Goal: Task Accomplishment & Management: Manage account settings

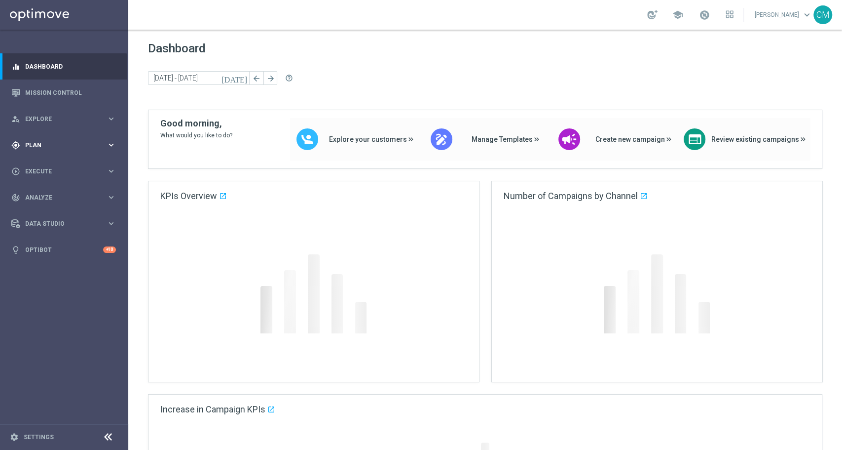
click at [68, 149] on div "gps_fixed Plan keyboard_arrow_right" at bounding box center [63, 145] width 127 height 26
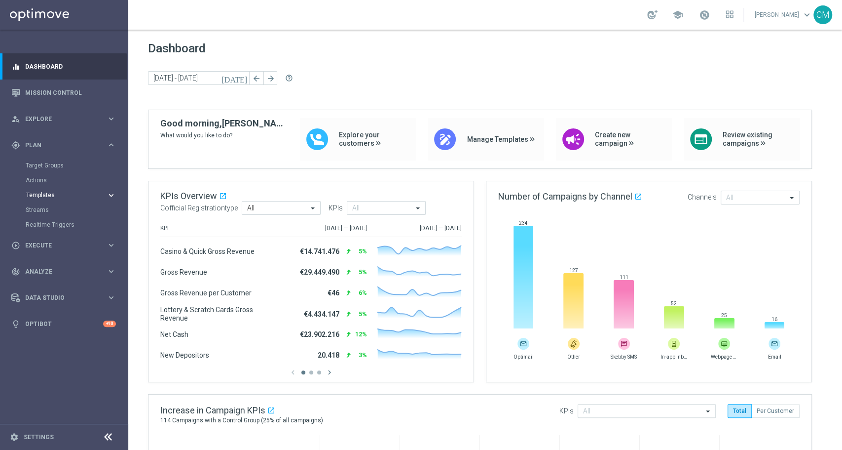
click at [71, 196] on span "Templates" at bounding box center [61, 195] width 71 height 6
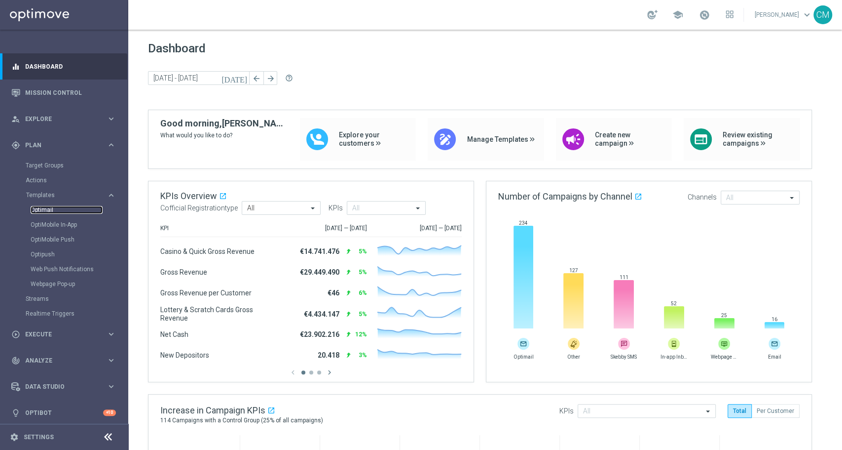
click at [44, 206] on link "Optimail" at bounding box center [67, 210] width 72 height 8
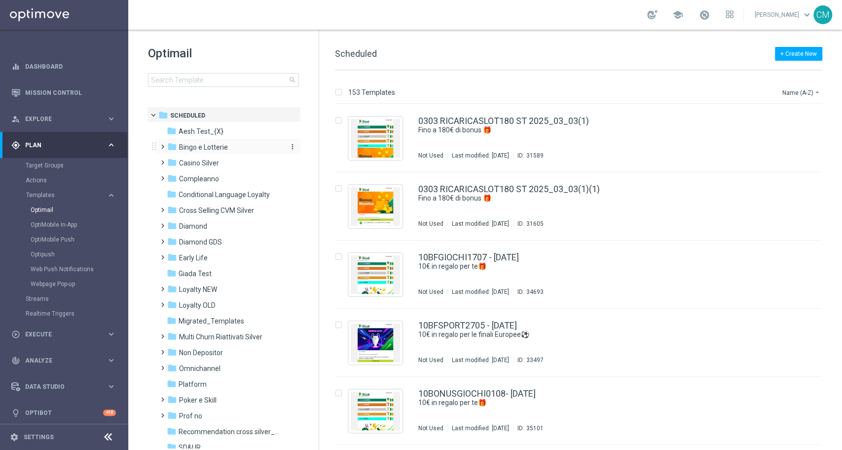
click at [196, 152] on div "folder Bingo e Lotterie" at bounding box center [224, 147] width 114 height 11
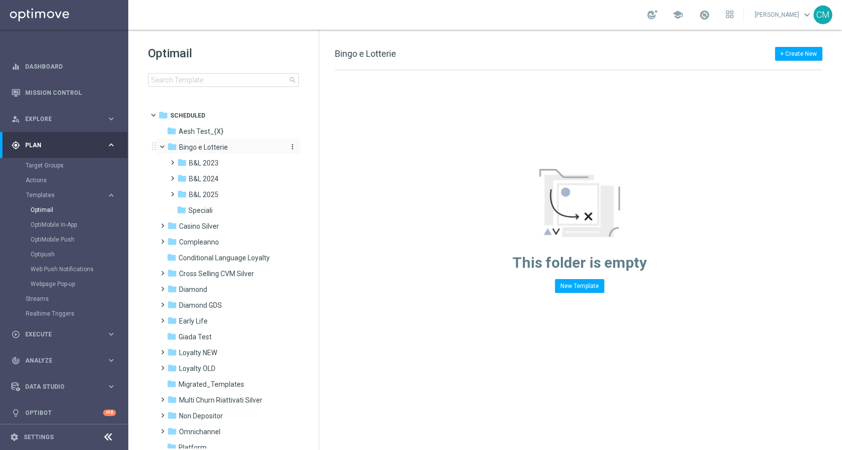
click at [194, 151] on div "folder Bingo e Lotterie" at bounding box center [224, 147] width 114 height 11
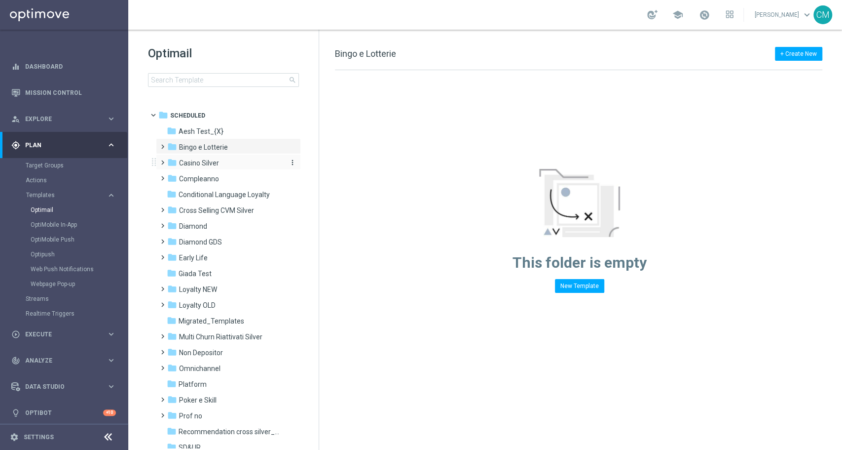
click at [193, 161] on span "Casino Silver" at bounding box center [199, 162] width 40 height 9
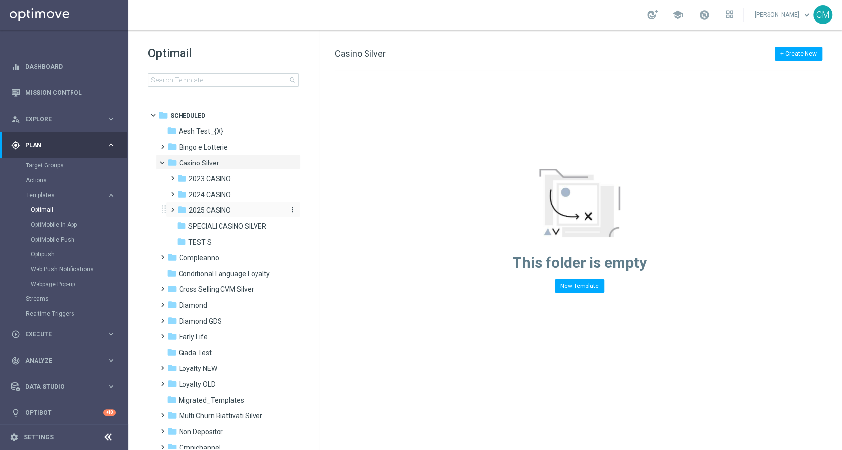
click at [209, 211] on span "2025 CASINO" at bounding box center [210, 210] width 42 height 9
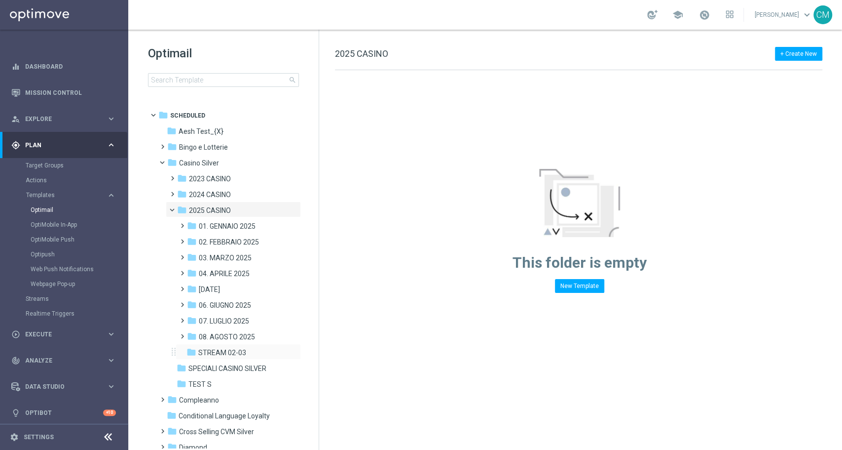
drag, startPoint x: 213, startPoint y: 337, endPoint x: 214, endPoint y: 343, distance: 6.5
click at [214, 343] on div "folder 01. GENNAIO 2025 more_vert folder 02. FEBBRAIO 2025 more_vert" at bounding box center [235, 288] width 131 height 142
click at [213, 338] on span "08. AGOSTO 2025" at bounding box center [227, 336] width 56 height 9
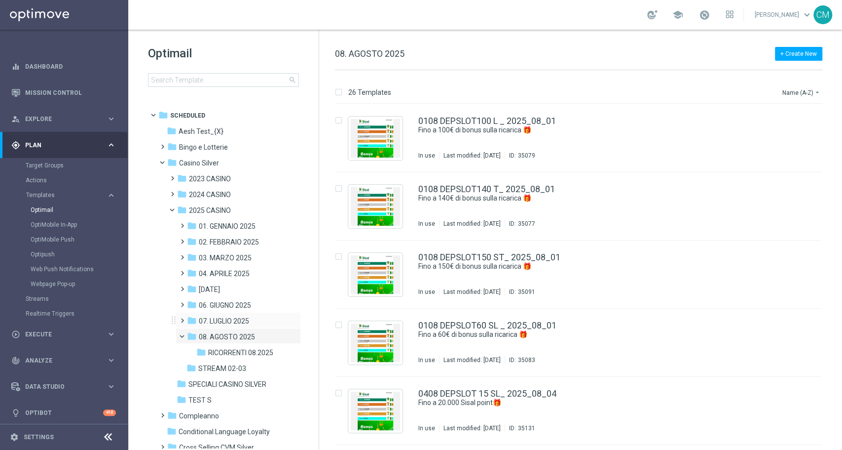
click at [230, 314] on div "folder 07. LUGLIO 2025 more_vert" at bounding box center [238, 320] width 125 height 16
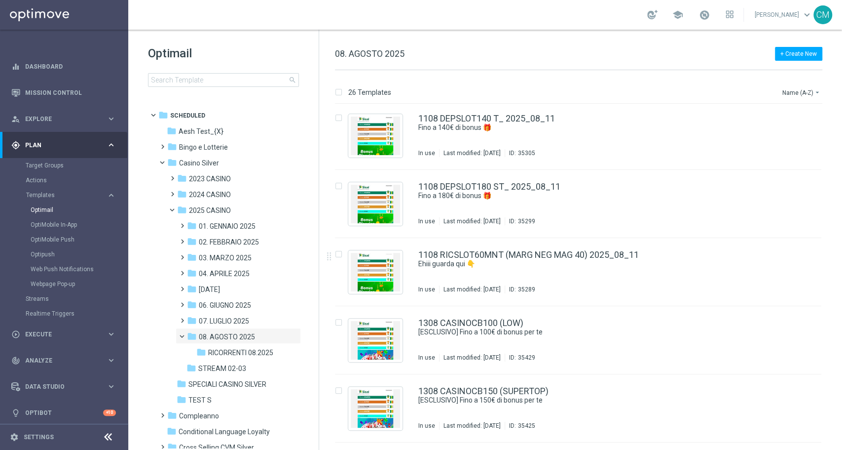
scroll to position [930, 0]
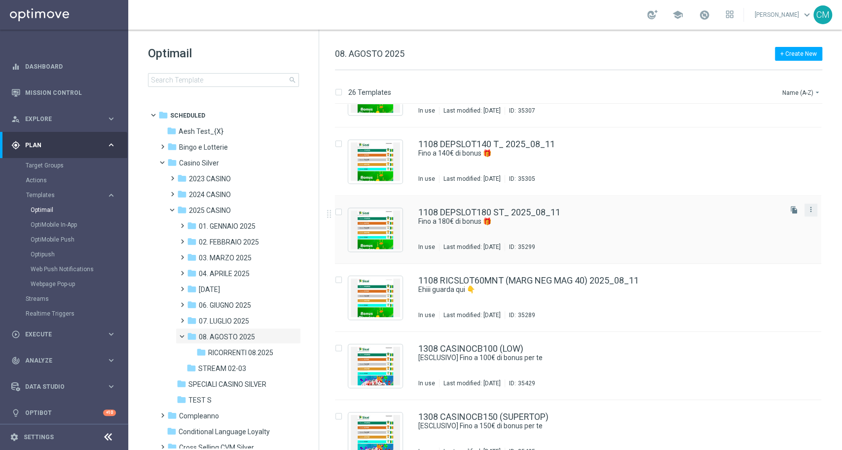
click at [810, 214] on button "more_vert" at bounding box center [811, 209] width 10 height 12
click at [762, 228] on div "drive_file_move Copy To" at bounding box center [764, 234] width 79 height 14
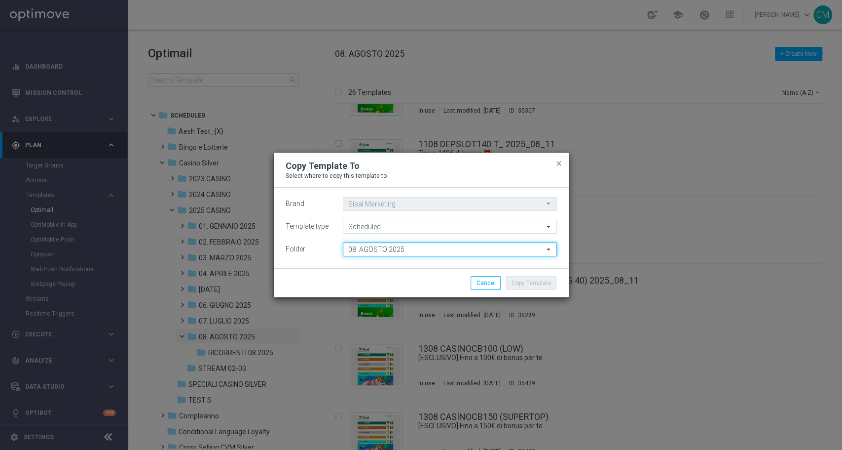
click at [430, 244] on input "08. AGOSTO 2025" at bounding box center [450, 249] width 214 height 14
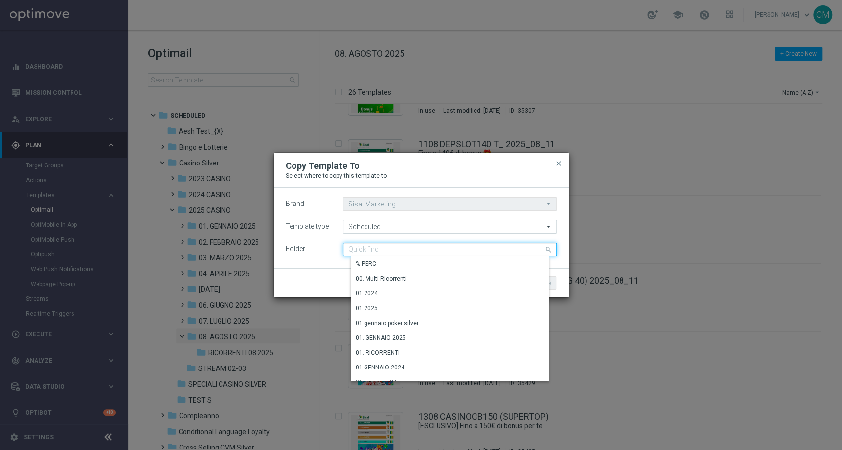
click at [430, 244] on input at bounding box center [450, 249] width 214 height 14
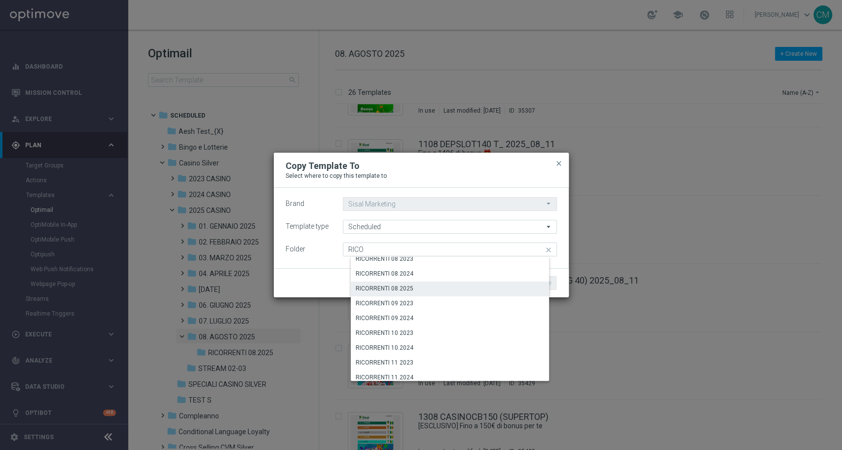
click at [426, 288] on div "RICORRENTI 08.2025" at bounding box center [454, 288] width 206 height 14
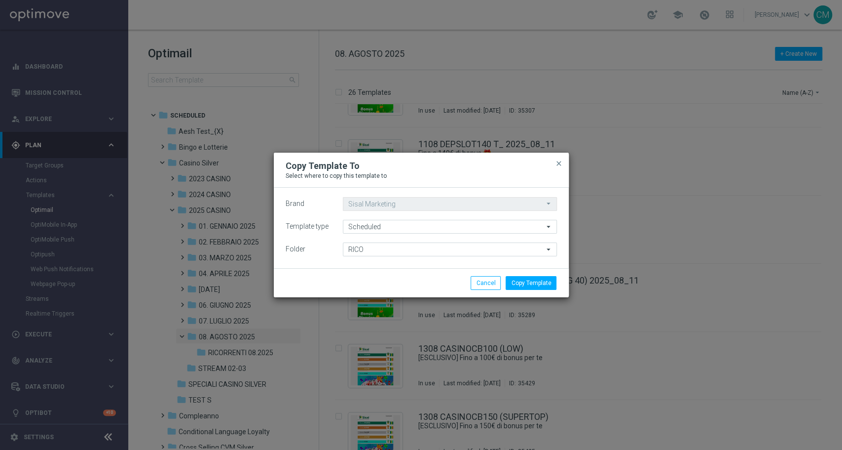
type input "RICORRENTI 08.2025"
click at [530, 281] on button "Copy Template" at bounding box center [531, 283] width 51 height 14
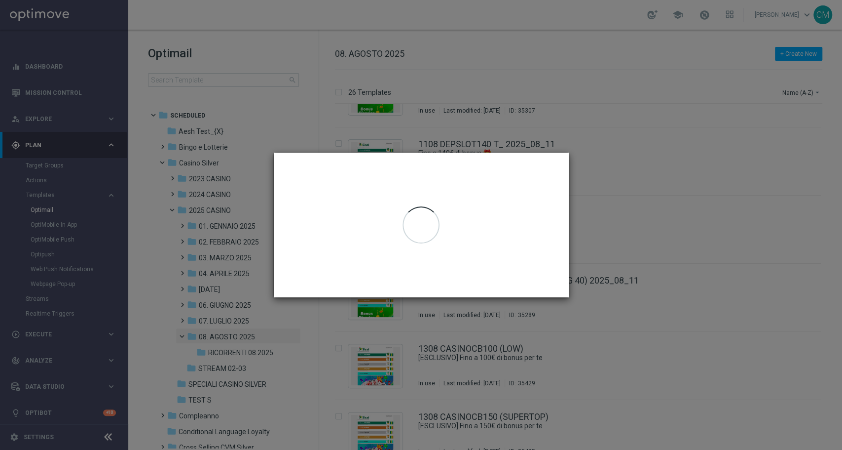
scroll to position [0, 0]
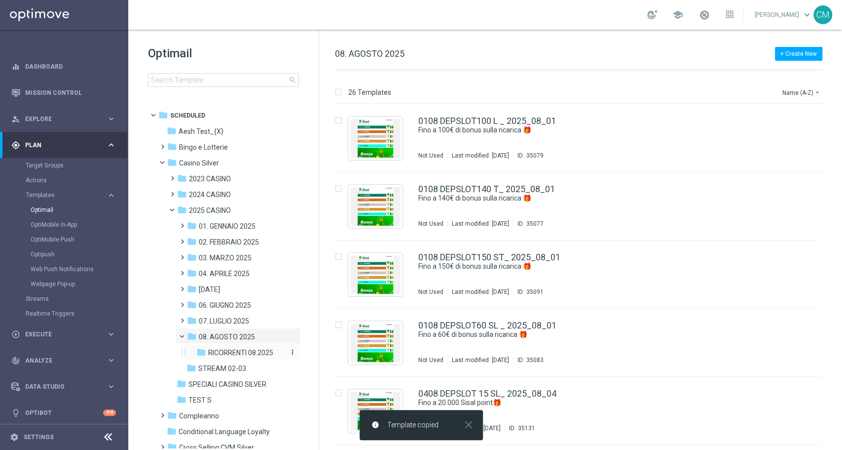
click at [243, 354] on span "RICORRENTI 08.2025" at bounding box center [240, 352] width 65 height 9
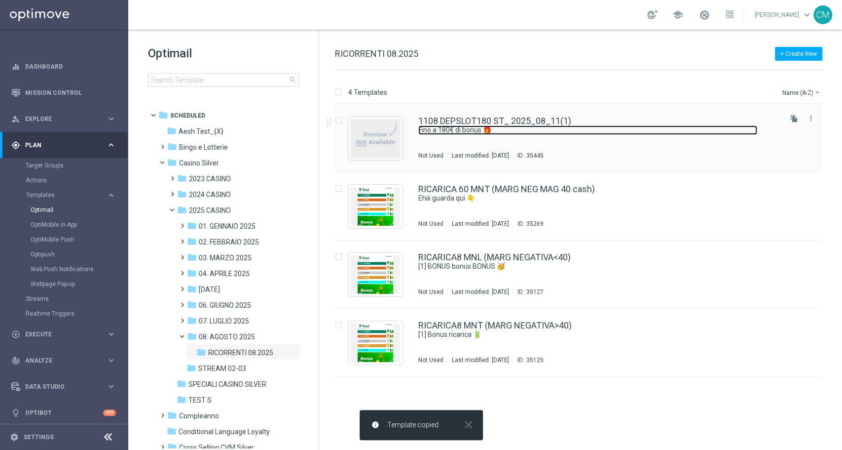
click at [549, 131] on link "Fino a 180€ di bonus 🎁​" at bounding box center [587, 129] width 339 height 9
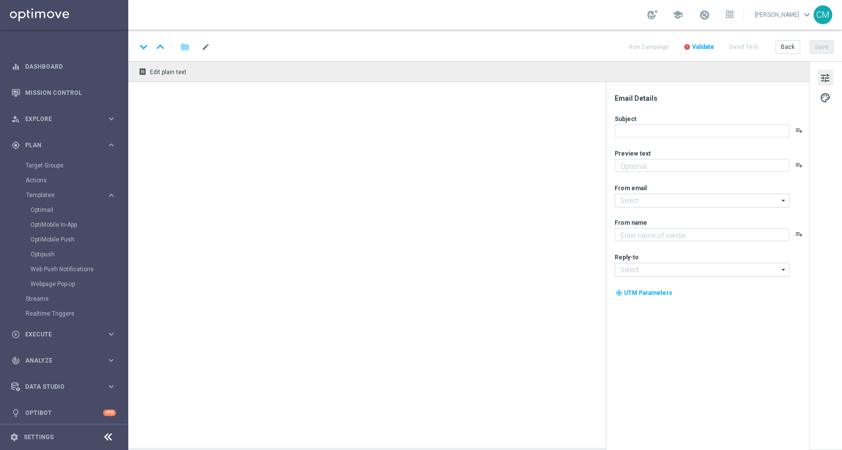
type textarea "Scopri la promozione che ti abbiamo riservato"
type input "[EMAIL_ADDRESS][DOMAIN_NAME]"
type textarea "Sisal"
type input "[EMAIL_ADDRESS][DOMAIN_NAME]"
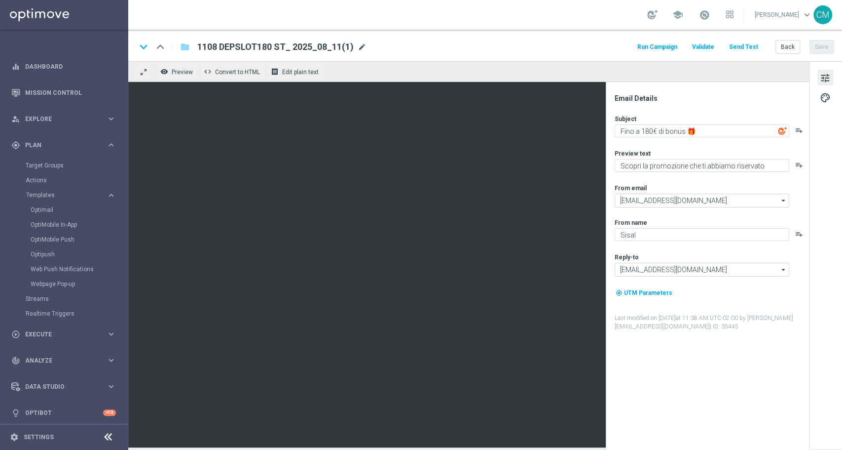
click at [360, 45] on span "mode_edit" at bounding box center [362, 46] width 9 height 9
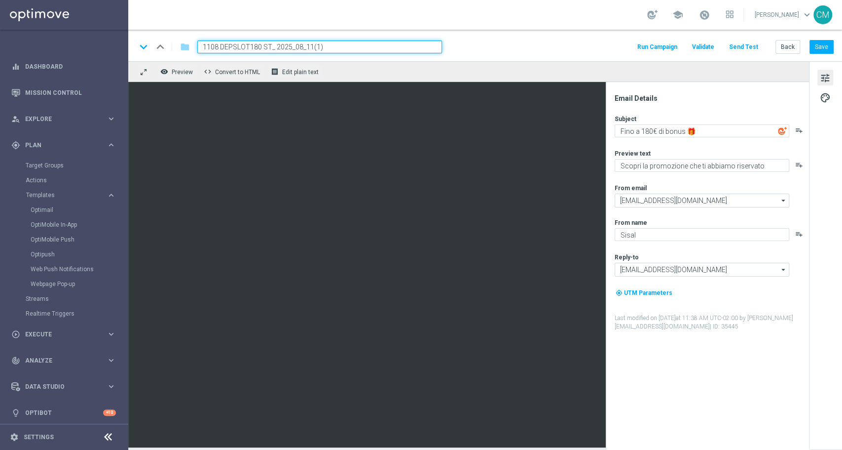
drag, startPoint x: 342, startPoint y: 47, endPoint x: 138, endPoint y: 47, distance: 204.8
click at [138, 47] on div "keyboard_arrow_down keyboard_arrow_up folder 1108 DEPSLOT180 ST_ 2025_08_11(1)" at bounding box center [289, 46] width 306 height 13
paste input "RICARICASLOT8ST"
type input "RICARICASLOT8ST RICORRENTE"
click at [553, 54] on div "keyboard_arrow_down keyboard_arrow_up folder RICARICASLOT8ST RICORRENTE Run Cam…" at bounding box center [485, 46] width 714 height 32
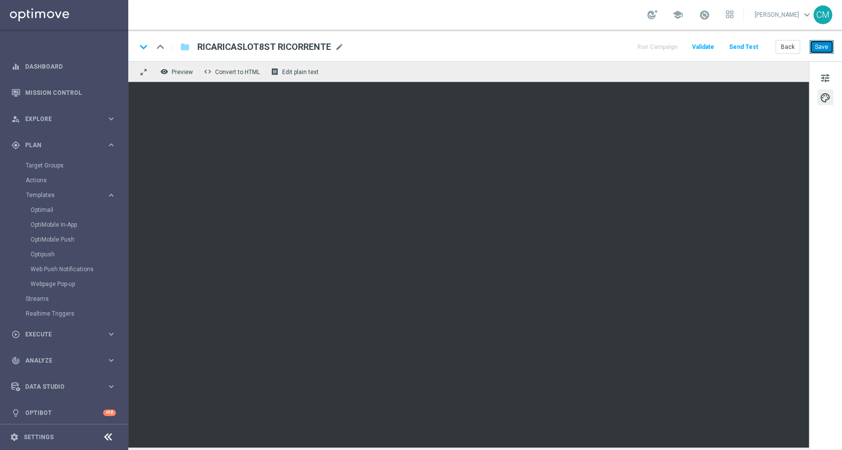
click at [818, 43] on button "Save" at bounding box center [822, 47] width 24 height 14
click at [819, 52] on button "Save" at bounding box center [822, 47] width 24 height 14
click at [832, 48] on button "Save" at bounding box center [822, 47] width 24 height 14
click at [826, 85] on button "tune" at bounding box center [826, 78] width 16 height 16
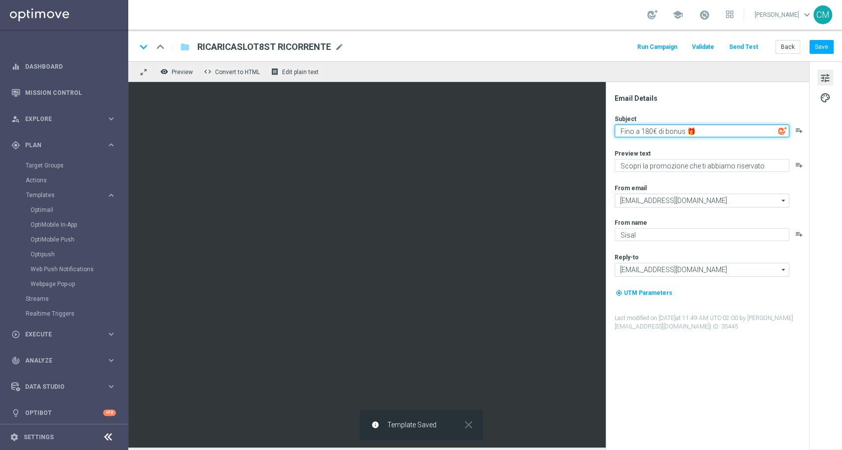
click at [644, 131] on textarea "Fino a 180€ di bonus 🎁​" at bounding box center [702, 130] width 175 height 13
type textarea "Fino a 140€ di bonus 🎁​"
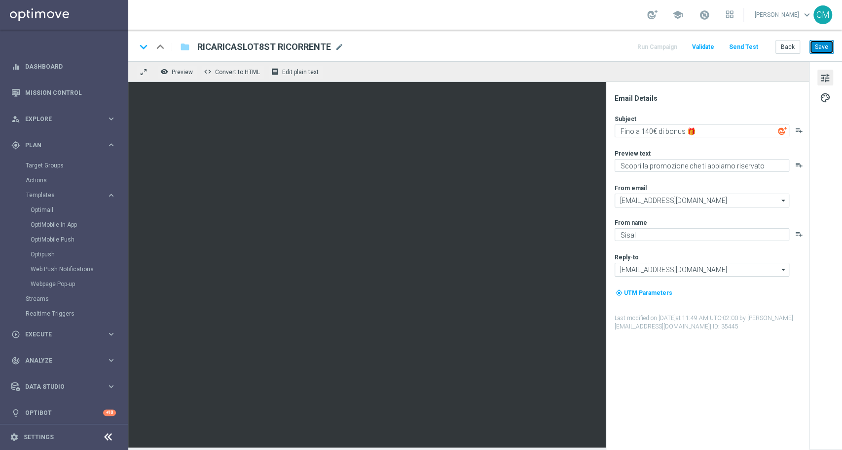
click at [825, 47] on button "Save" at bounding box center [822, 47] width 24 height 14
click at [824, 83] on span "tune" at bounding box center [825, 78] width 11 height 13
click at [830, 99] on span "palette" at bounding box center [825, 97] width 11 height 13
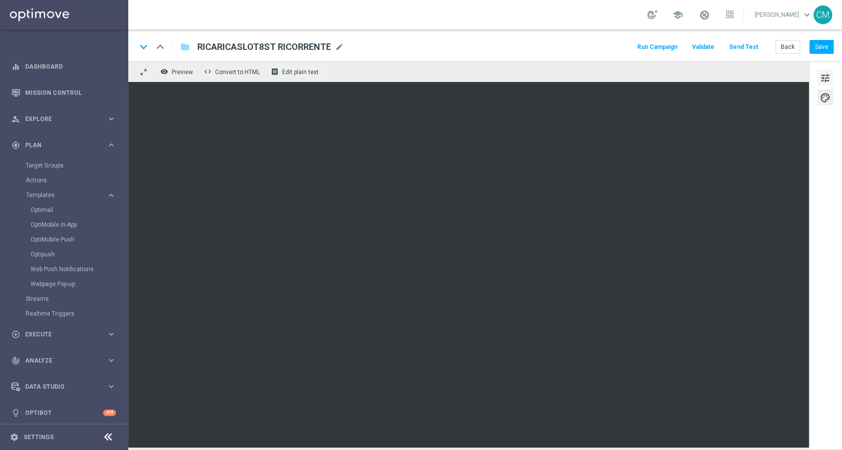
click at [818, 71] on button "tune" at bounding box center [826, 78] width 16 height 16
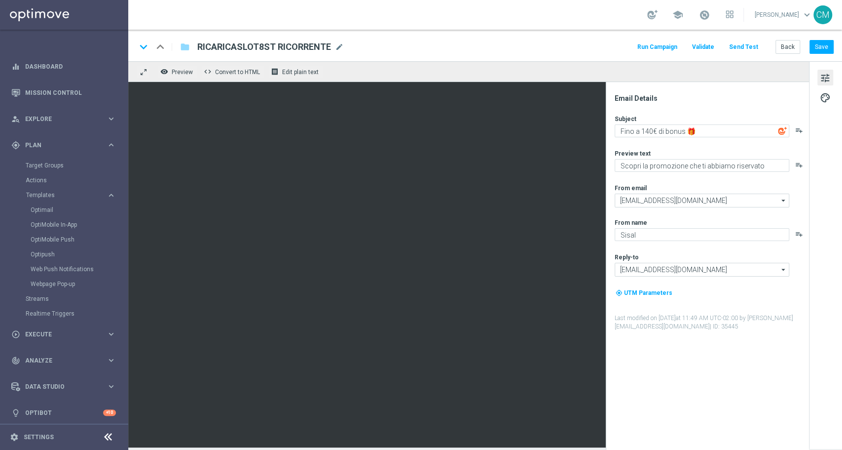
click at [823, 77] on span "tune" at bounding box center [825, 78] width 11 height 13
click at [831, 102] on button "palette" at bounding box center [826, 97] width 16 height 16
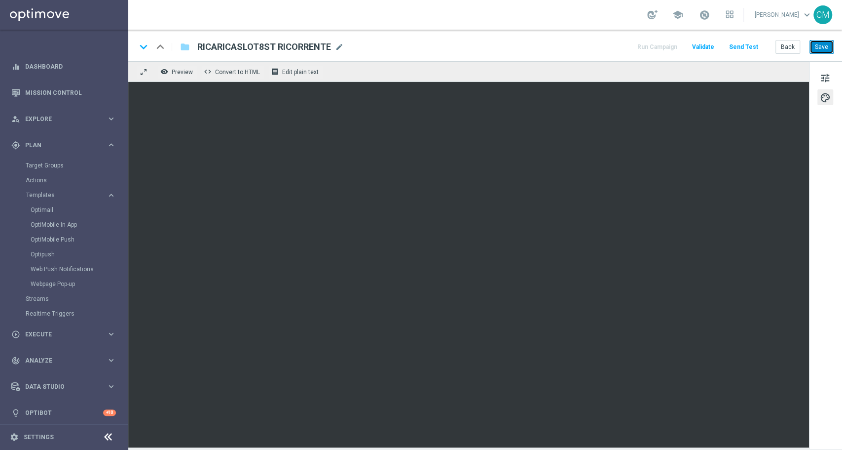
click at [828, 43] on button "Save" at bounding box center [822, 47] width 24 height 14
click at [827, 72] on span "tune" at bounding box center [825, 78] width 11 height 13
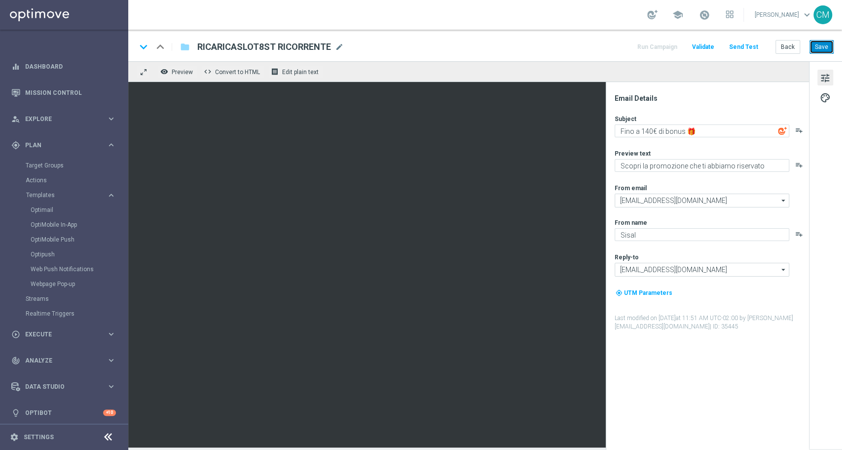
click at [820, 47] on button "Save" at bounding box center [822, 47] width 24 height 14
click at [790, 49] on button "Back" at bounding box center [788, 47] width 25 height 14
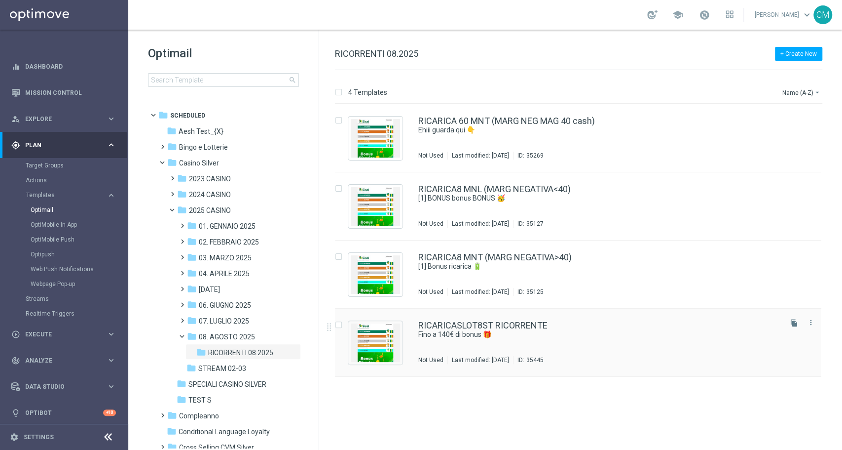
click at [554, 322] on div "RICARICASLOT8ST RICORRENTE" at bounding box center [599, 325] width 362 height 9
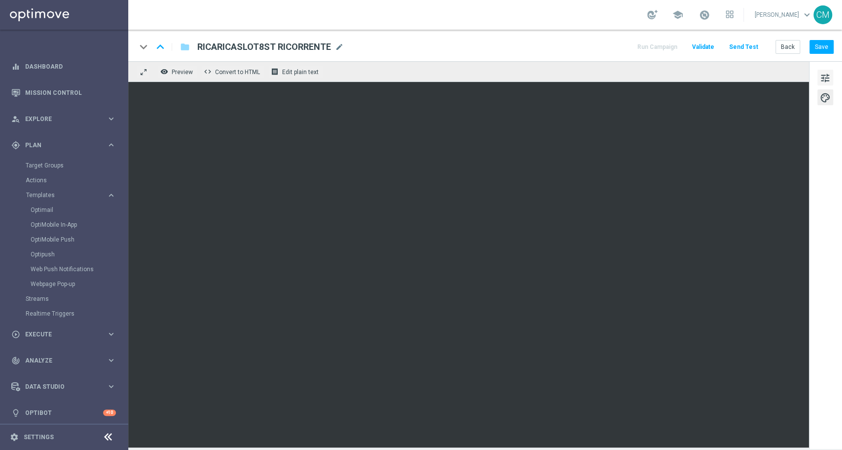
click at [830, 74] on span "tune" at bounding box center [825, 78] width 11 height 13
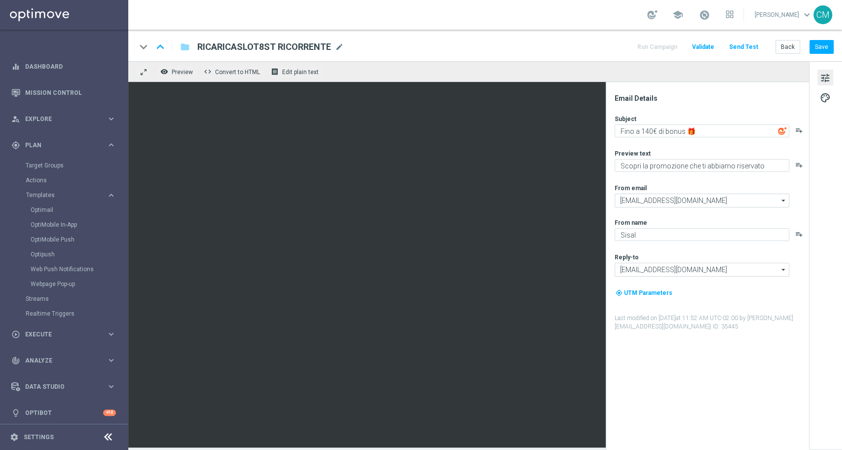
drag, startPoint x: 726, startPoint y: 122, endPoint x: 717, endPoint y: 126, distance: 10.2
click at [717, 126] on div "Subject Fino a 140€ di bonus 🎁​ playlist_add" at bounding box center [711, 125] width 193 height 23
paste textarea "300€ di bonus💎"
click at [648, 130] on textarea "Fino a 300€ di bonus💎" at bounding box center [702, 130] width 175 height 13
type textarea "Fino a 140€ di bonus💎"
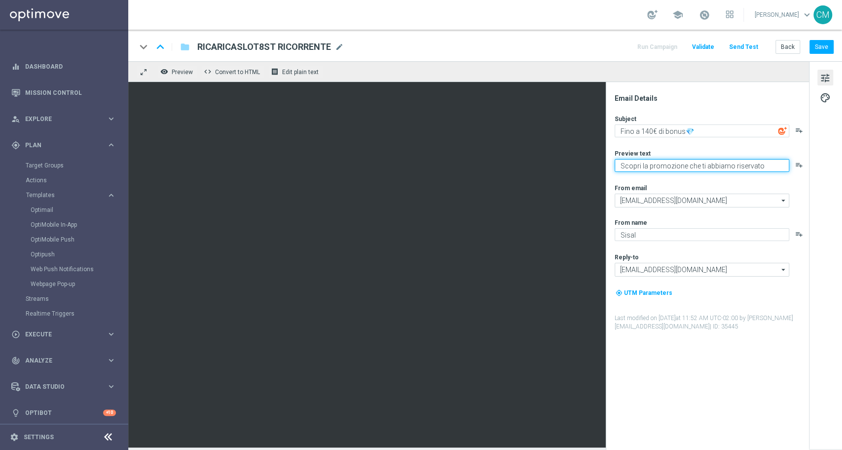
paste textarea "Vuoi scoprire la nuova promozione per te?"
type textarea "Vuoi scoprire la nuova promozione per te?"
click at [831, 38] on div "keyboard_arrow_down keyboard_arrow_up folder RICARICASLOT8ST RICORRENTE RICARIC…" at bounding box center [485, 46] width 714 height 32
click at [826, 43] on button "Save" at bounding box center [822, 47] width 24 height 14
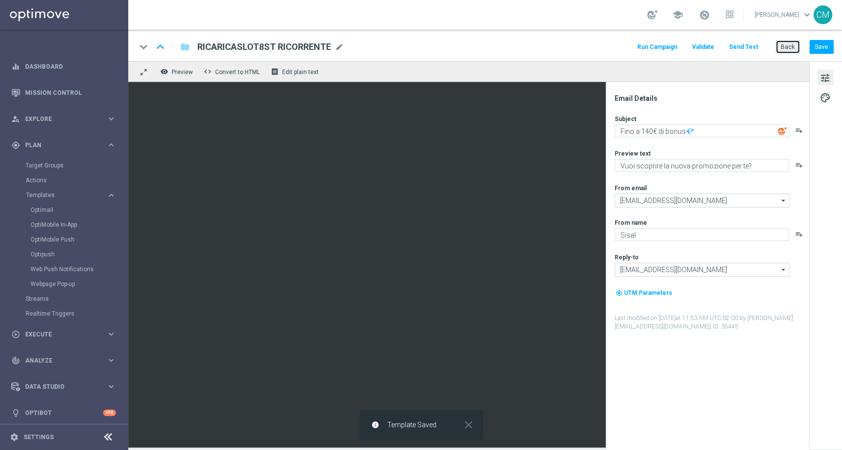
click at [786, 50] on button "Back" at bounding box center [788, 47] width 25 height 14
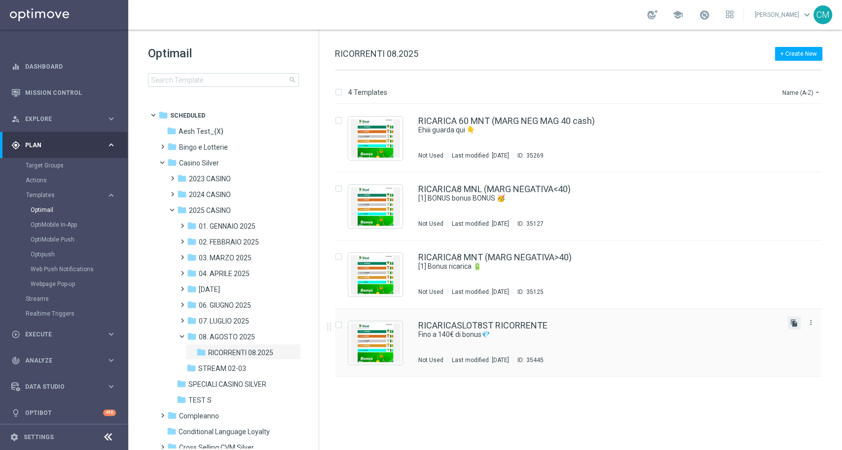
click at [792, 322] on icon "file_copy" at bounding box center [795, 323] width 8 height 8
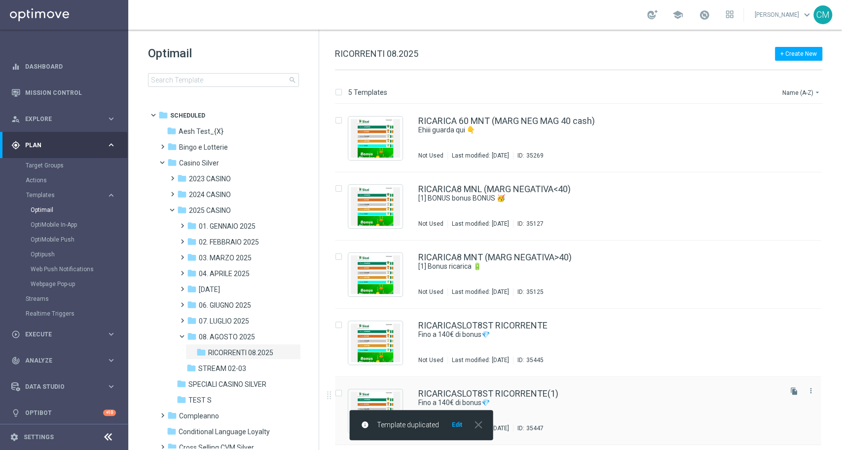
click at [565, 381] on div "RICARICASLOT8ST RICORRENTE(1) Fino a 140€ di bonus💎 Not Used Last modified: Thu…" at bounding box center [578, 411] width 487 height 68
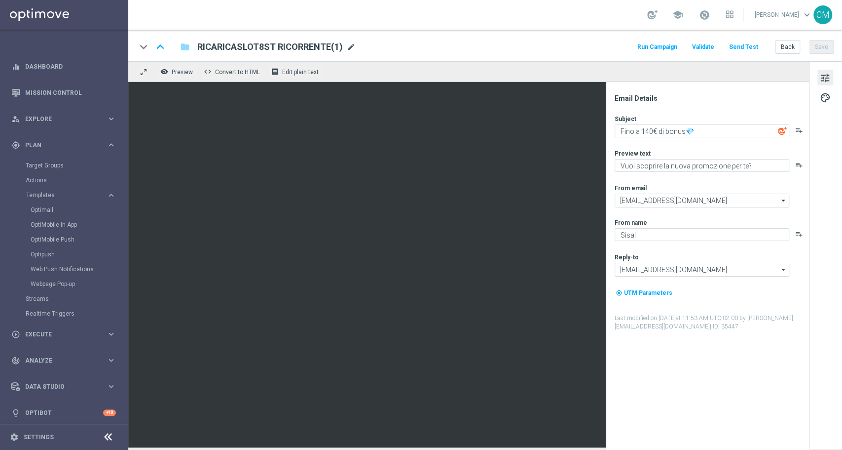
click at [349, 48] on span "mode_edit" at bounding box center [351, 46] width 9 height 9
type input "RICARICASLOT8T RICORRENTE"
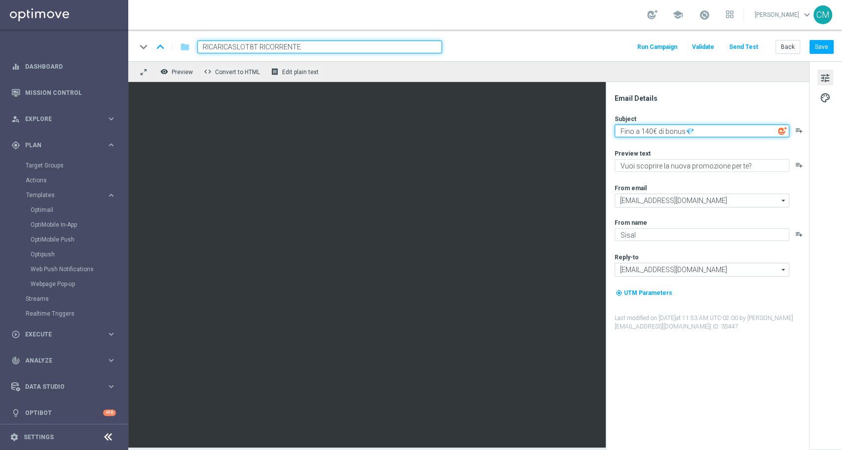
click at [647, 129] on textarea "Fino a 140€ di bonus💎" at bounding box center [702, 130] width 175 height 13
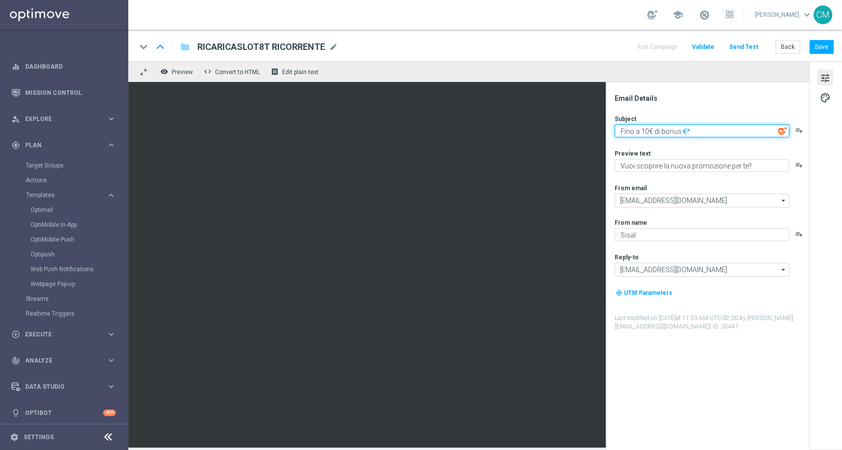
type textarea "Fino a 180€ di bonus💎"
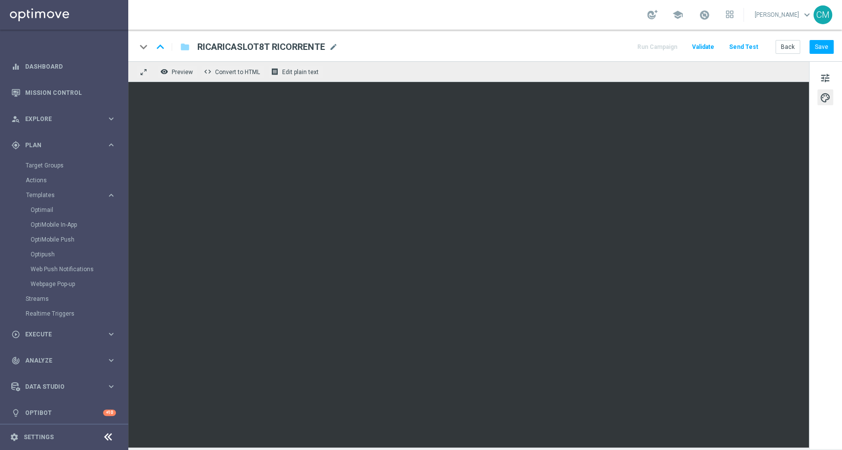
click at [818, 54] on div "keyboard_arrow_down keyboard_arrow_up folder RICARICASLOT8T RICORRENTE RICARICA…" at bounding box center [485, 46] width 714 height 32
click at [819, 49] on button "Save" at bounding box center [822, 47] width 24 height 14
click at [795, 43] on button "Back" at bounding box center [788, 47] width 25 height 14
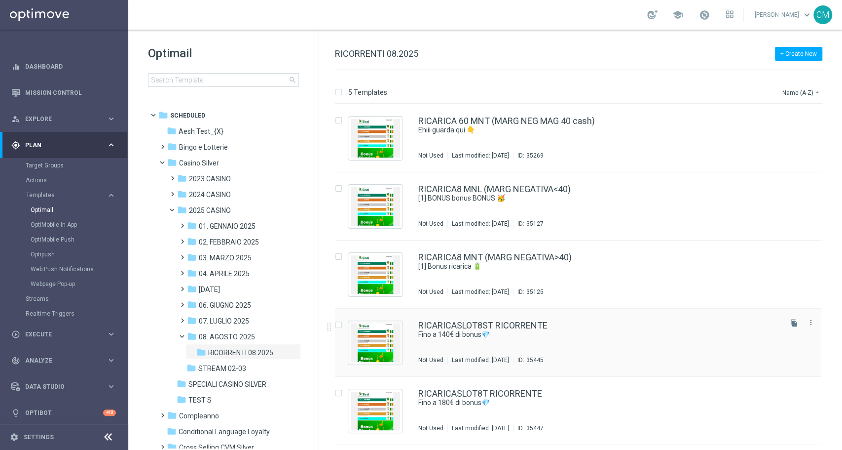
click at [529, 349] on div "RICARICASLOT8ST RICORRENTE Fino a 140€ di bonus💎 Not Used Last modified: Thursd…" at bounding box center [599, 342] width 362 height 43
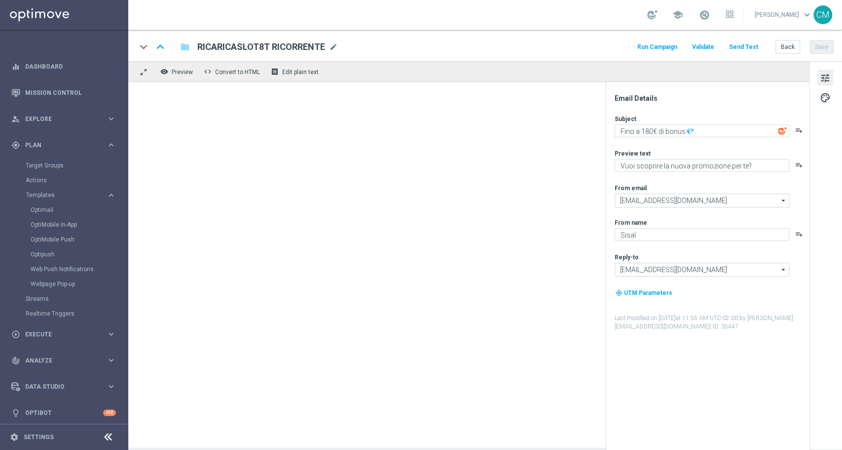
type textarea "Fino a 140€ di bonus💎"
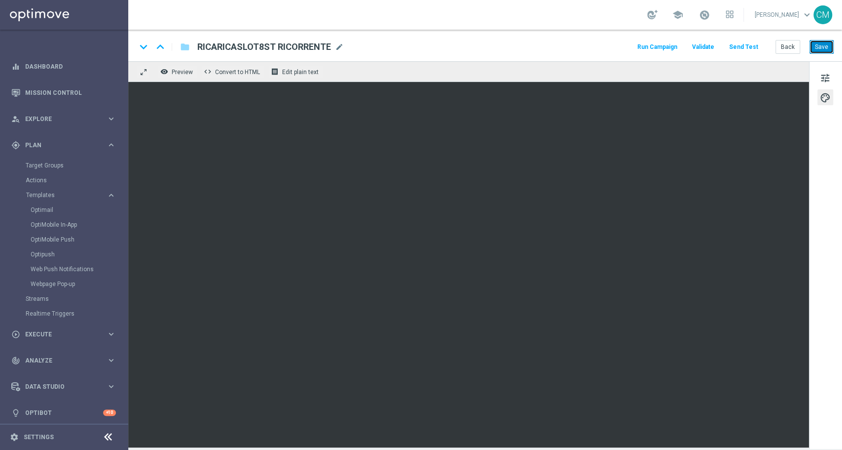
click at [820, 43] on button "Save" at bounding box center [822, 47] width 24 height 14
click at [788, 47] on button "Back" at bounding box center [788, 47] width 25 height 14
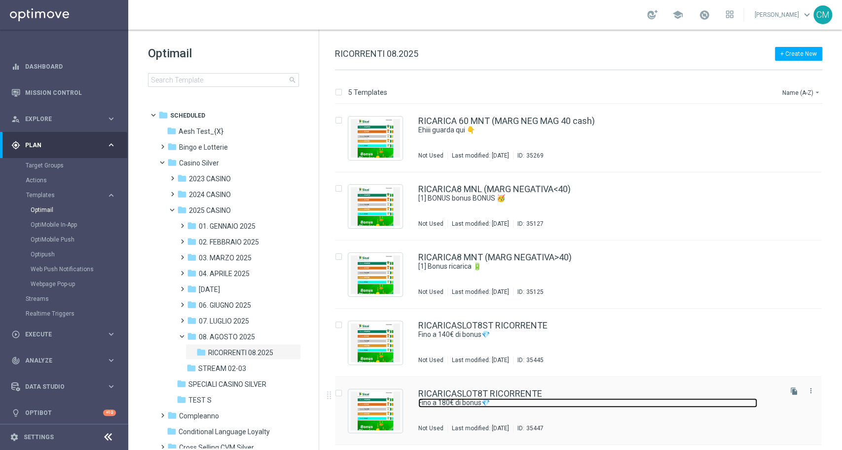
click at [551, 402] on link "Fino a 180€ di bonus💎" at bounding box center [587, 402] width 339 height 9
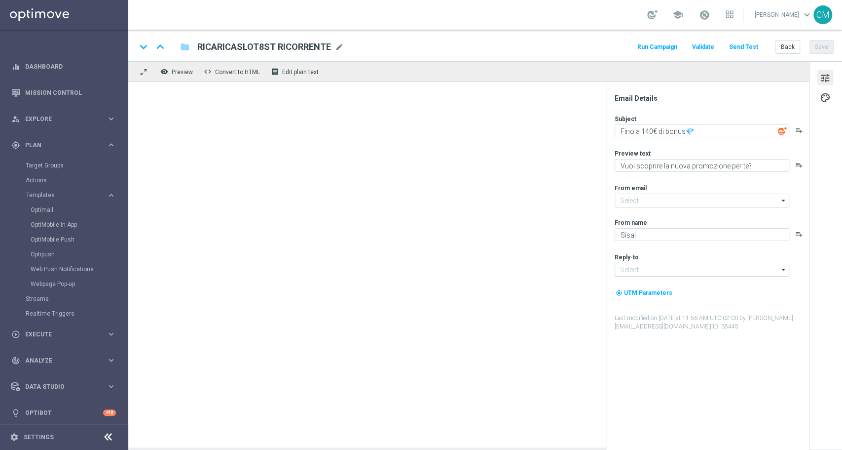
type input "[EMAIL_ADDRESS][DOMAIN_NAME]"
type textarea "Fino a 180€ di bonus💎"
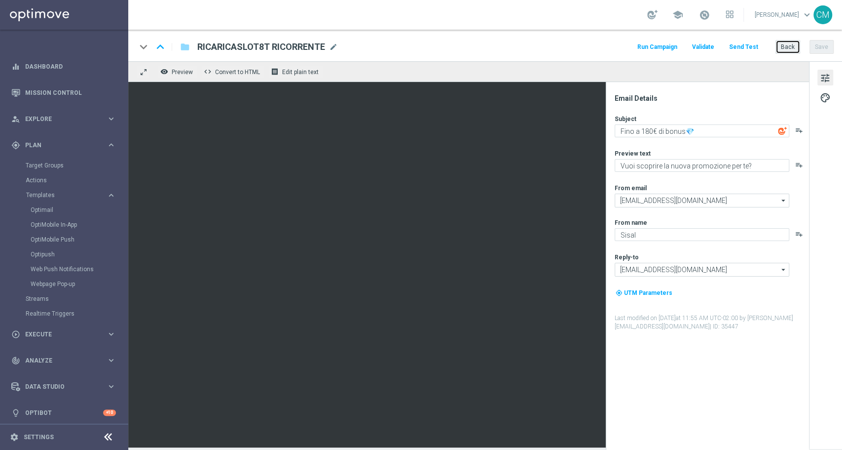
click at [799, 47] on button "Back" at bounding box center [788, 47] width 25 height 14
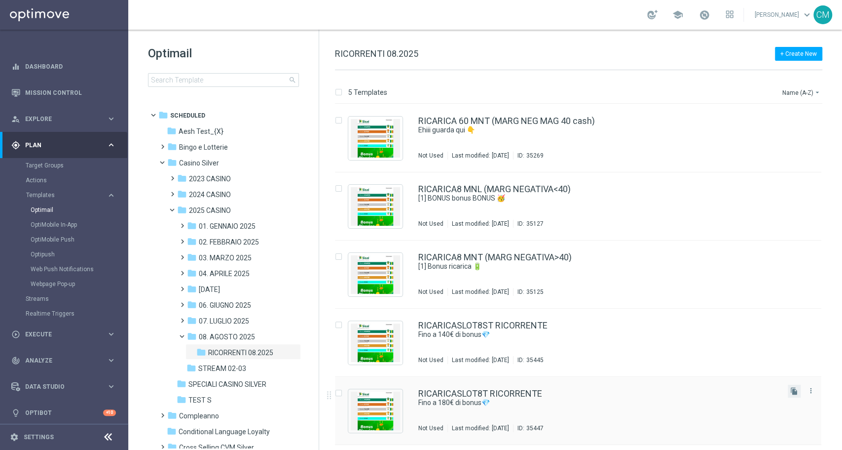
click at [797, 395] on button "file_copy" at bounding box center [794, 390] width 13 height 13
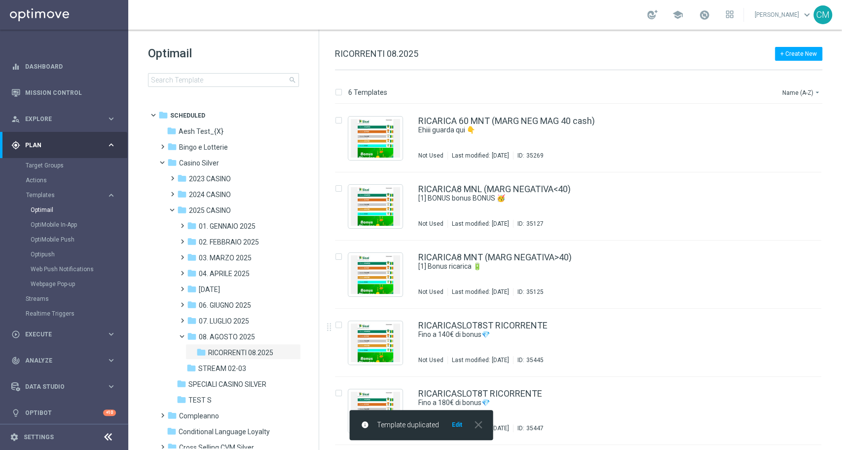
scroll to position [63, 0]
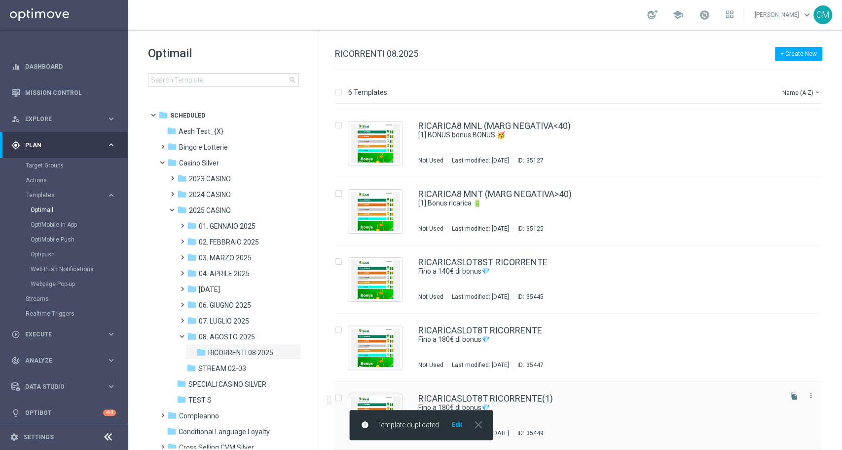
click at [642, 397] on div "RICARICASLOT8T RICORRENTE(1)" at bounding box center [599, 398] width 362 height 9
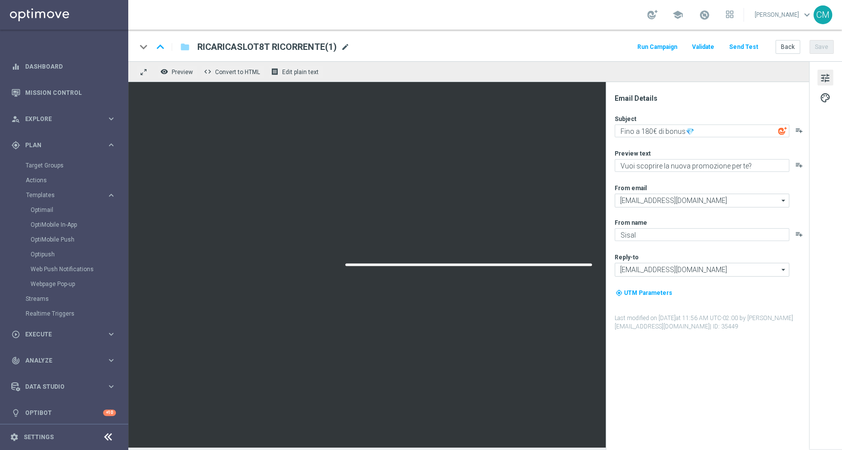
click at [343, 45] on span "mode_edit" at bounding box center [345, 46] width 9 height 9
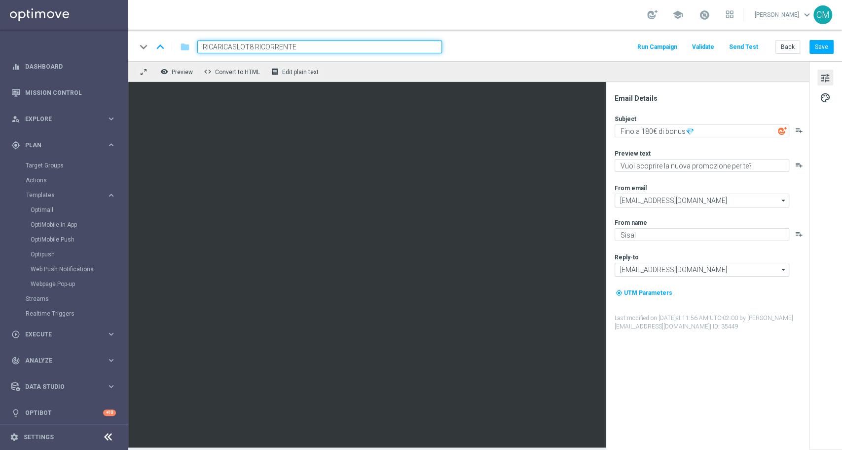
type input "RICARICASLOT8L RICORRENTE"
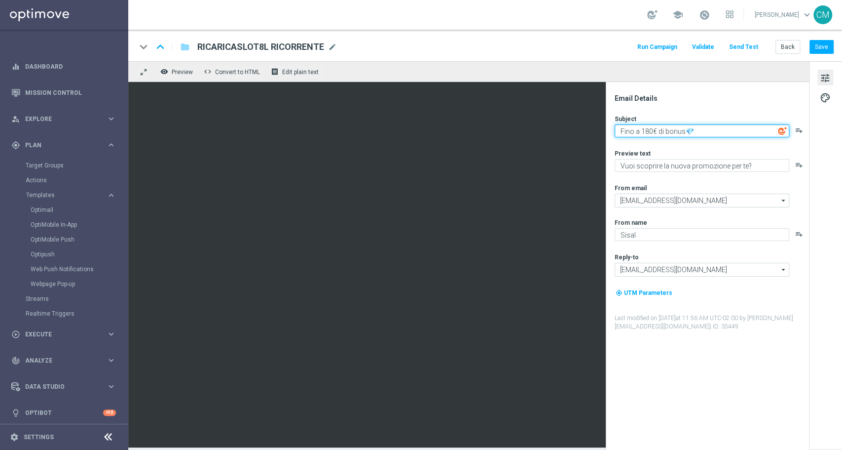
click at [647, 131] on textarea "Fino a 180€ di bonus💎" at bounding box center [702, 130] width 175 height 13
type textarea "Fino a 120€ di bonus💎"
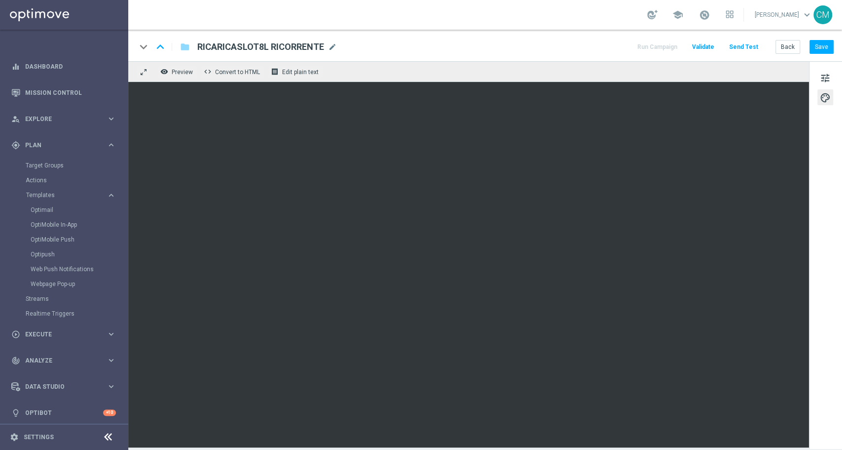
click at [836, 42] on div "keyboard_arrow_down keyboard_arrow_up folder RICARICASLOT8L RICORRENTE RICARICA…" at bounding box center [485, 46] width 714 height 32
click at [831, 43] on button "Save" at bounding box center [822, 47] width 24 height 14
click at [159, 46] on div "keyboard_arrow_up" at bounding box center [160, 46] width 15 height 15
click at [158, 49] on icon "keyboard_arrow_up" at bounding box center [160, 46] width 15 height 15
click at [828, 42] on button "Save" at bounding box center [822, 47] width 24 height 14
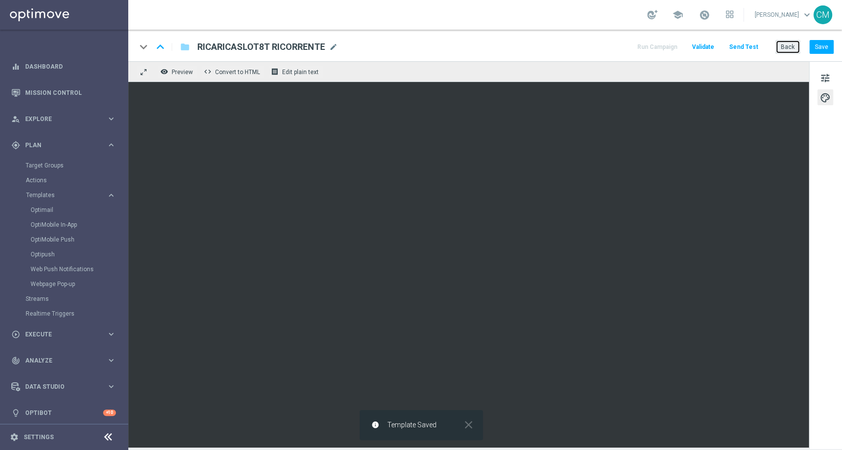
click at [790, 47] on button "Back" at bounding box center [788, 47] width 25 height 14
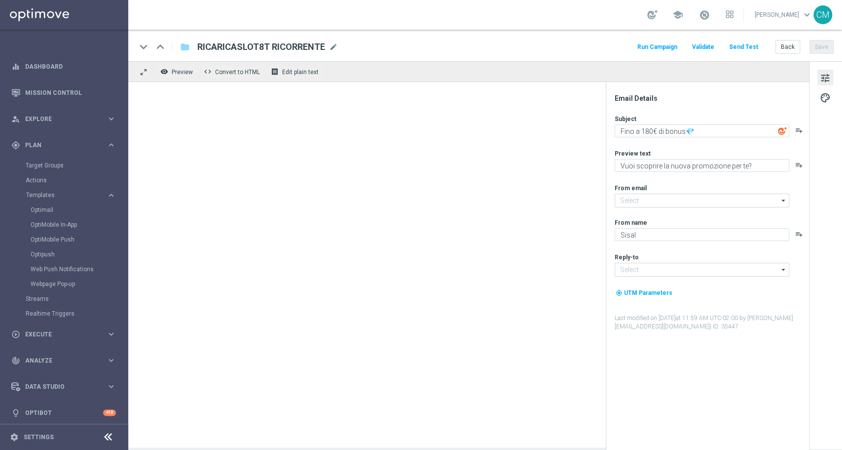
type input "[EMAIL_ADDRESS][DOMAIN_NAME]"
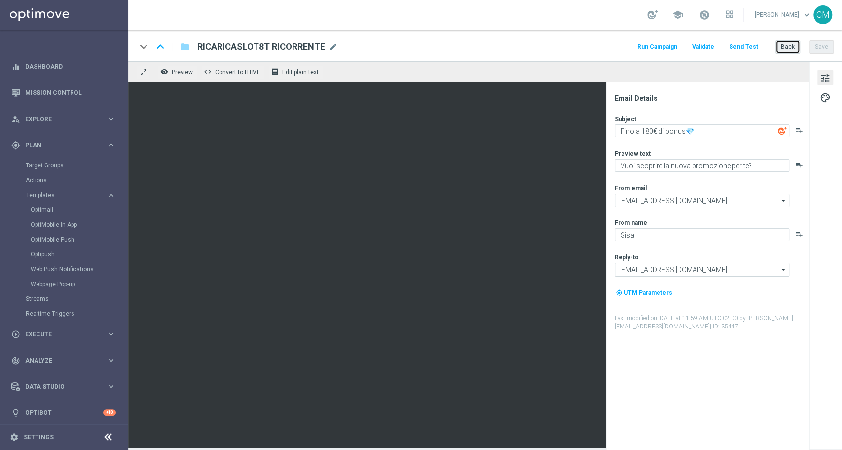
click at [790, 47] on button "Back" at bounding box center [788, 47] width 25 height 14
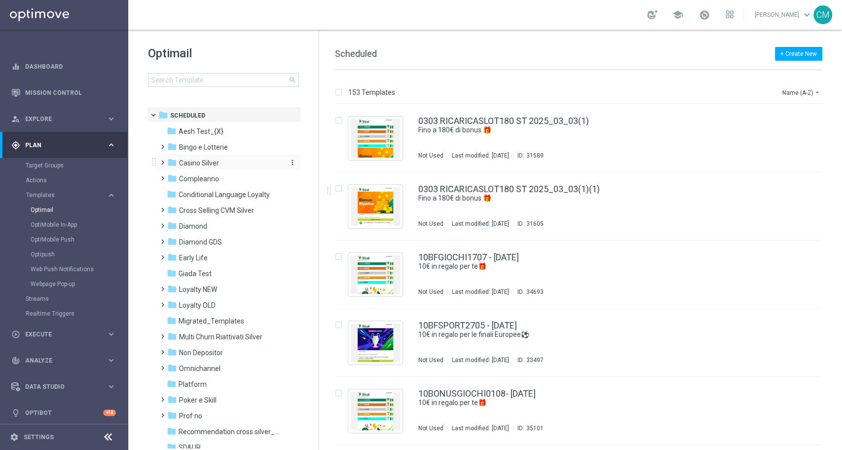
click at [208, 164] on span "Casino Silver" at bounding box center [199, 162] width 40 height 9
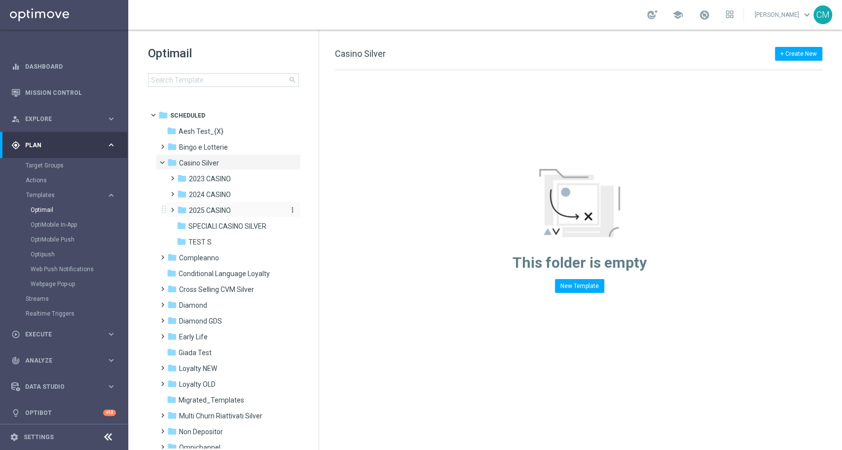
click at [205, 207] on span "2025 CASINO" at bounding box center [210, 210] width 42 height 9
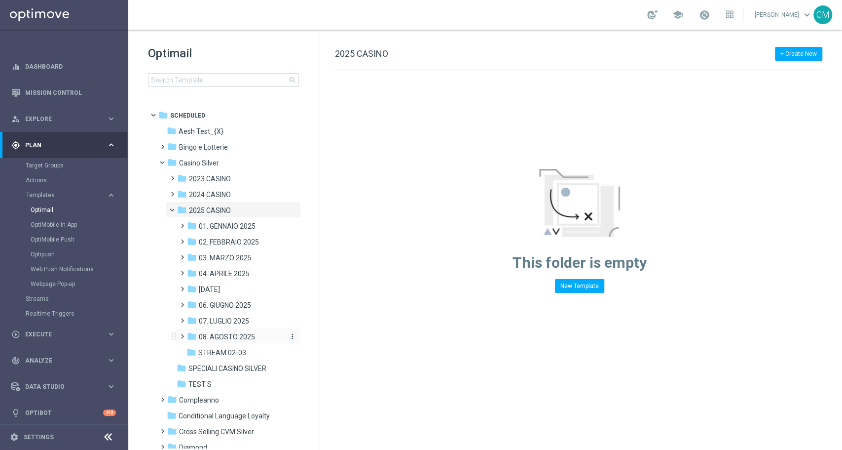
click at [228, 333] on span "08. AGOSTO 2025" at bounding box center [227, 336] width 56 height 9
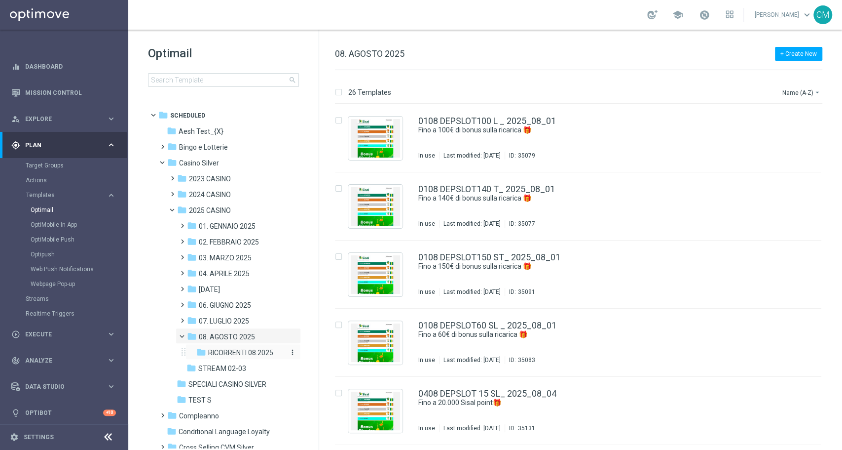
click at [225, 348] on span "RICORRENTI 08.2025" at bounding box center [240, 352] width 65 height 9
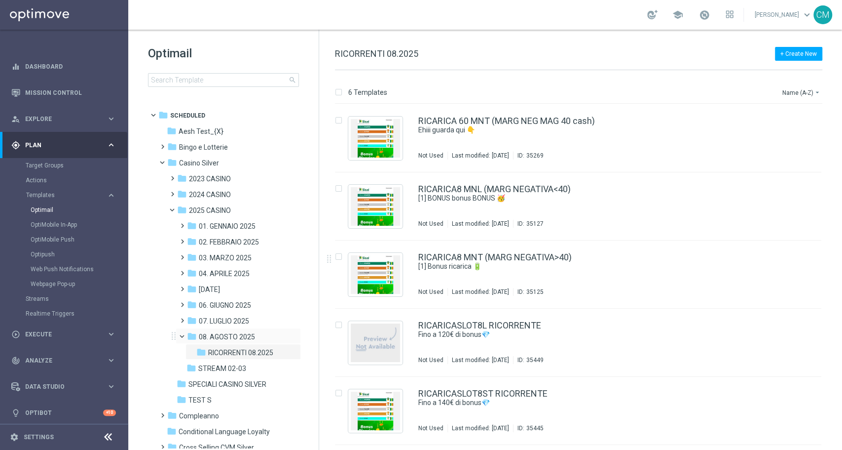
scroll to position [63, 0]
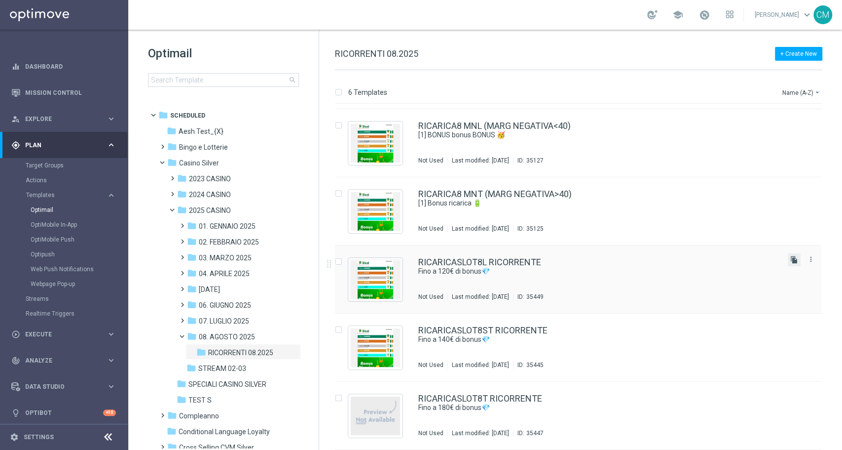
click at [793, 259] on icon "file_copy" at bounding box center [795, 260] width 8 height 8
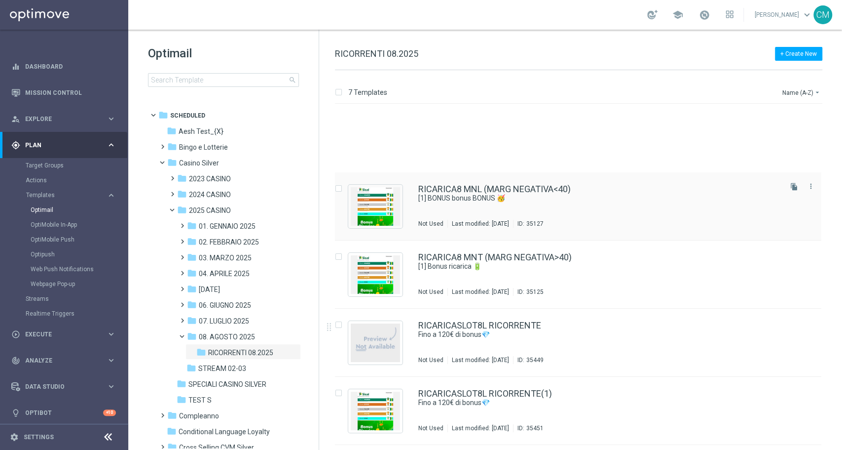
scroll to position [131, 0]
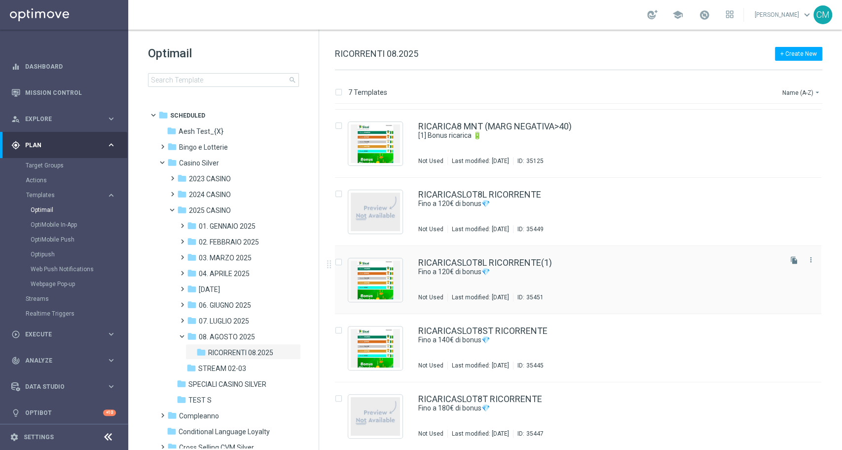
click at [569, 281] on div "RICARICASLOT8L RICORRENTE(1) Fino a 120€ di bonus💎 Not Used Last modified: Thur…" at bounding box center [599, 279] width 362 height 43
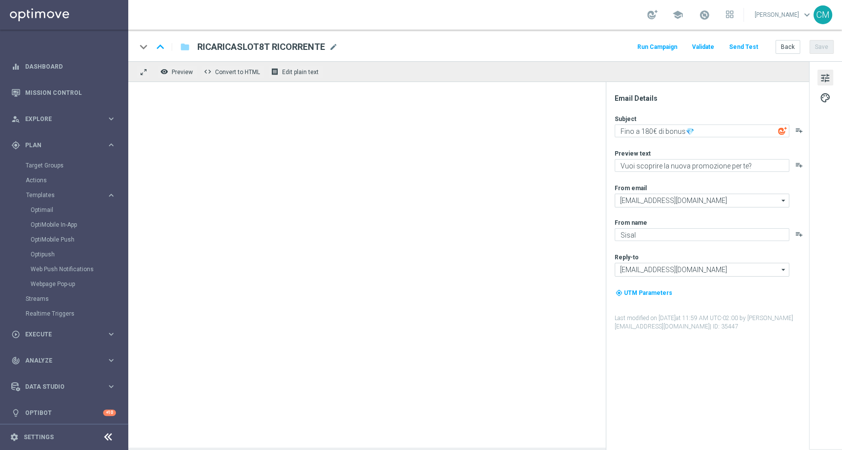
type input "RICARICASLOT8L RICORRENTE(1)"
type textarea "Fino a 120€ di bonus💎"
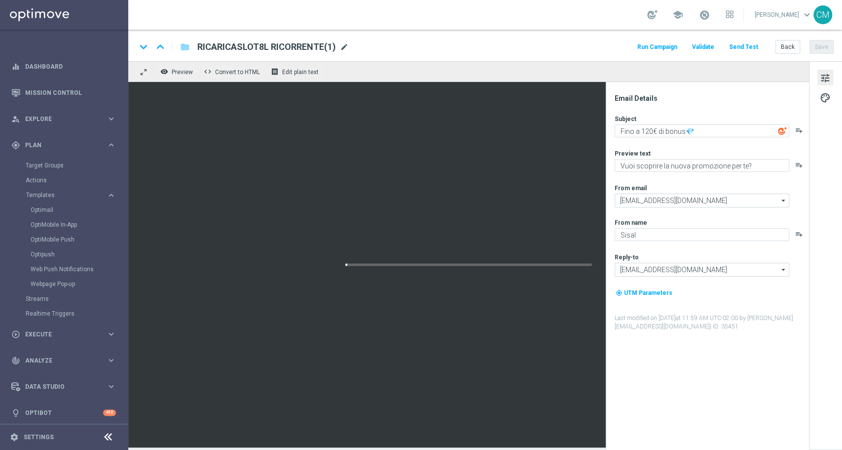
click at [345, 47] on span "mode_edit" at bounding box center [344, 46] width 9 height 9
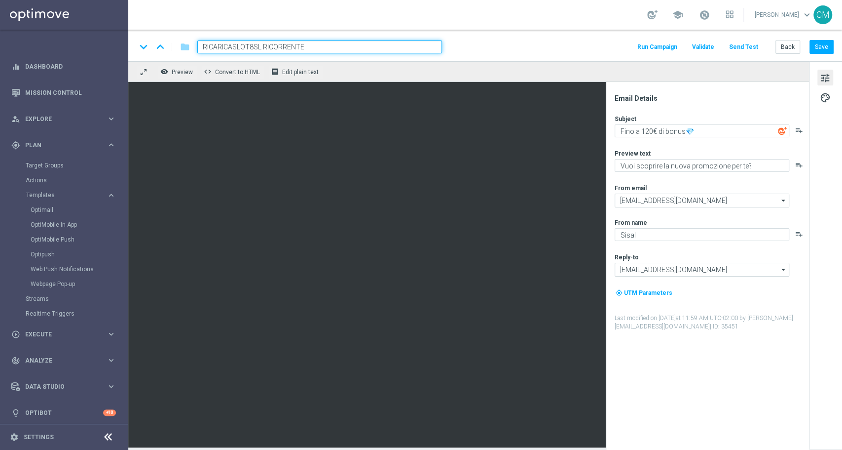
type input "RICARICASLOT8SL RICORRENTE"
click at [651, 135] on textarea "Fino a 120€ di bonus💎" at bounding box center [702, 130] width 175 height 13
type textarea "Fino a 90€ di bonus💎"
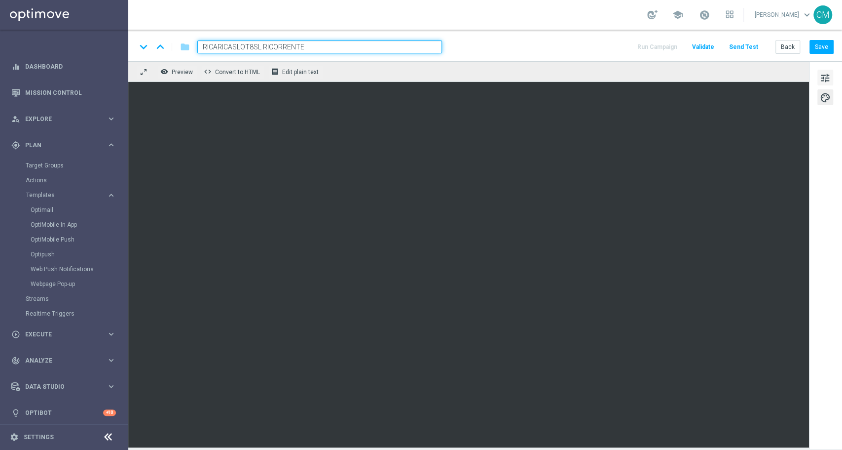
click at [827, 72] on span "tune" at bounding box center [825, 78] width 11 height 13
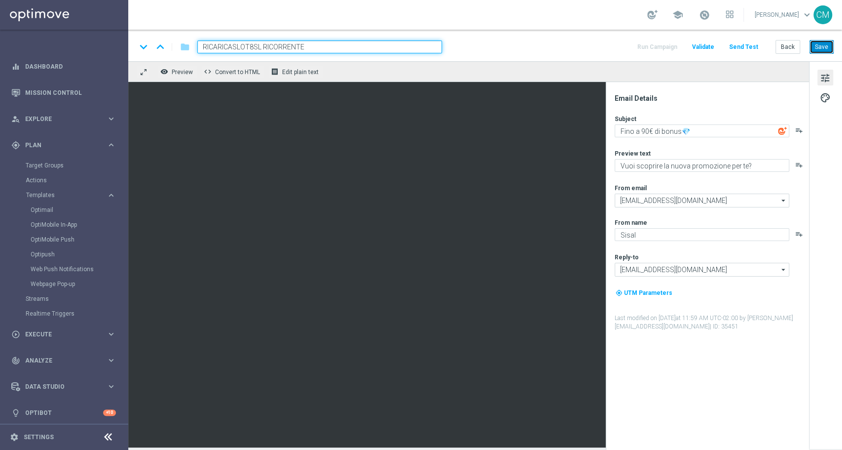
click at [822, 51] on button "Save" at bounding box center [822, 47] width 24 height 14
click at [790, 41] on button "Back" at bounding box center [788, 47] width 25 height 14
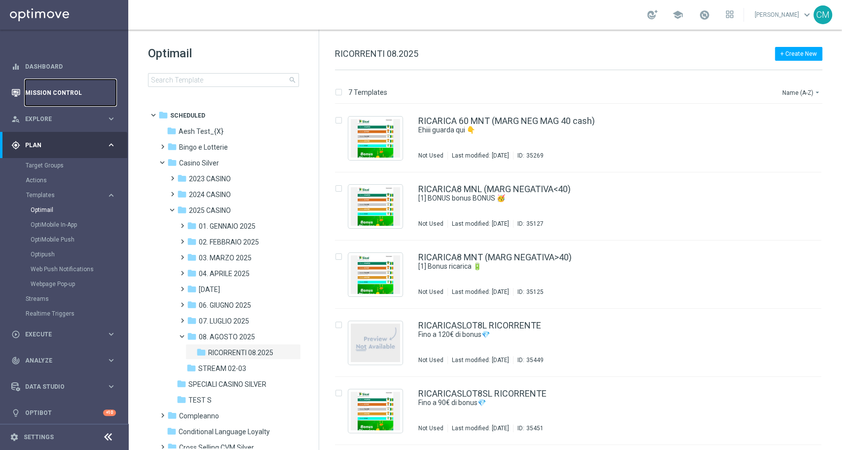
click at [67, 92] on link "Mission Control" at bounding box center [70, 92] width 91 height 26
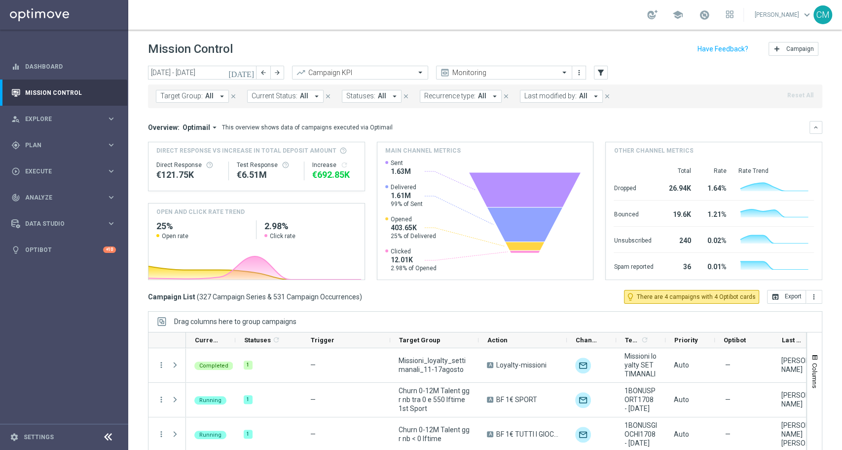
click at [250, 69] on icon "[DATE]" at bounding box center [241, 72] width 27 height 9
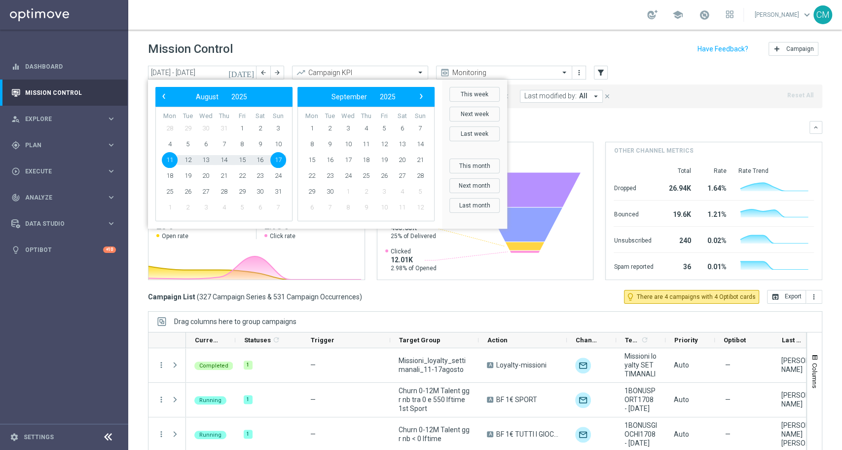
click at [167, 158] on span "11" at bounding box center [170, 160] width 16 height 16
type input "11 Aug 2025 - 11 Aug 2025"
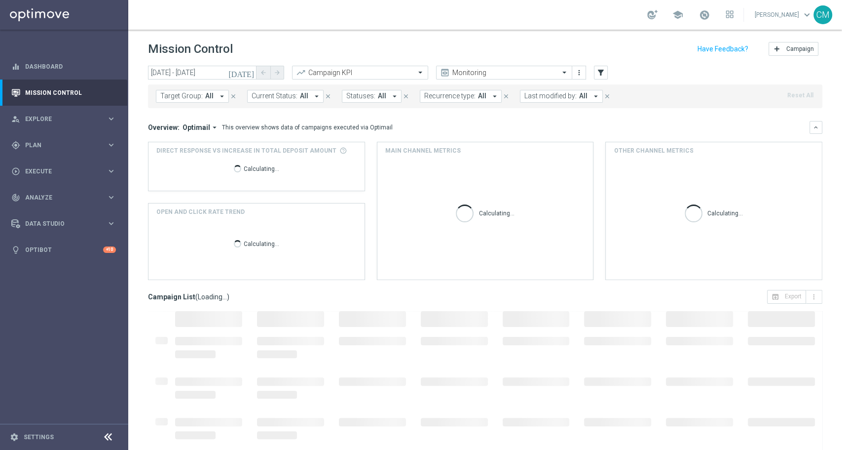
click at [549, 92] on span "Last modified by:" at bounding box center [551, 96] width 52 height 8
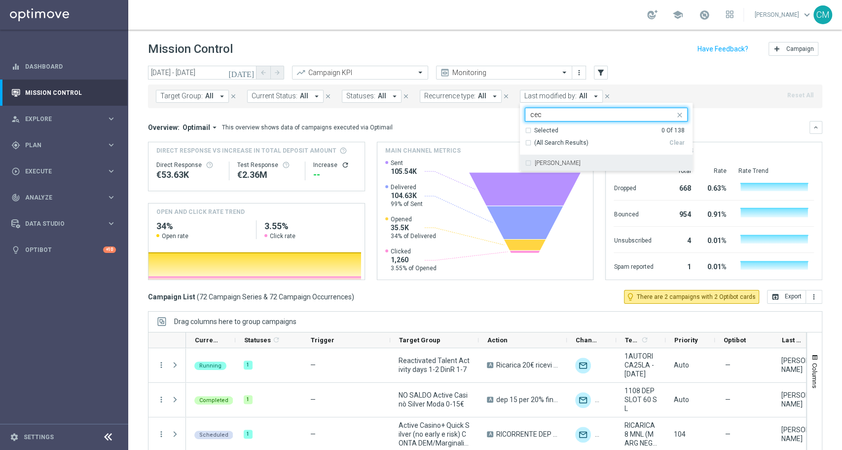
click at [570, 165] on div "[PERSON_NAME]" at bounding box center [611, 163] width 153 height 6
type input "cec"
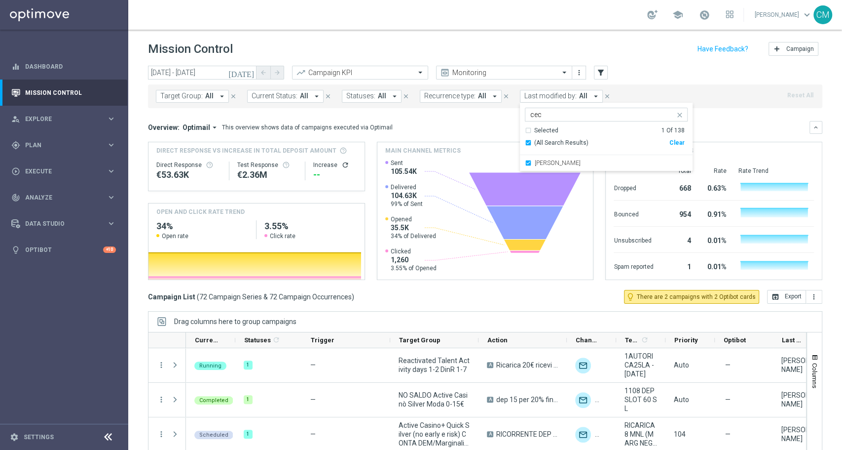
click at [734, 124] on div "Overview: Optimail arrow_drop_down This overview shows data of campaigns execut…" at bounding box center [479, 127] width 662 height 9
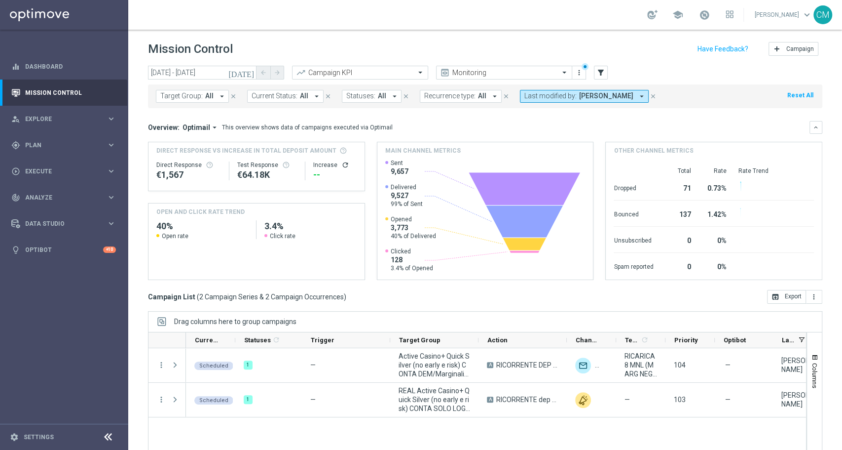
click at [579, 92] on span "[PERSON_NAME]" at bounding box center [606, 96] width 54 height 8
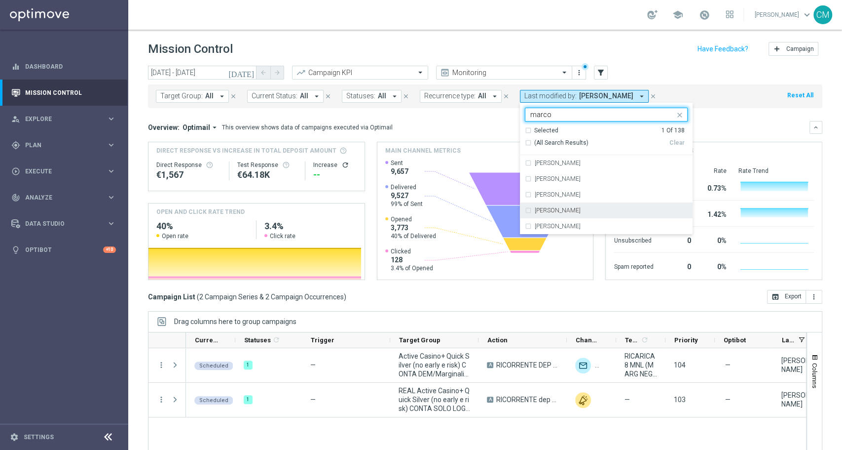
click at [567, 211] on label "marco Maccarrone" at bounding box center [558, 210] width 46 height 6
type input "marco"
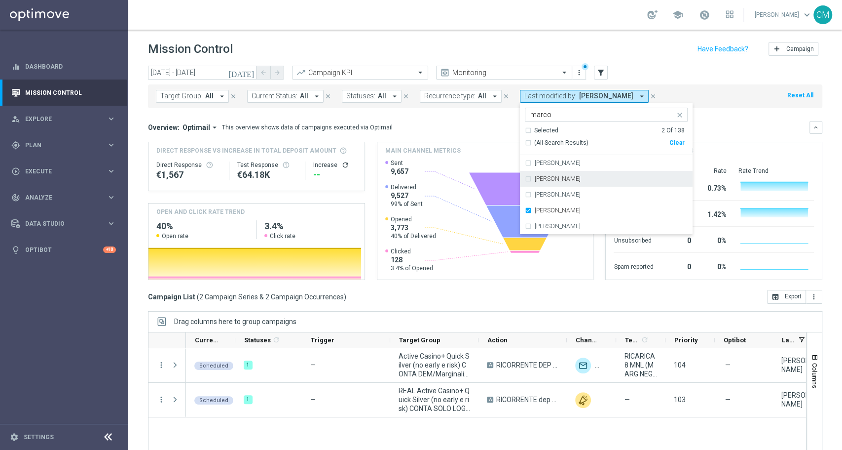
click at [729, 115] on mini-dashboard "Overview: Optimail arrow_drop_down This overview shows data of campaigns execut…" at bounding box center [485, 199] width 675 height 182
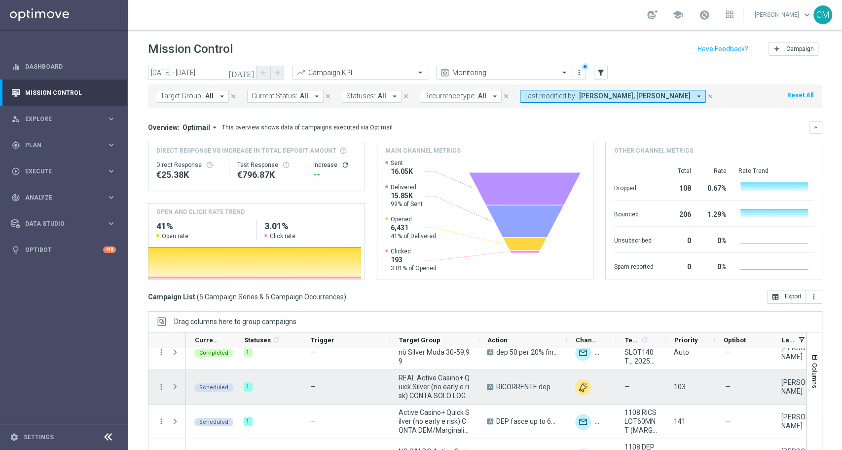
scroll to position [43, 0]
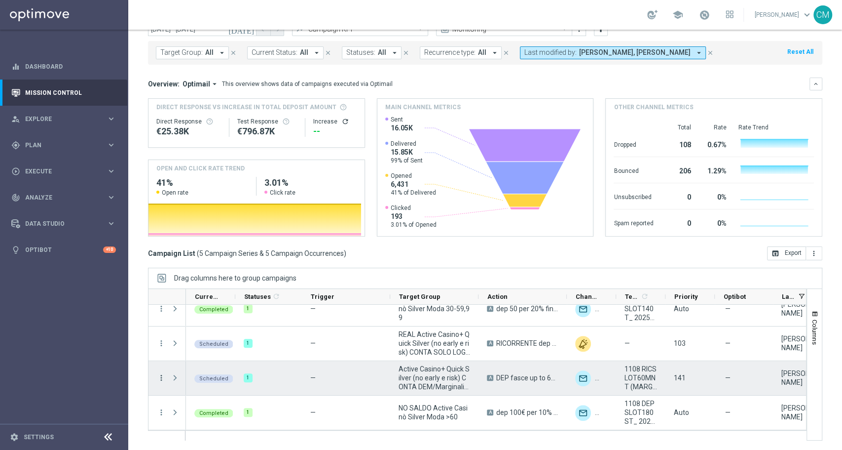
click at [163, 375] on icon "more_vert" at bounding box center [161, 377] width 9 height 9
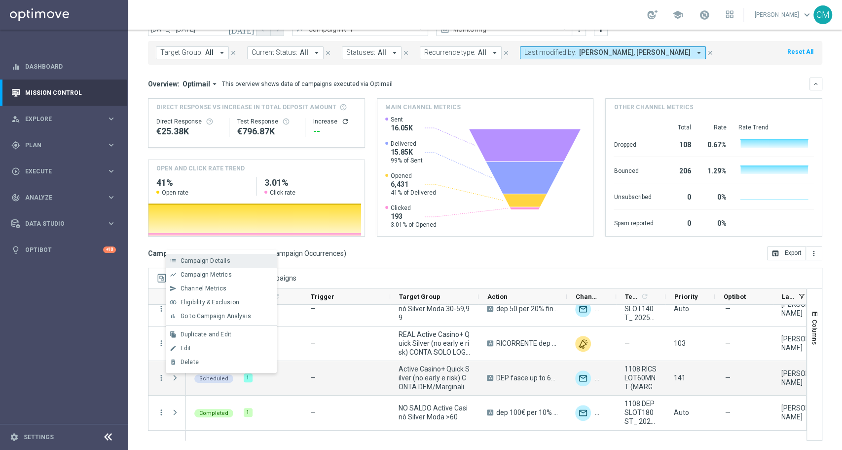
click at [190, 258] on span "Campaign Details" at bounding box center [206, 260] width 50 height 7
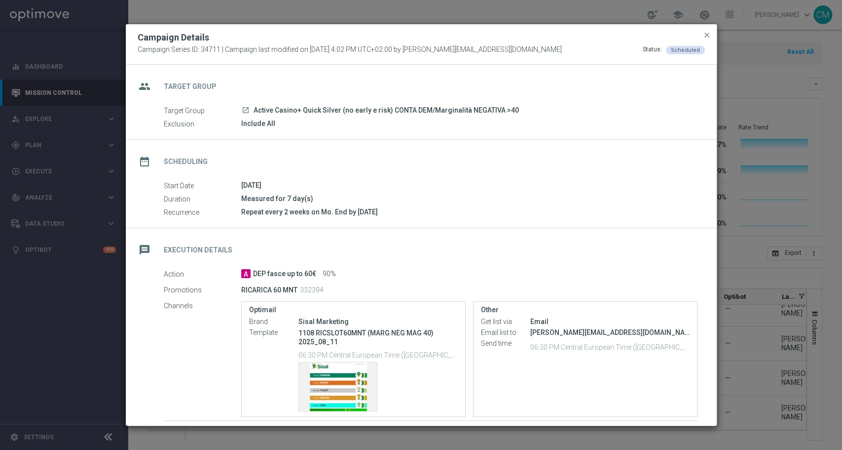
click at [542, 55] on div "Campaign Details Campaign Series ID: 34711 | Campaign last modified on 11 Aug 2…" at bounding box center [421, 44] width 591 height 40
click at [710, 33] on span "close" at bounding box center [707, 35] width 8 height 8
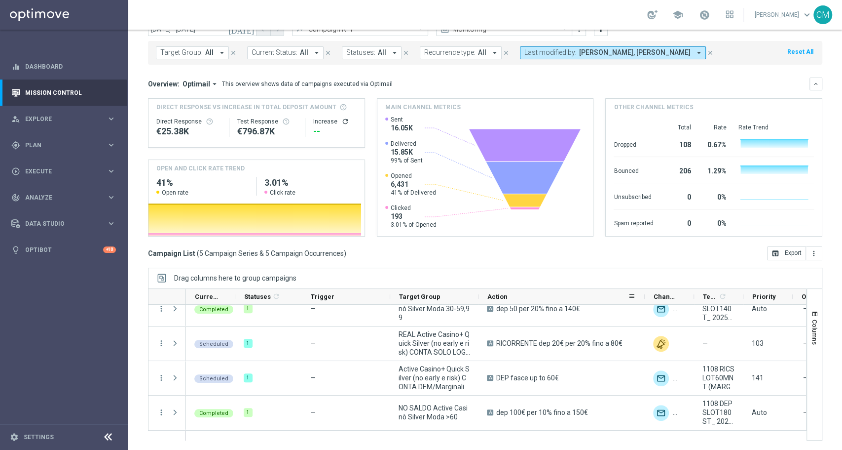
drag, startPoint x: 566, startPoint y: 296, endPoint x: 656, endPoint y: 304, distance: 91.2
click at [656, 304] on div at bounding box center [477, 364] width 659 height 152
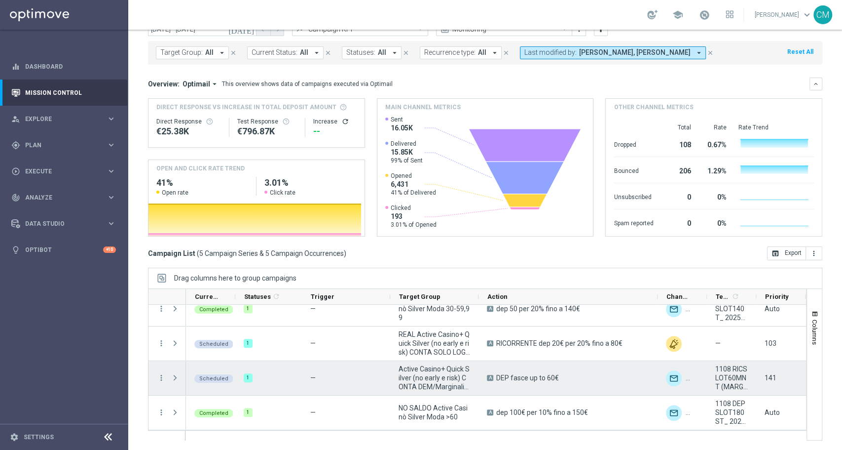
drag, startPoint x: 571, startPoint y: 377, endPoint x: 496, endPoint y: 378, distance: 75.0
click at [496, 378] on div "A DEP fasce up to 60€" at bounding box center [568, 378] width 179 height 34
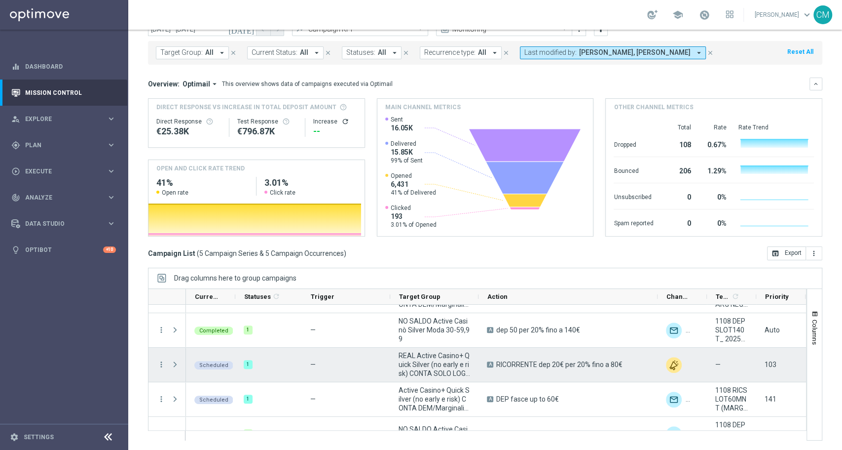
drag, startPoint x: 632, startPoint y: 363, endPoint x: 496, endPoint y: 362, distance: 135.7
click at [496, 362] on div "A RICORRENTE dep 20€ per 20% fino a 80€" at bounding box center [568, 364] width 179 height 34
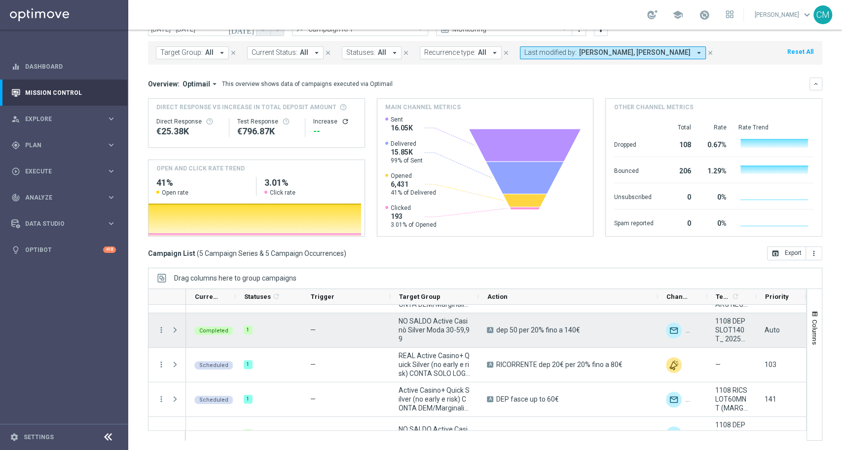
scroll to position [0, 0]
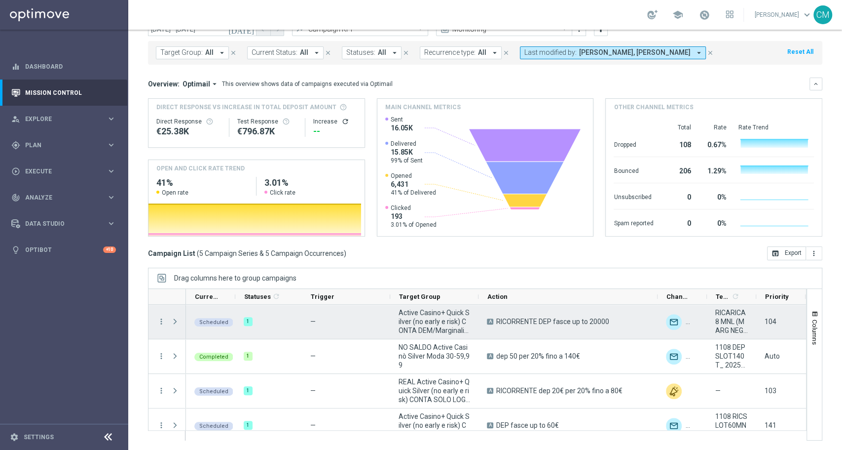
drag, startPoint x: 619, startPoint y: 320, endPoint x: 496, endPoint y: 325, distance: 123.5
click at [496, 325] on div "A RICORRENTE DEP fasce up to 20000" at bounding box center [568, 321] width 179 height 34
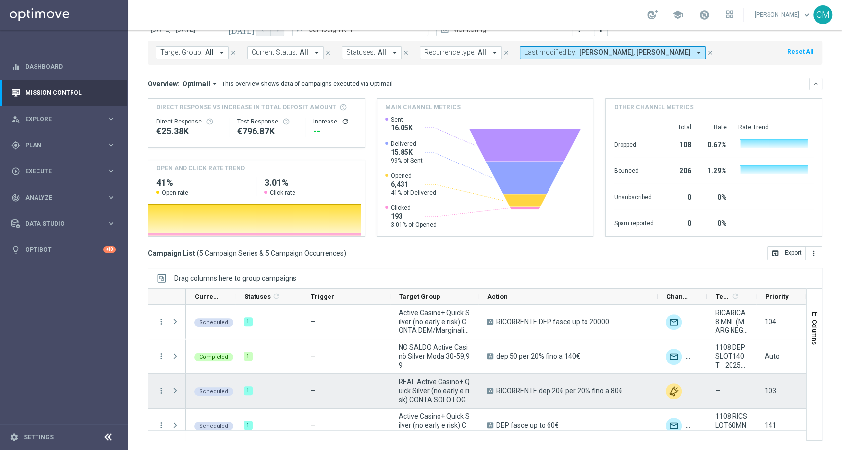
drag, startPoint x: 630, startPoint y: 389, endPoint x: 496, endPoint y: 390, distance: 133.2
click at [496, 390] on div "A RICORRENTE dep 20€ per 20% fino a 80€" at bounding box center [568, 391] width 179 height 34
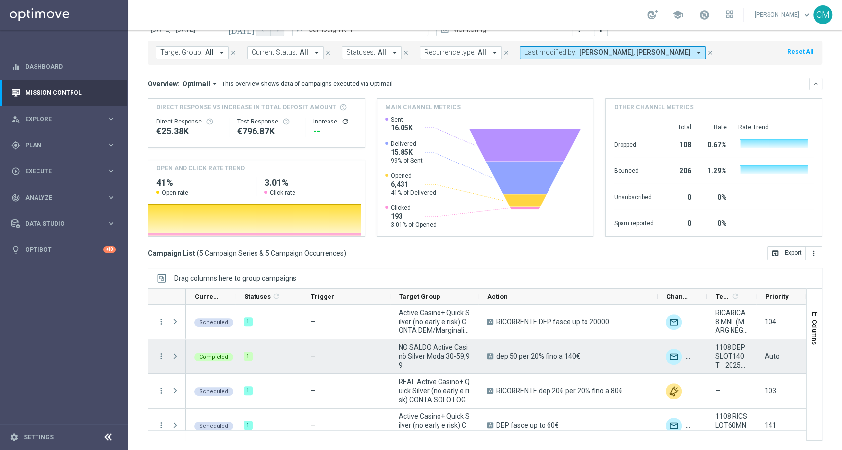
scroll to position [47, 0]
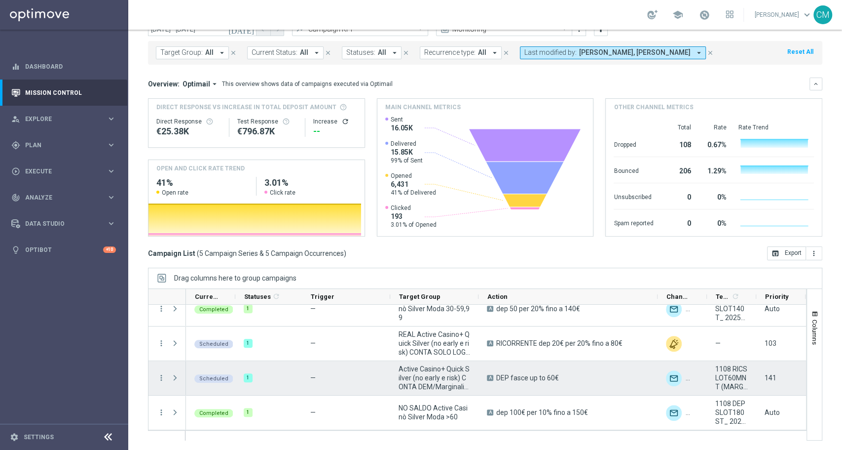
drag, startPoint x: 592, startPoint y: 377, endPoint x: 483, endPoint y: 385, distance: 109.8
click at [483, 385] on div "A DEP fasce up to 60€" at bounding box center [568, 378] width 179 height 34
click at [579, 381] on div "A DEP fasce up to 60€" at bounding box center [568, 378] width 179 height 34
drag, startPoint x: 571, startPoint y: 377, endPoint x: 497, endPoint y: 379, distance: 74.0
click at [497, 379] on div "A DEP fasce up to 60€" at bounding box center [568, 378] width 179 height 34
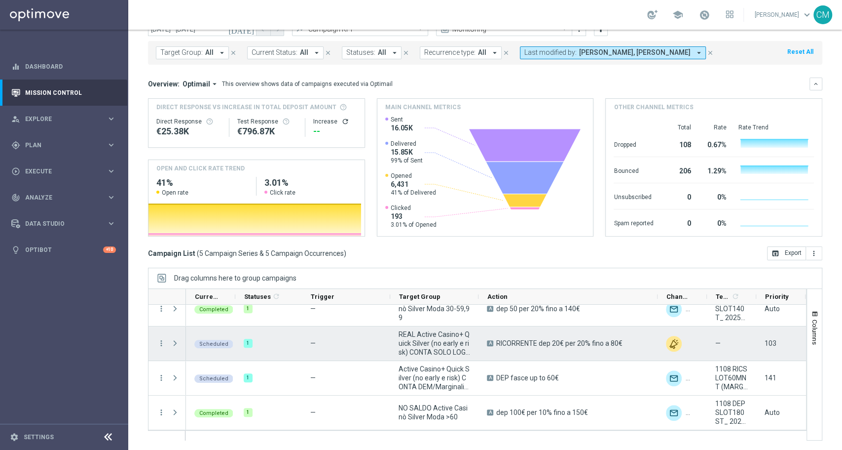
drag, startPoint x: 631, startPoint y: 341, endPoint x: 497, endPoint y: 343, distance: 133.3
click at [497, 343] on div "A RICORRENTE dep 20€ per 20% fino a 80€" at bounding box center [568, 343] width 179 height 34
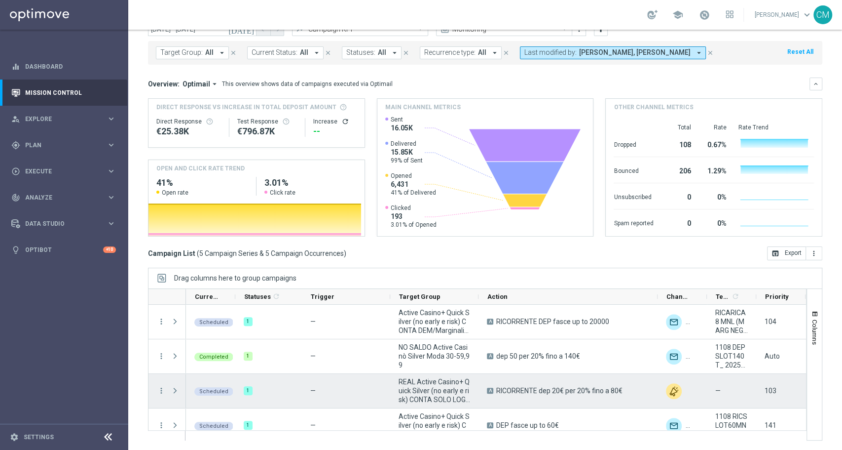
scroll to position [0, 0]
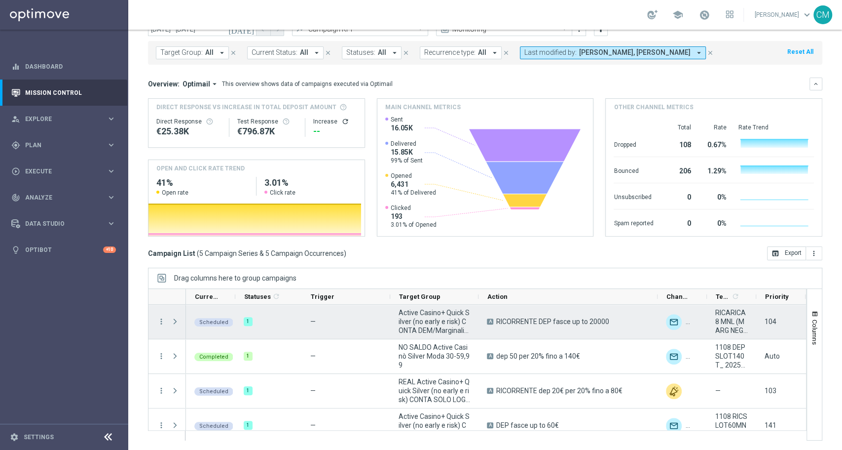
drag, startPoint x: 621, startPoint y: 318, endPoint x: 493, endPoint y: 315, distance: 127.8
click at [493, 315] on div "A RICORRENTE DEP fasce up to 20000" at bounding box center [568, 321] width 179 height 34
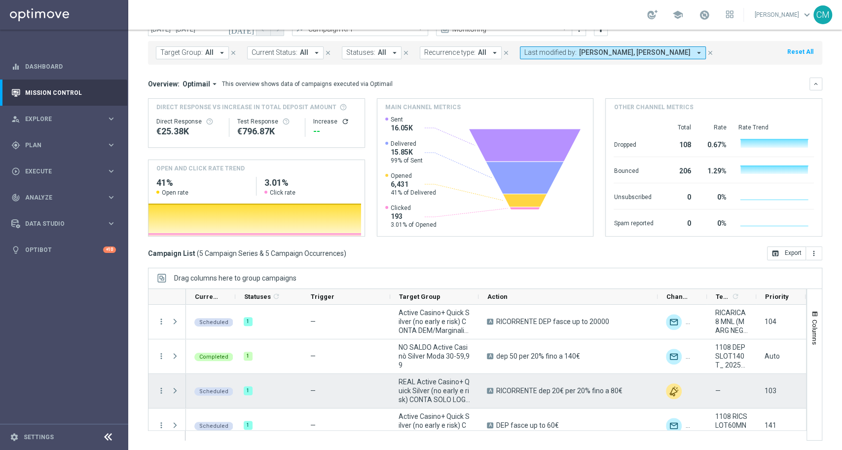
drag, startPoint x: 629, startPoint y: 391, endPoint x: 494, endPoint y: 390, distance: 134.7
click at [494, 390] on div "A RICORRENTE dep 20€ per 20% fino a 80€" at bounding box center [568, 391] width 179 height 34
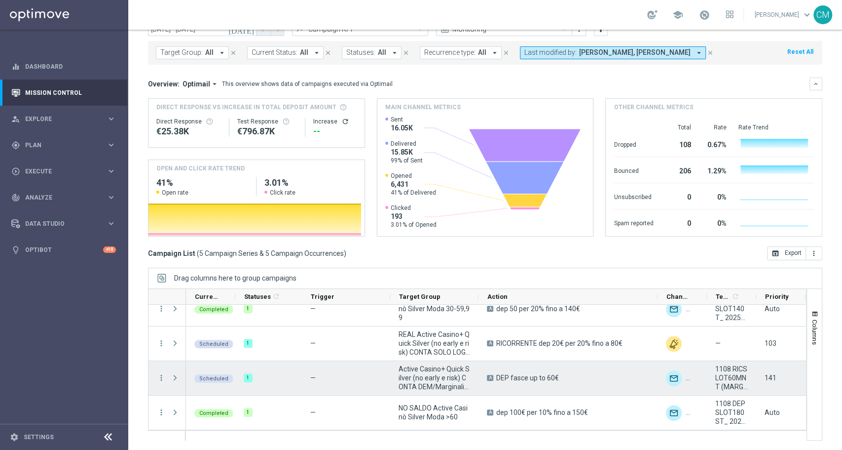
drag, startPoint x: 576, startPoint y: 373, endPoint x: 496, endPoint y: 377, distance: 80.0
click at [496, 377] on div "A DEP fasce up to 60€" at bounding box center [568, 378] width 179 height 34
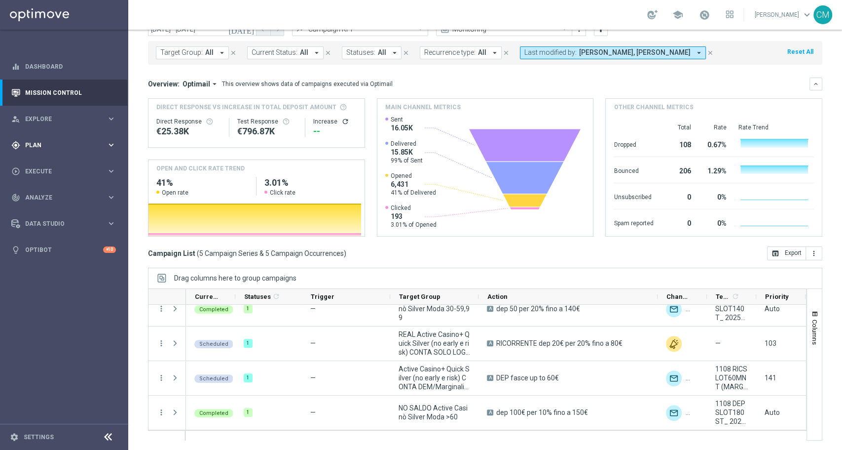
click at [29, 149] on div "gps_fixed Plan keyboard_arrow_right" at bounding box center [63, 145] width 127 height 26
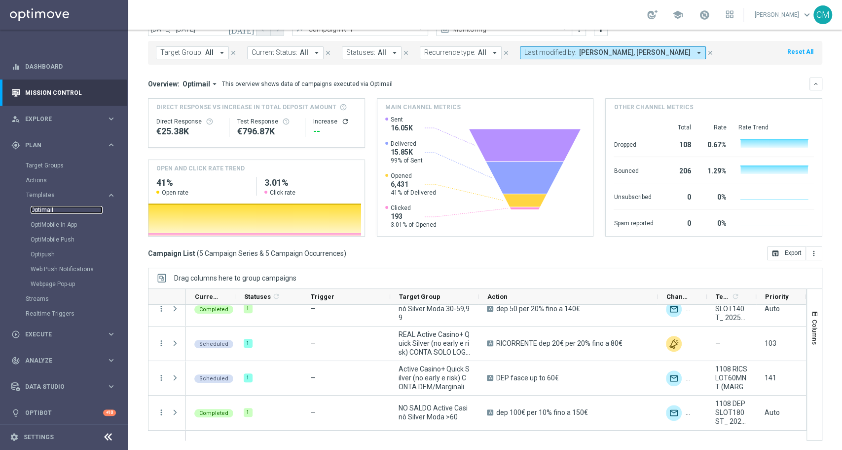
click at [46, 207] on link "Optimail" at bounding box center [67, 210] width 72 height 8
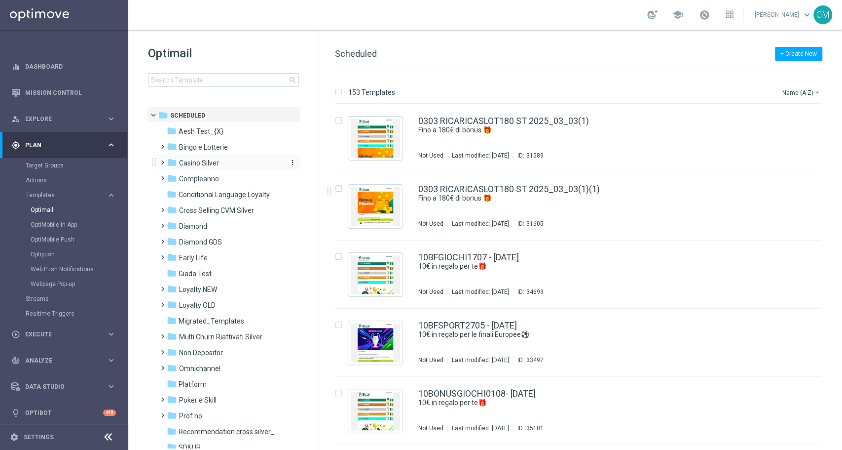
click at [212, 163] on span "Casino Silver" at bounding box center [199, 162] width 40 height 9
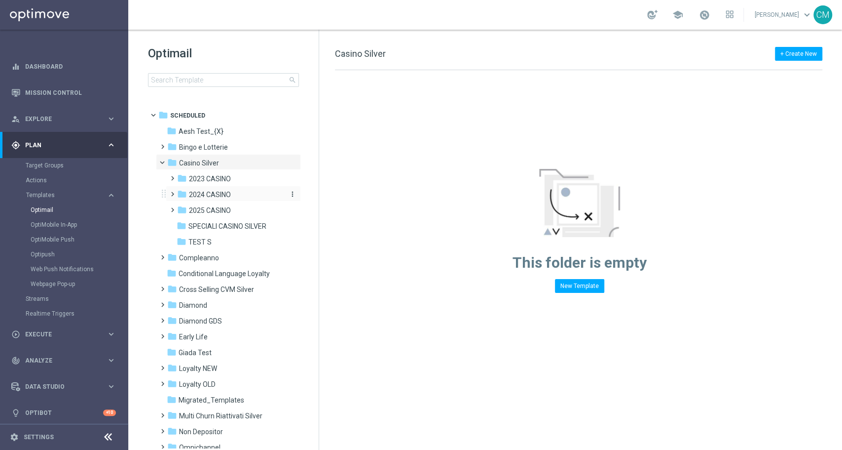
click at [203, 193] on span "2024 CASINO" at bounding box center [210, 194] width 42 height 9
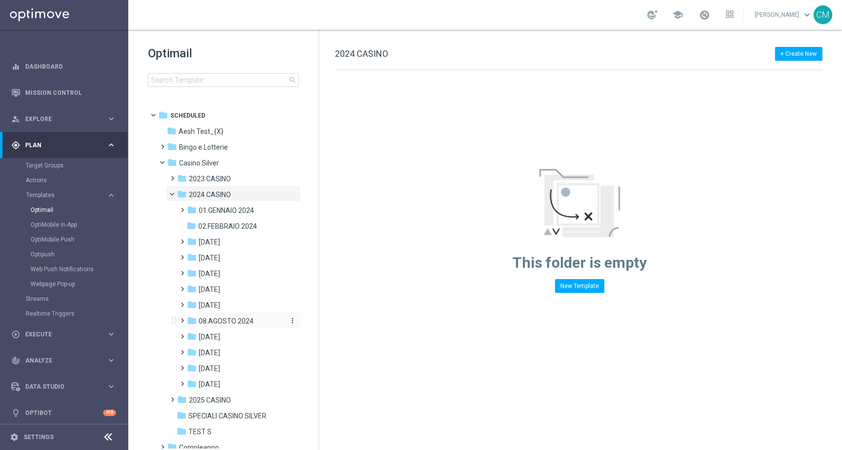
click at [228, 319] on span "08.AGOSTO 2024" at bounding box center [226, 320] width 55 height 9
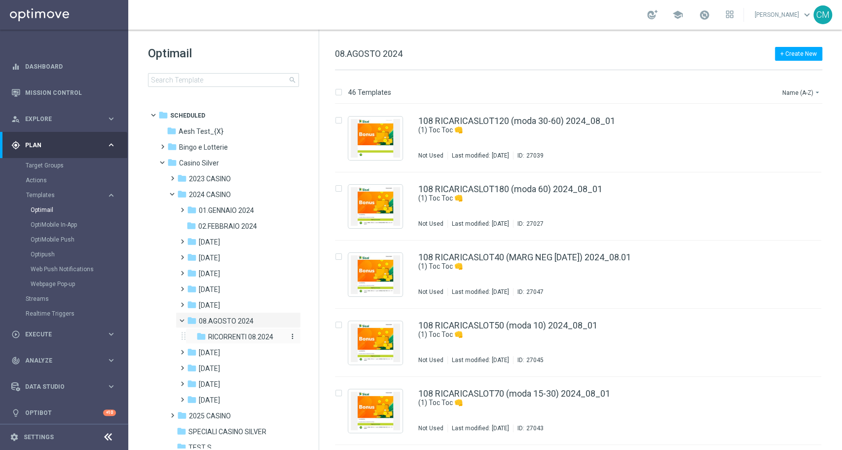
click at [229, 332] on span "RICORRENTI 08.2024" at bounding box center [240, 336] width 65 height 9
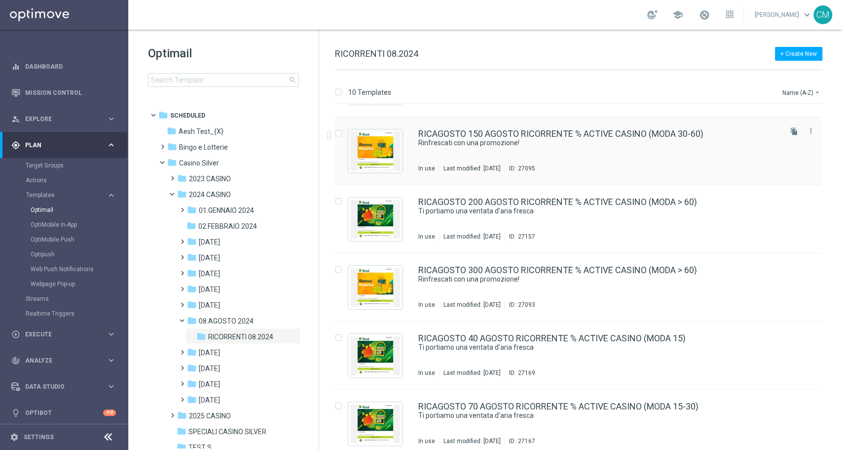
scroll to position [59, 0]
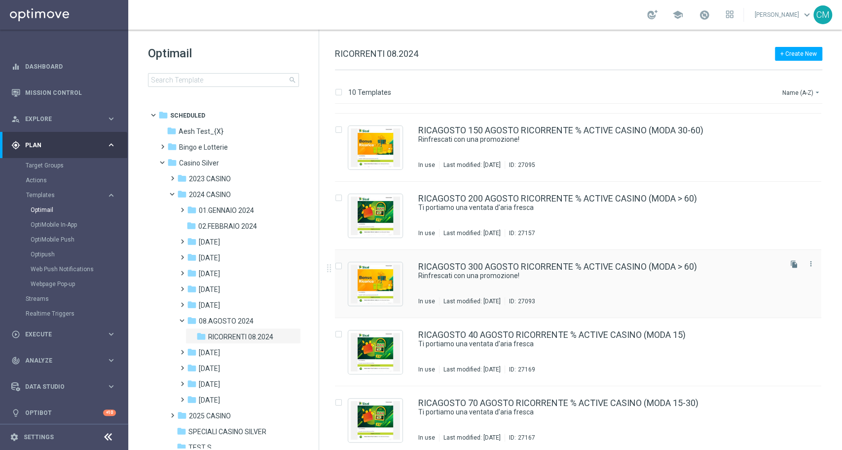
click at [499, 287] on div "RICAGOSTO 300 AGOSTO RICORRENTE % ACTIVE CASINO (MODA > 60) Rinfrescati con una…" at bounding box center [599, 283] width 362 height 43
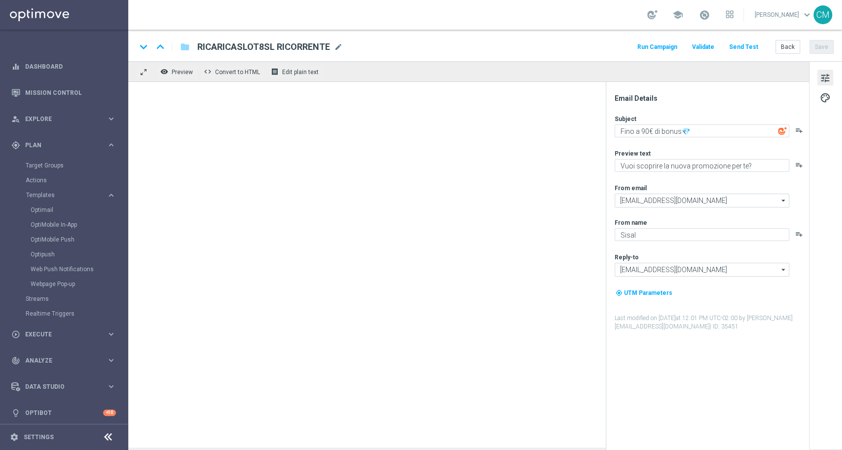
type textarea "Rinfrescati con una promozione!"
type textarea "Fino a 300€ di bonus!"
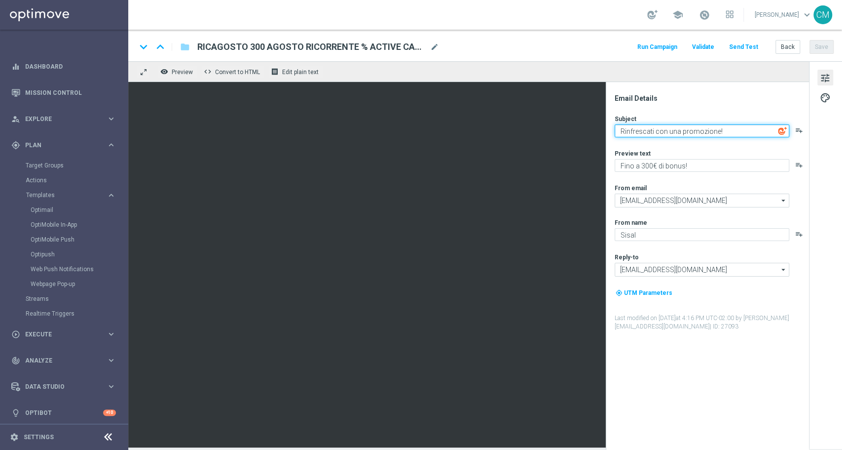
drag, startPoint x: 737, startPoint y: 132, endPoint x: 585, endPoint y: 125, distance: 151.7
click at [585, 125] on div "remove_red_eye Preview code Convert to HTML receipt Edit plain text Email Detai…" at bounding box center [485, 254] width 714 height 386
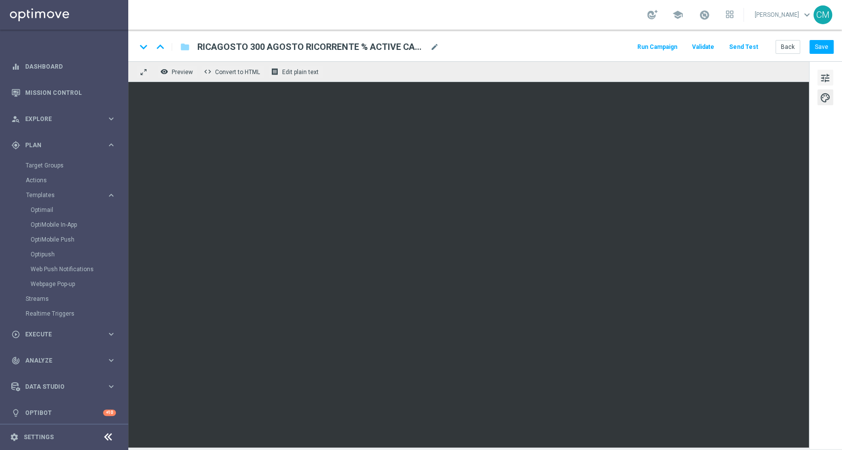
click at [824, 79] on span "tune" at bounding box center [825, 78] width 11 height 13
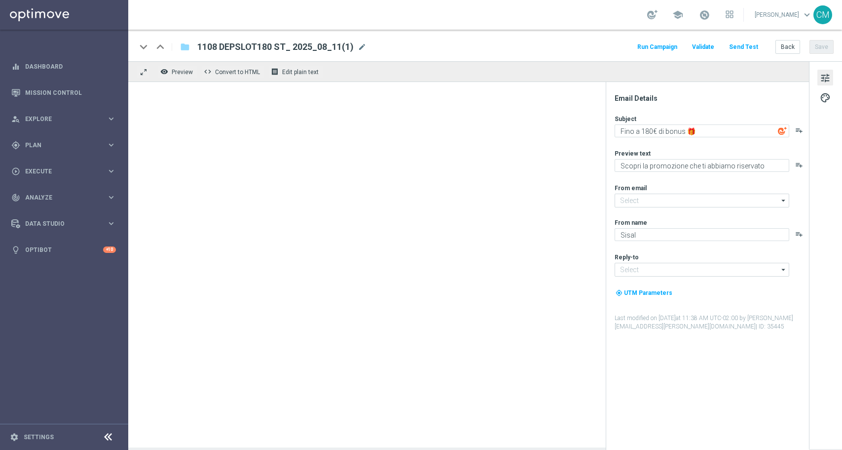
type input "[EMAIL_ADDRESS][DOMAIN_NAME]"
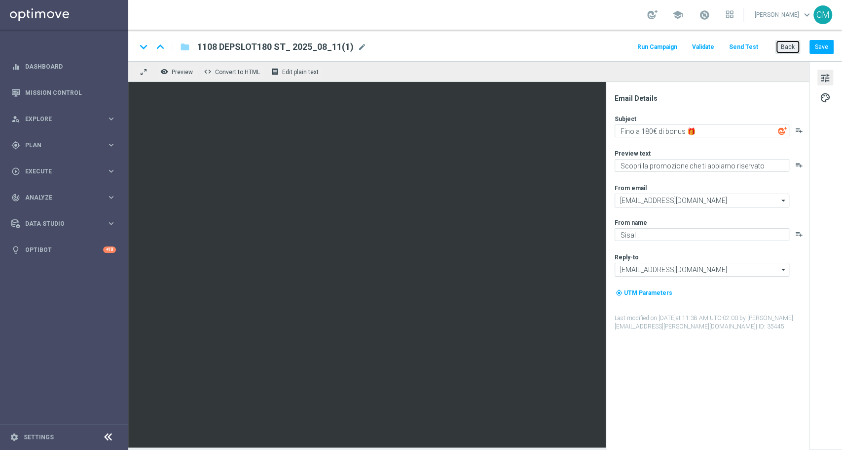
click at [781, 49] on button "Back" at bounding box center [788, 47] width 25 height 14
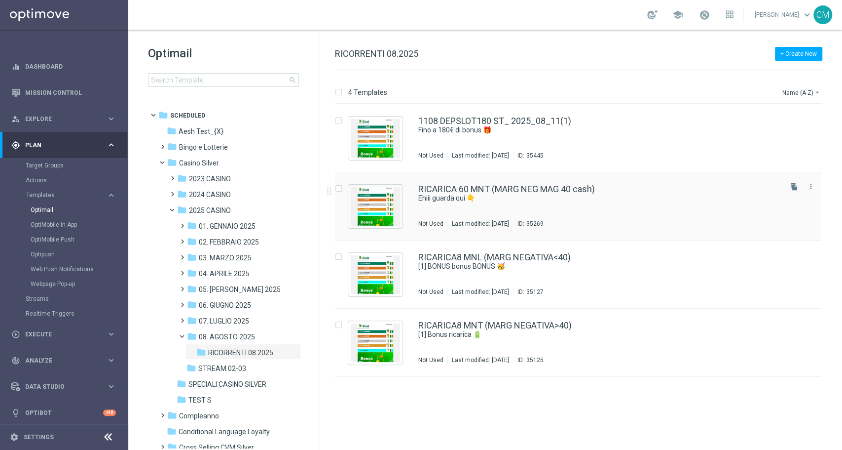
click at [563, 216] on div "RICARICA 60 MNT (MARG NEG MAG 40 cash) Ehiii guarda qui 👇 Not Used Last modifie…" at bounding box center [599, 206] width 362 height 43
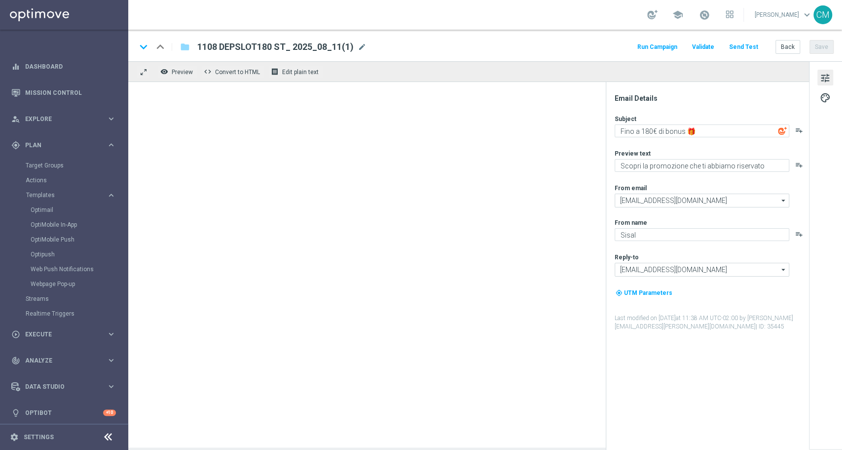
type textarea "Ehiii guarda qui 👇"
type textarea "​​Fino a 60€ di bonus"
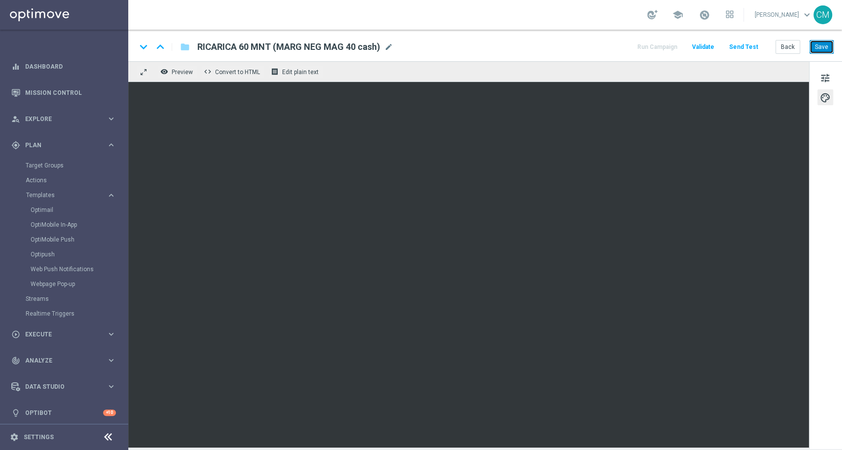
click at [820, 45] on button "Save" at bounding box center [822, 47] width 24 height 14
click at [781, 50] on button "Back" at bounding box center [788, 47] width 25 height 14
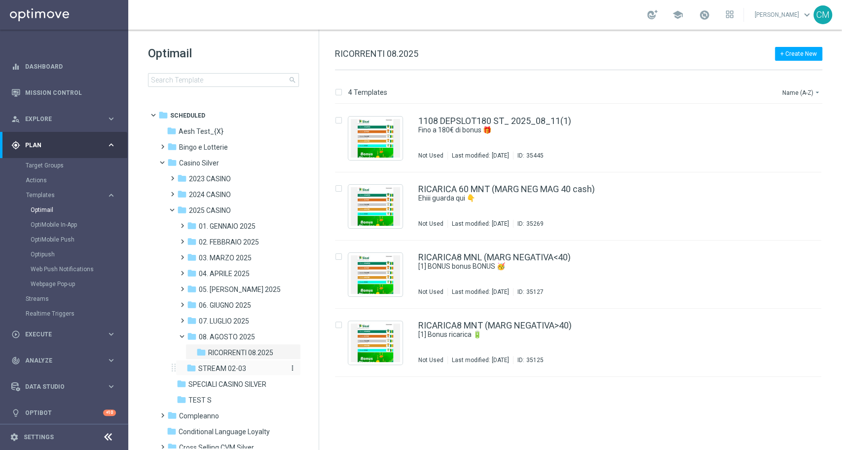
click at [219, 373] on div "folder STREAM 02-03" at bounding box center [235, 368] width 97 height 11
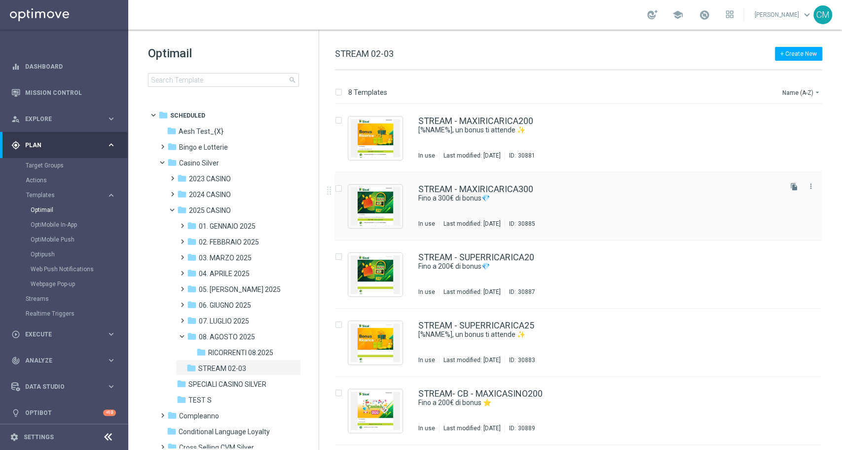
click at [529, 214] on div "STREAM - MAXIRICARICA300 Fino a 300€ di bonus💎 In use Last modified: [DATE] ID:…" at bounding box center [599, 206] width 362 height 43
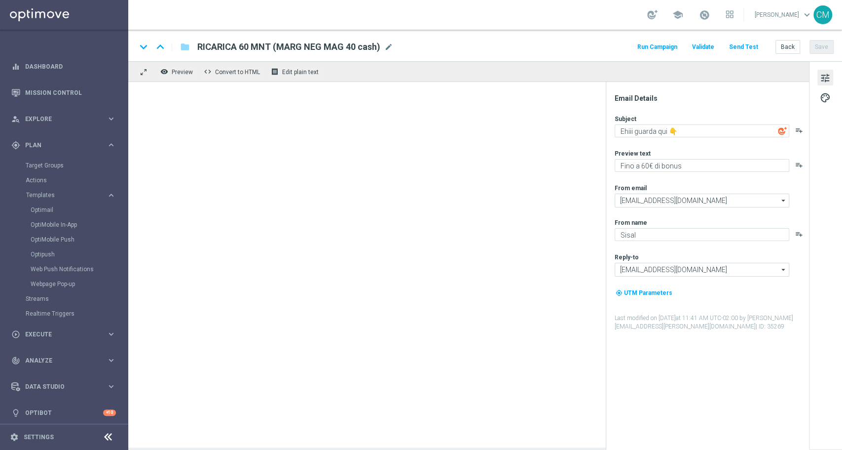
type textarea "Fino a 300€ di bonus💎"
type textarea "Vuoi scoprire la nuova promozione per te?"
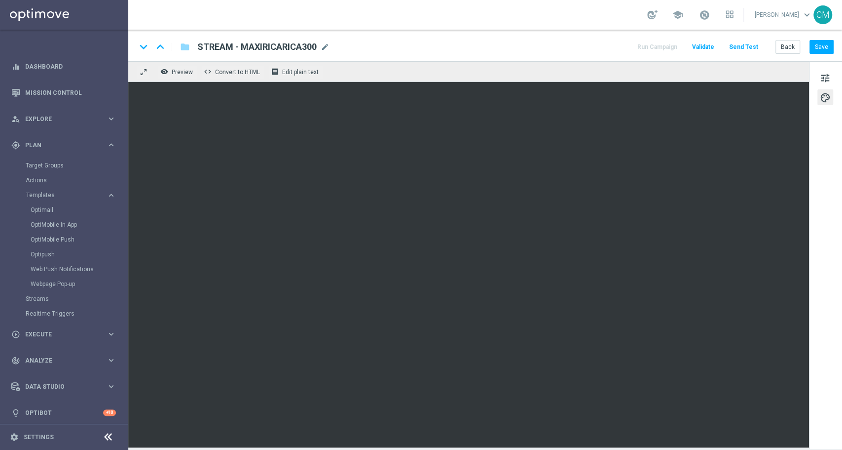
click at [825, 69] on div "tune palette" at bounding box center [825, 254] width 33 height 387
click at [825, 72] on span "tune" at bounding box center [825, 78] width 11 height 13
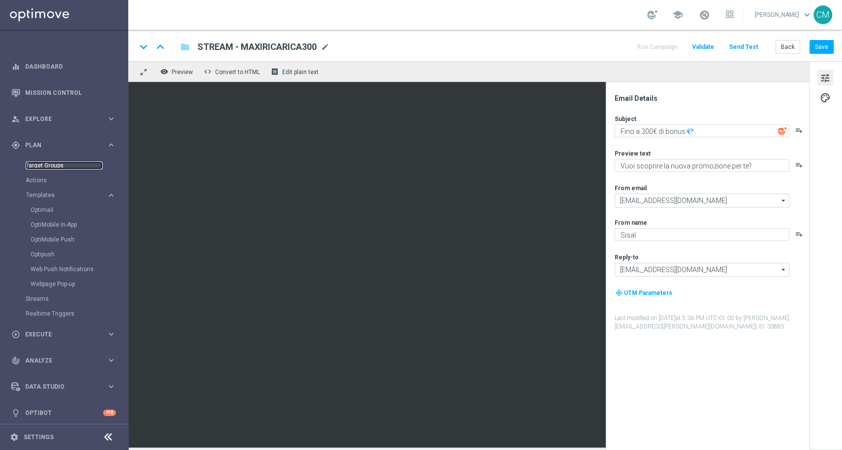
click at [49, 165] on link "Target Groups" at bounding box center [64, 165] width 77 height 8
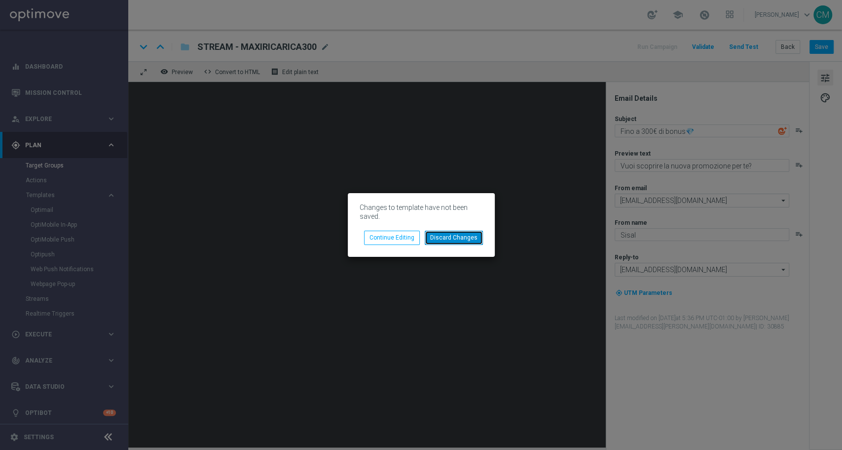
click at [454, 232] on button "Discard Changes" at bounding box center [454, 237] width 58 height 14
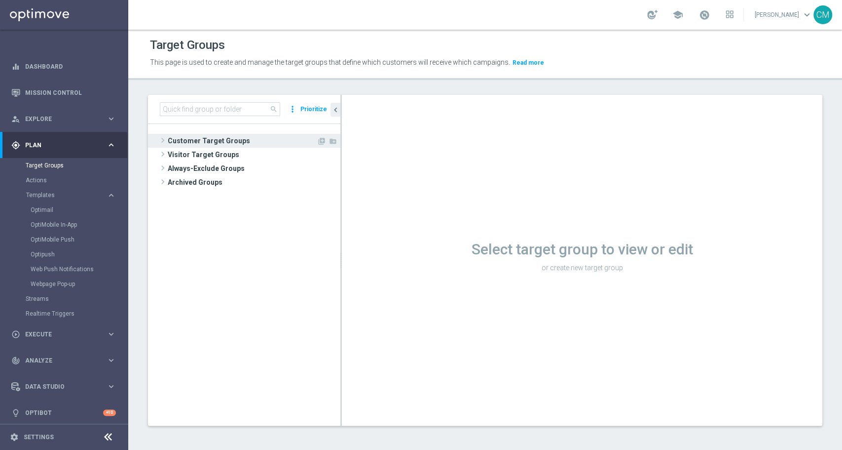
click at [225, 139] on span "Customer Target Groups" at bounding box center [242, 141] width 149 height 14
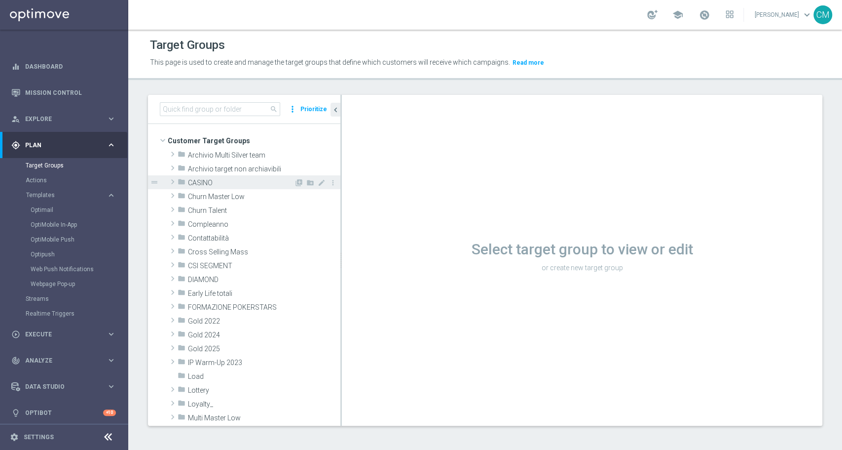
click at [209, 184] on span "CASINO" at bounding box center [241, 183] width 106 height 8
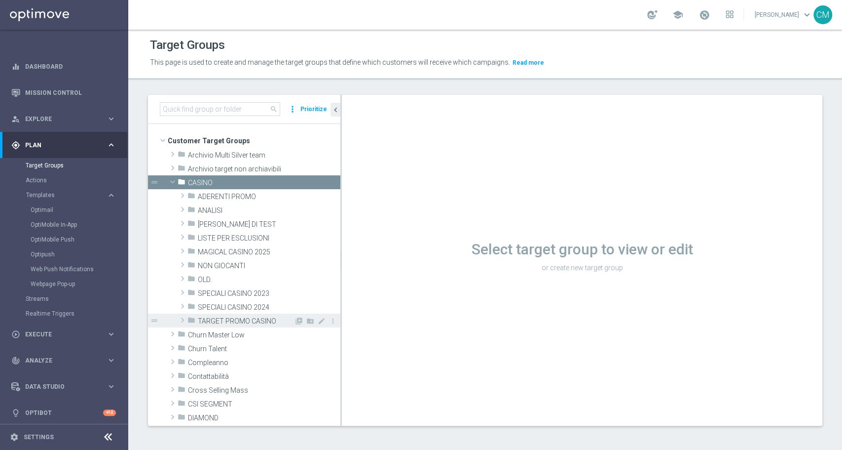
click at [233, 320] on span "TARGET PROMO CASINO" at bounding box center [246, 321] width 96 height 8
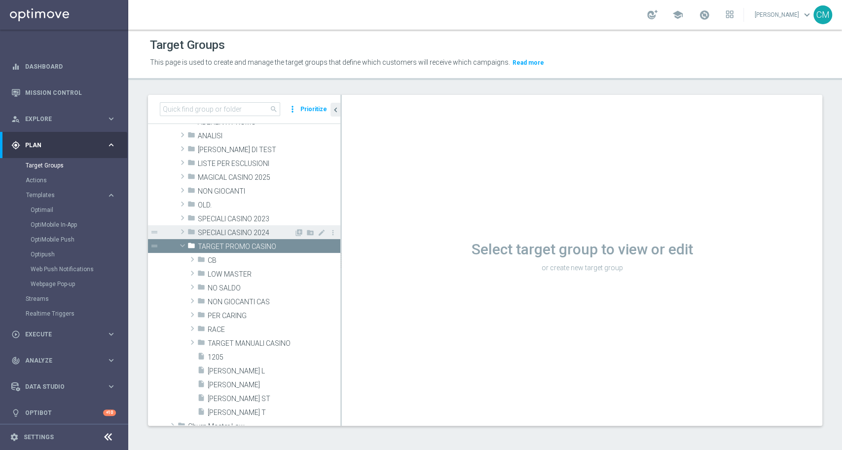
scroll to position [79, 0]
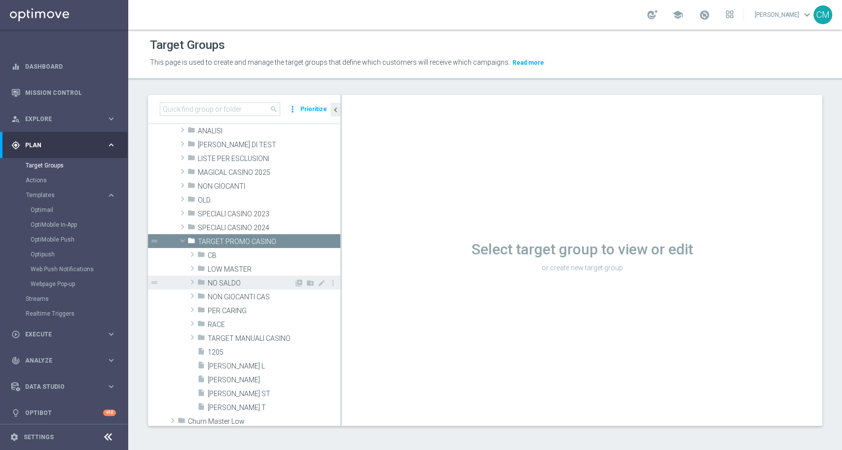
click at [240, 282] on span "NO SALDO" at bounding box center [251, 283] width 86 height 8
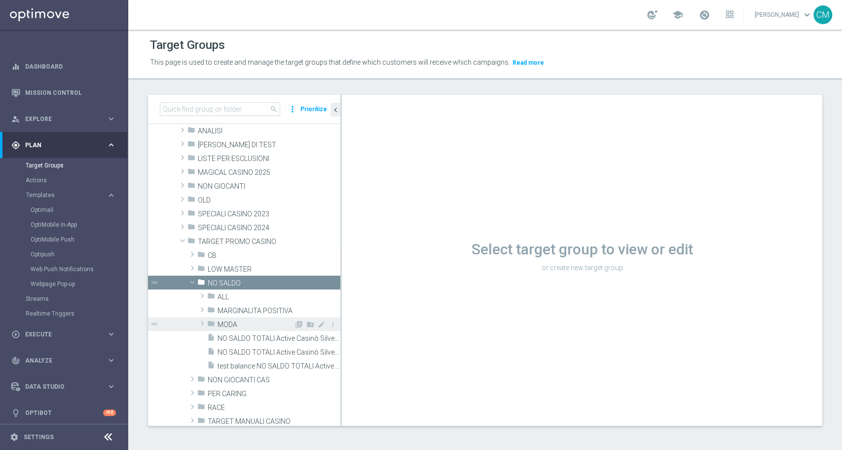
click at [248, 317] on div "folder MODA" at bounding box center [250, 324] width 87 height 14
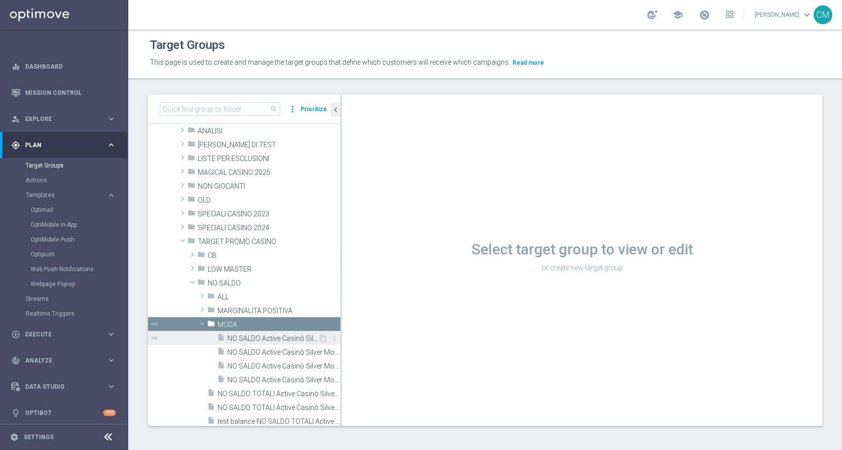
click at [253, 338] on span "NO SALDO Active Casinò Silver Moda >60" at bounding box center [272, 338] width 91 height 8
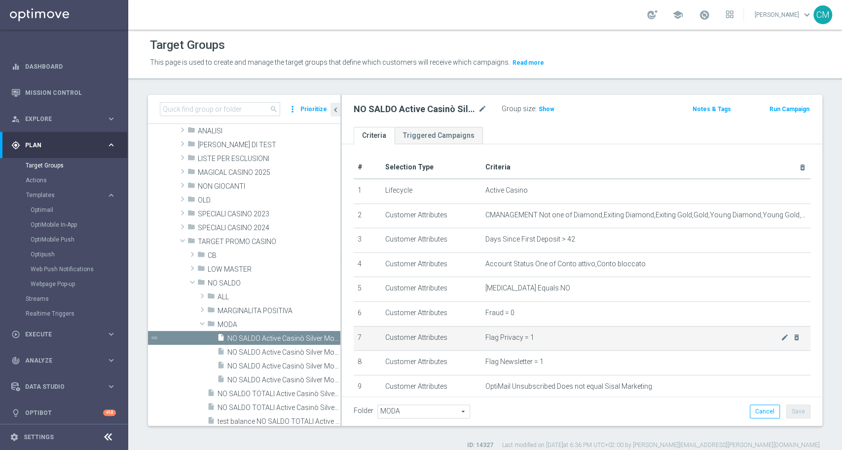
scroll to position [284, 0]
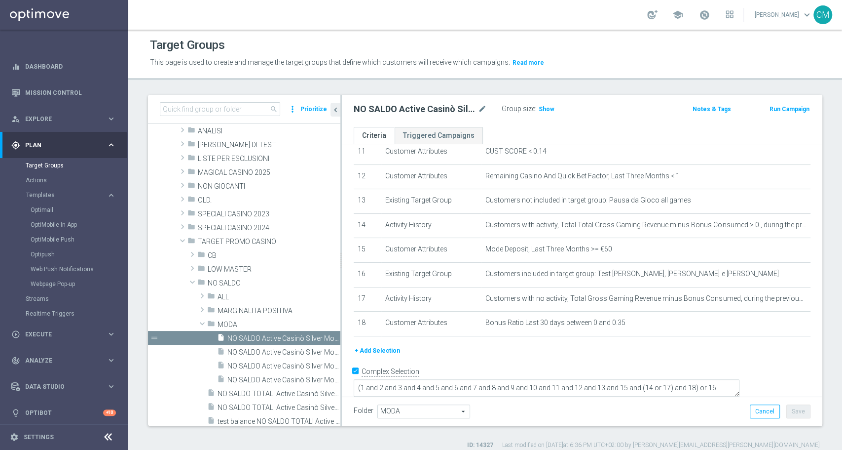
click at [379, 353] on button "+ Add Selection" at bounding box center [377, 350] width 47 height 11
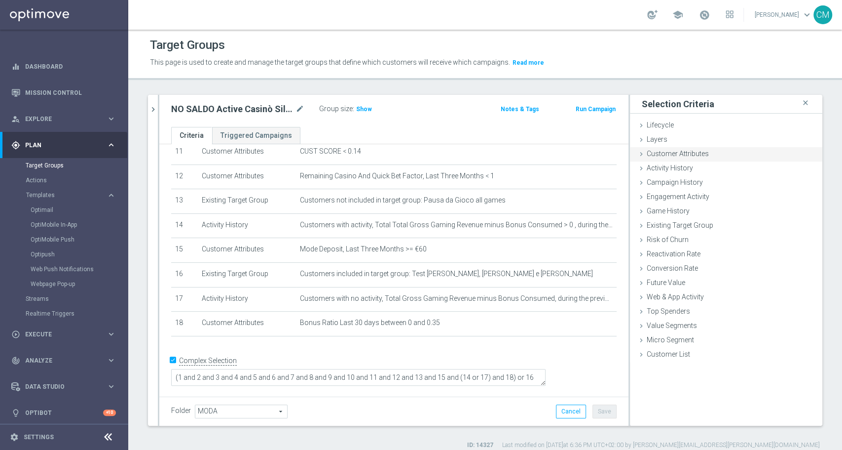
scroll to position [273, 0]
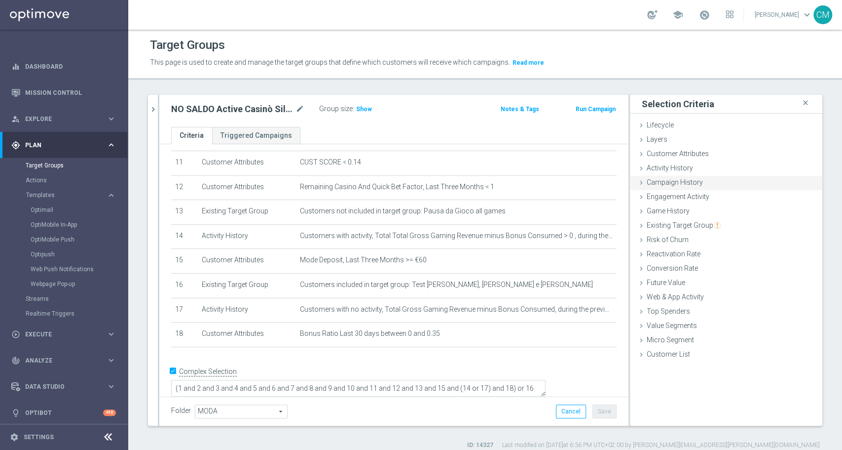
click at [683, 182] on span "Campaign History" at bounding box center [675, 182] width 56 height 8
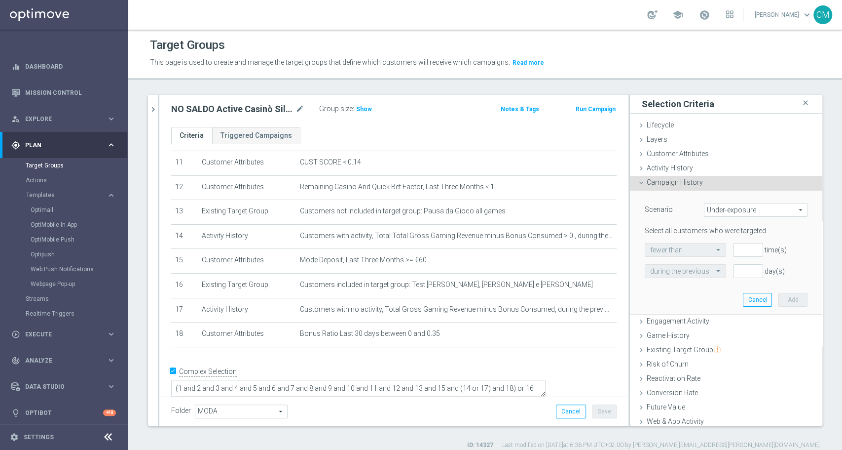
click at [707, 209] on span "Under-exposure" at bounding box center [756, 209] width 103 height 13
click at [717, 272] on span "Custom" at bounding box center [756, 275] width 93 height 8
type input "Custom"
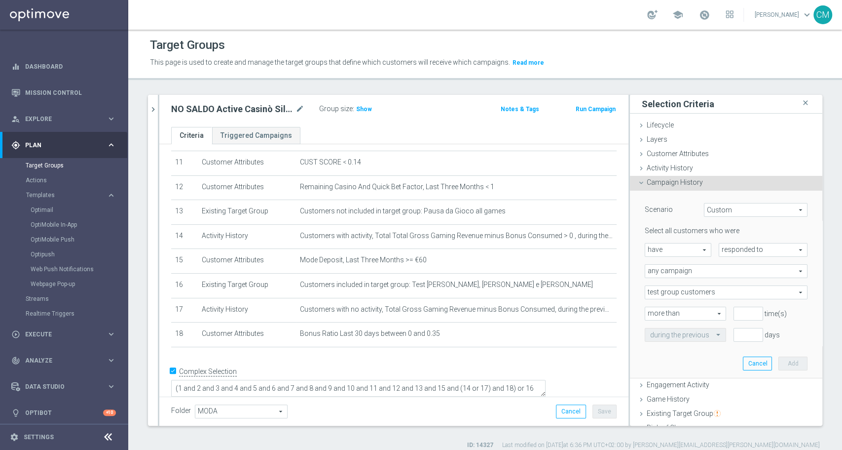
click at [671, 252] on span "have" at bounding box center [678, 249] width 66 height 13
click at [679, 275] on span "have not" at bounding box center [678, 277] width 56 height 8
type input "have not"
click at [733, 251] on span "responded to" at bounding box center [764, 249] width 88 height 13
click at [741, 282] on label "been targeted with" at bounding box center [764, 276] width 88 height 13
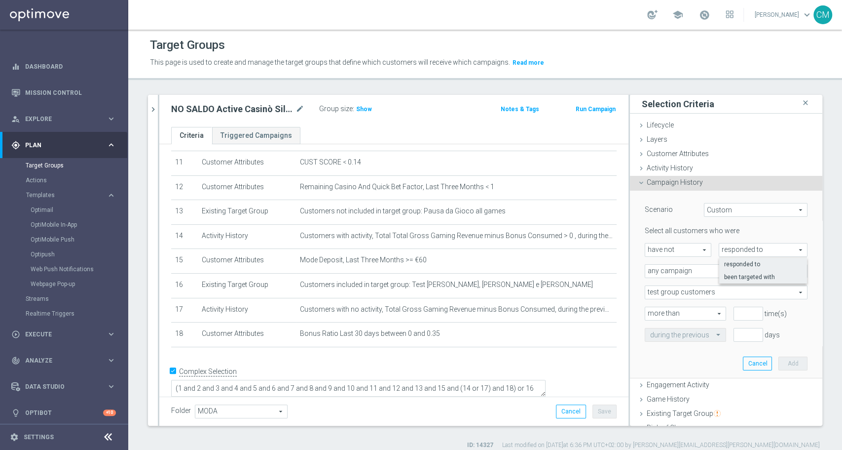
type input "been targeted with"
click at [707, 266] on span "any campaign" at bounding box center [726, 271] width 162 height 13
click at [707, 270] on span "any campaign" at bounding box center [726, 271] width 162 height 13
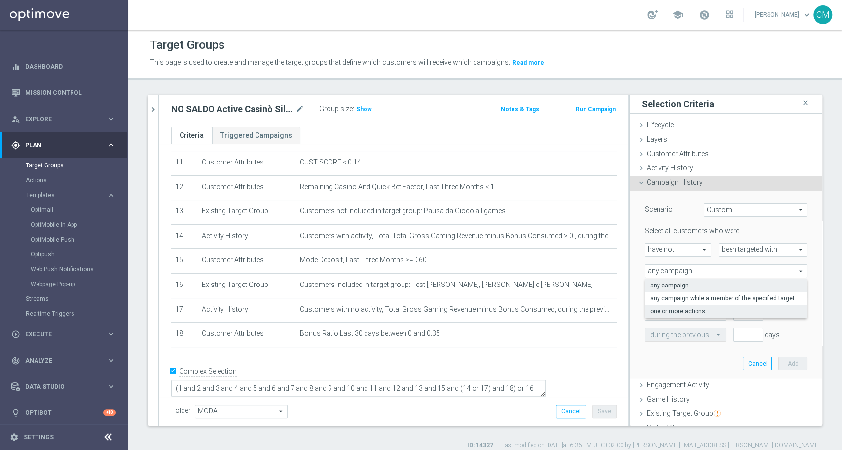
click at [707, 309] on span "one or more actions" at bounding box center [726, 311] width 152 height 8
type input "one or more actions"
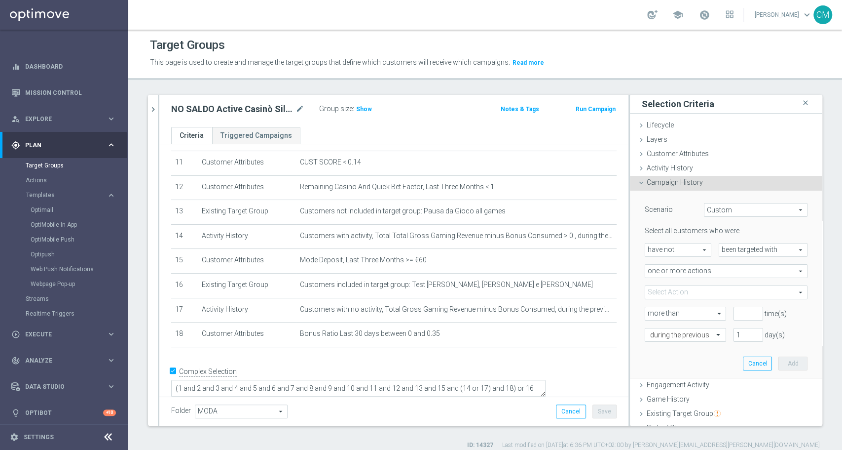
click at [699, 296] on span at bounding box center [726, 292] width 162 height 13
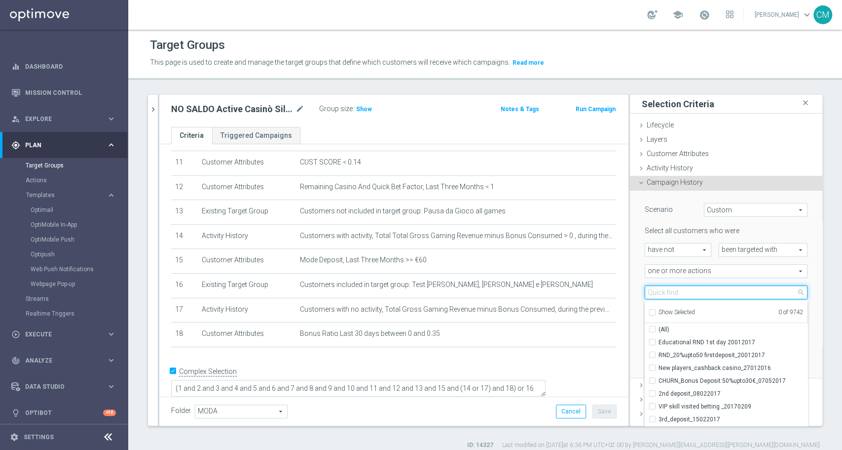
click at [698, 295] on input "search" at bounding box center [726, 292] width 163 height 14
paste input "DEP [PERSON_NAME] up to 60€"
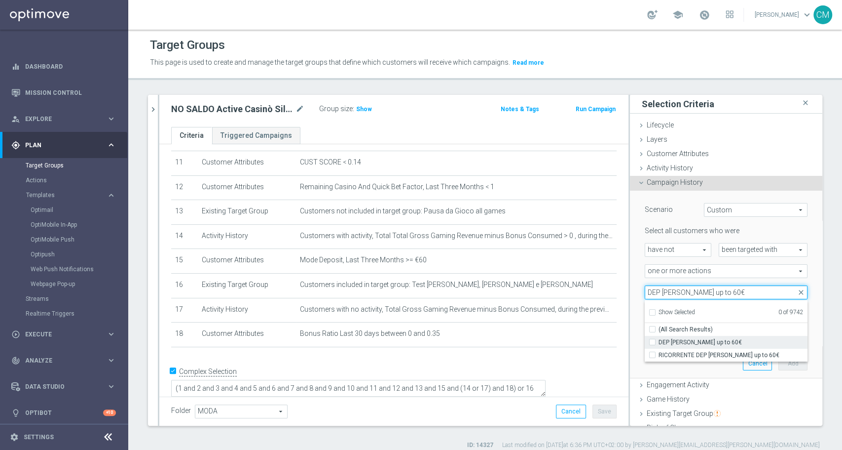
type input "DEP [PERSON_NAME] up to 60€"
click at [715, 338] on span "DEP [PERSON_NAME] up to 60€" at bounding box center [733, 342] width 149 height 8
click at [659, 339] on input "DEP [PERSON_NAME] up to 60€" at bounding box center [655, 342] width 6 height 6
checkbox input "true"
type input "DEP [PERSON_NAME] up to 60€"
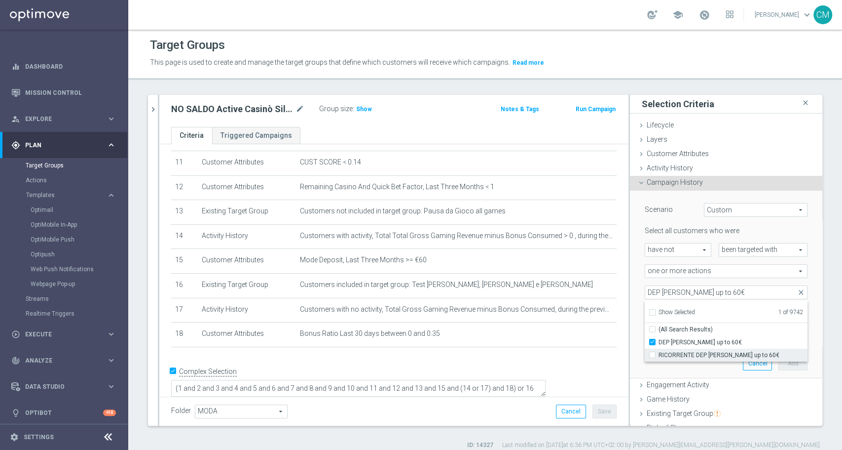
click at [705, 351] on span "RICORRENTE DEP [PERSON_NAME] up to 60€" at bounding box center [733, 355] width 149 height 8
click at [659, 351] on input "RICORRENTE DEP [PERSON_NAME] up to 60€" at bounding box center [655, 354] width 6 height 6
checkbox input "true"
type input "Selected 2 of 9742"
checkbox input "true"
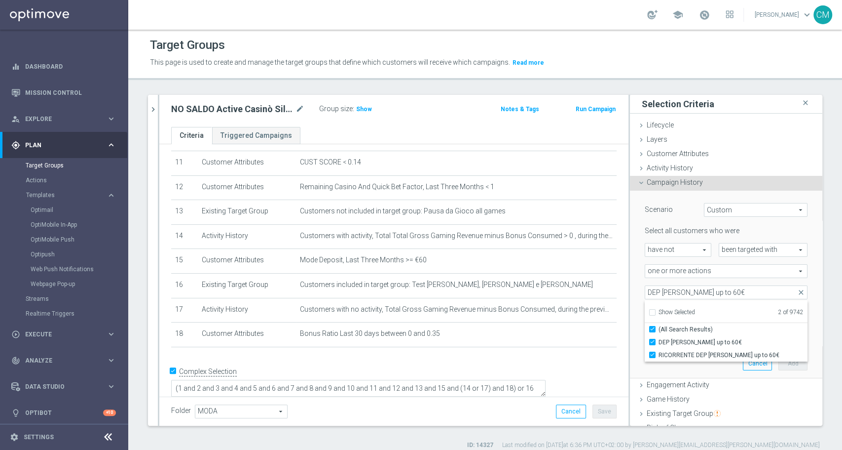
click at [630, 298] on div "Scenario Custom Custom arrow_drop_down search Select all customers who were hav…" at bounding box center [726, 284] width 192 height 188
click at [682, 288] on span at bounding box center [726, 292] width 162 height 13
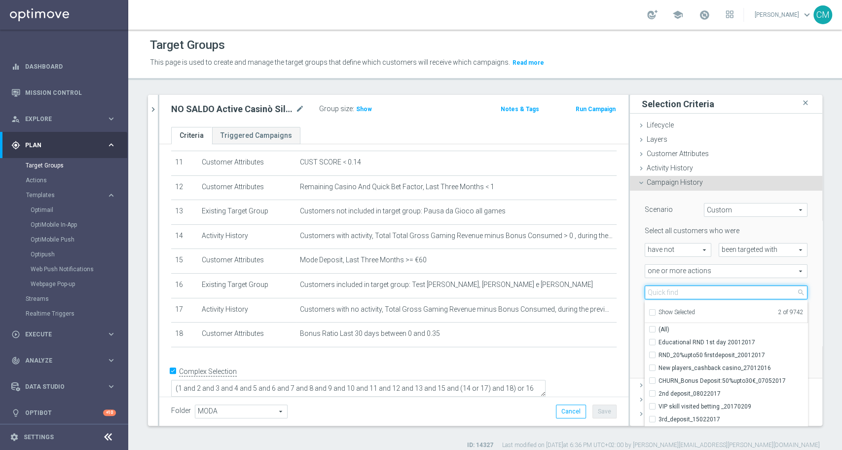
click at [682, 288] on input "search" at bounding box center [726, 292] width 163 height 14
paste input "RICORRENTE dep 20€ per 20% fino a 80€"
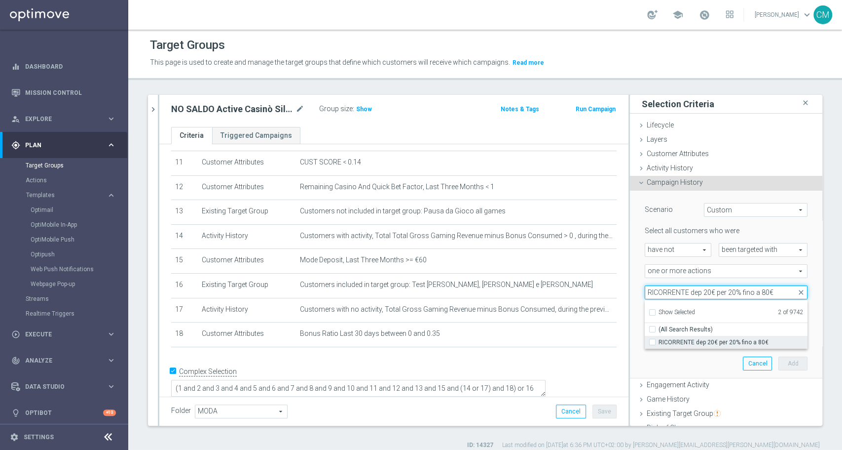
type input "RICORRENTE dep 20€ per 20% fino a 80€"
click at [699, 344] on span "RICORRENTE dep 20€ per 20% fino a 80€" at bounding box center [733, 342] width 149 height 8
click at [659, 344] on input "RICORRENTE dep 20€ per 20% fino a 80€" at bounding box center [655, 342] width 6 height 6
checkbox input "true"
type input "Selected 3 of 9742"
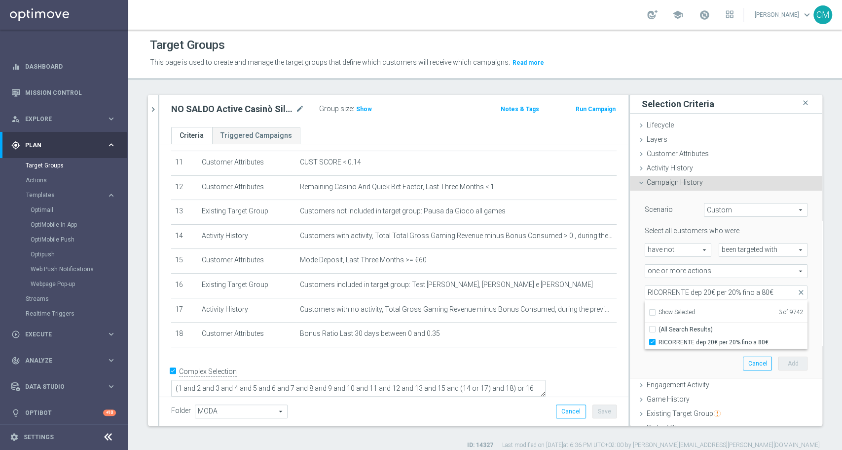
click at [630, 269] on div "Scenario Custom Custom arrow_drop_down search Select all customers who were hav…" at bounding box center [726, 284] width 192 height 188
click at [683, 290] on span at bounding box center [726, 292] width 162 height 13
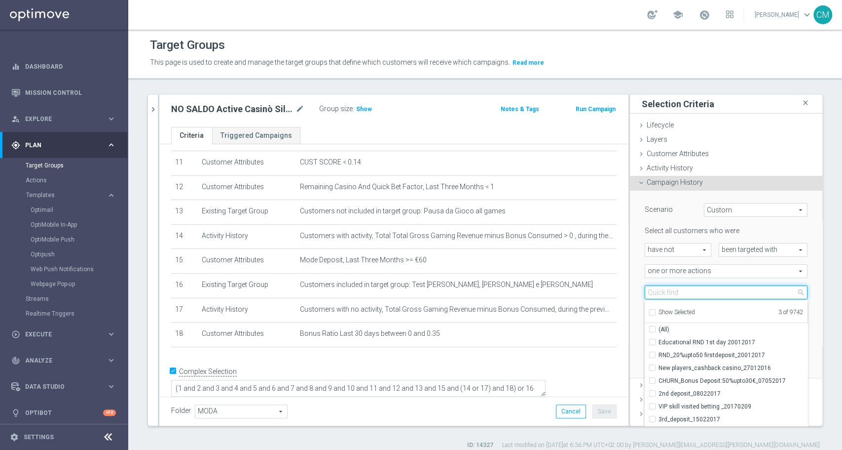
click at [683, 290] on input "search" at bounding box center [726, 292] width 163 height 14
paste input "RICORRENTE DEP [PERSON_NAME] up to 20000"
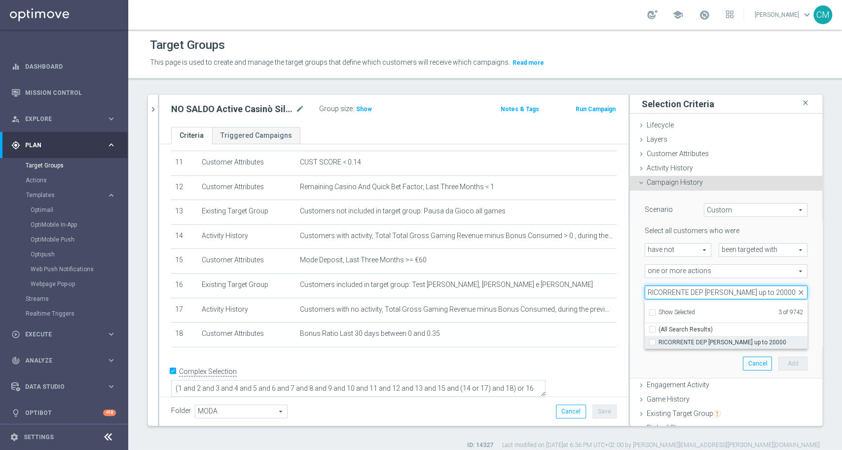
type input "RICORRENTE DEP [PERSON_NAME] up to 20000"
click at [714, 347] on label "RICORRENTE DEP [PERSON_NAME] up to 20000" at bounding box center [733, 342] width 149 height 13
click at [659, 345] on input "RICORRENTE DEP [PERSON_NAME] up to 20000" at bounding box center [655, 342] width 6 height 6
checkbox input "true"
type input "Selected 4 of 9742"
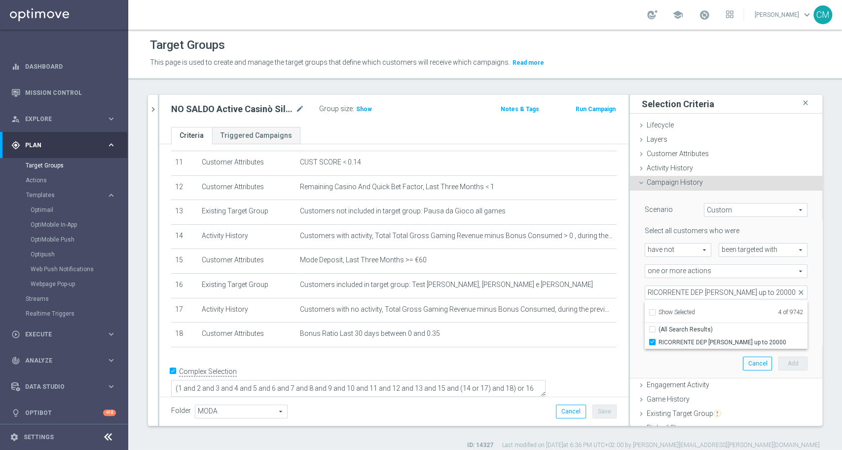
click at [630, 274] on div "Scenario Custom Custom arrow_drop_down search Select all customers who were hav…" at bounding box center [726, 284] width 192 height 188
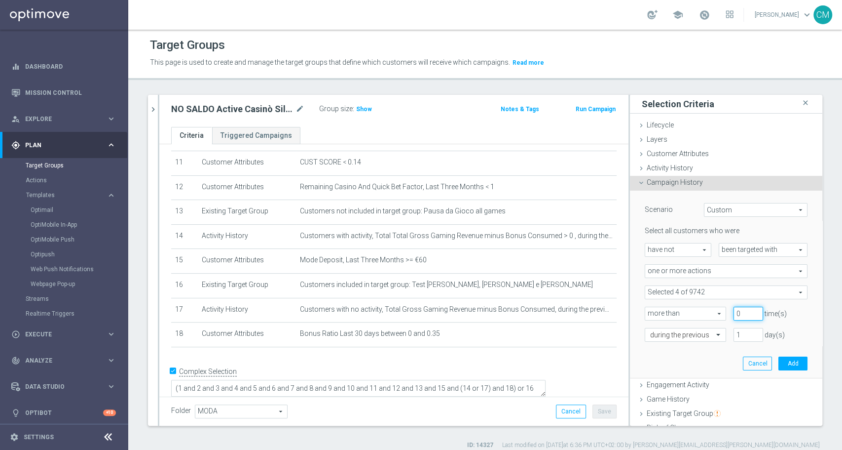
type input "0"
click at [740, 315] on input "0" at bounding box center [749, 313] width 30 height 14
click at [694, 336] on div at bounding box center [685, 335] width 80 height 9
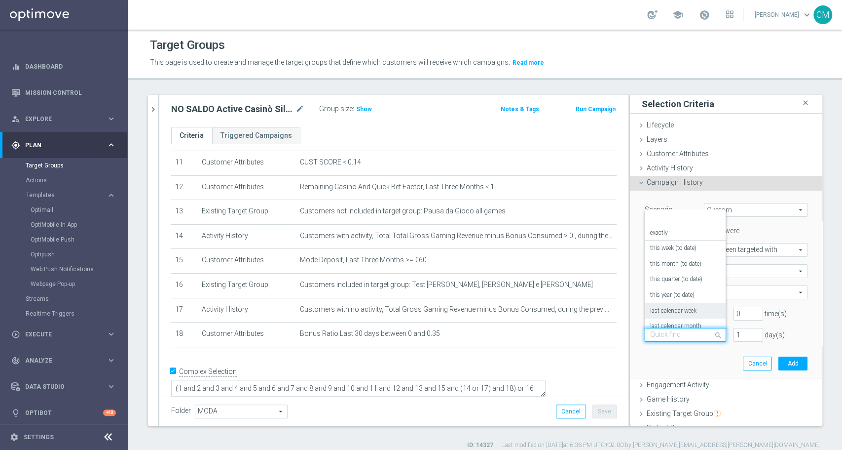
scroll to position [87, 0]
click at [657, 282] on label "on this date" at bounding box center [665, 286] width 30 height 8
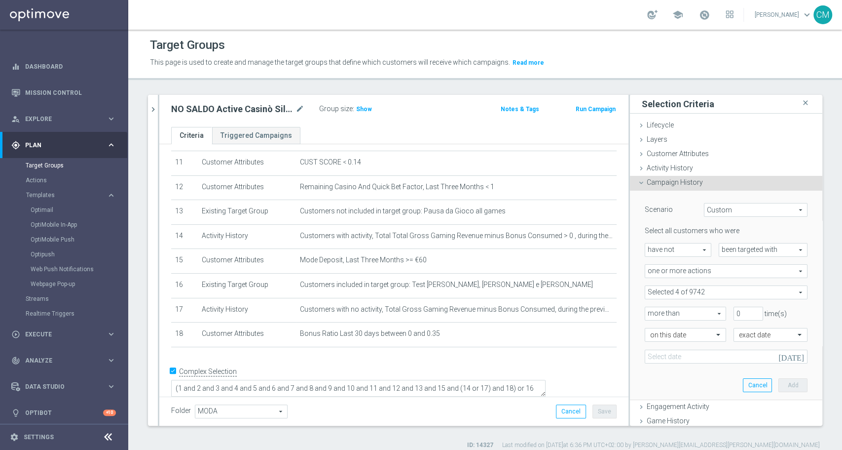
scroll to position [146, 0]
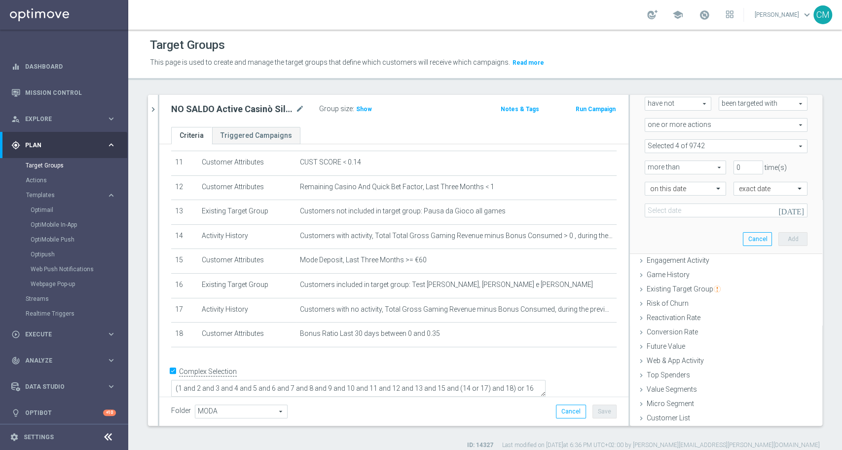
click at [779, 211] on icon "[DATE]" at bounding box center [793, 208] width 29 height 11
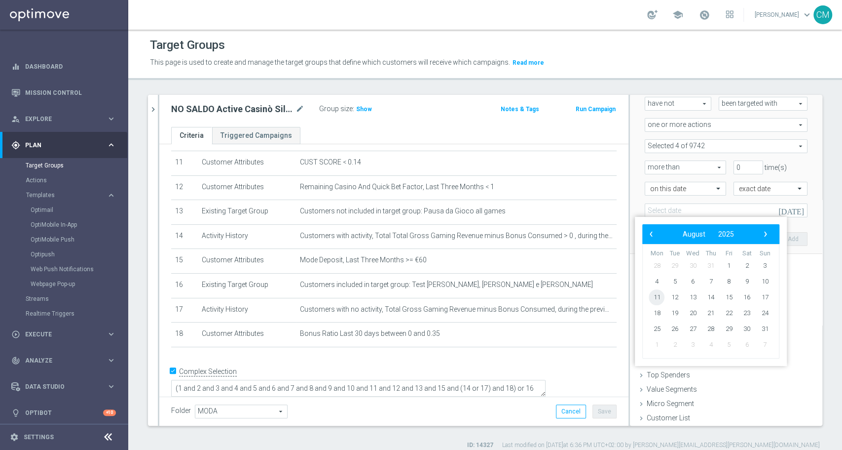
click at [658, 297] on span "11" at bounding box center [657, 297] width 16 height 16
type input "[DATE]"
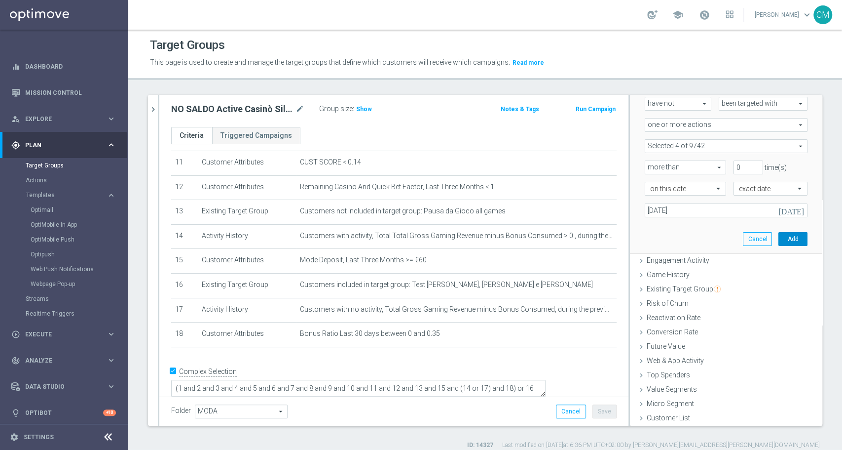
click at [779, 233] on button "Add" at bounding box center [793, 239] width 29 height 14
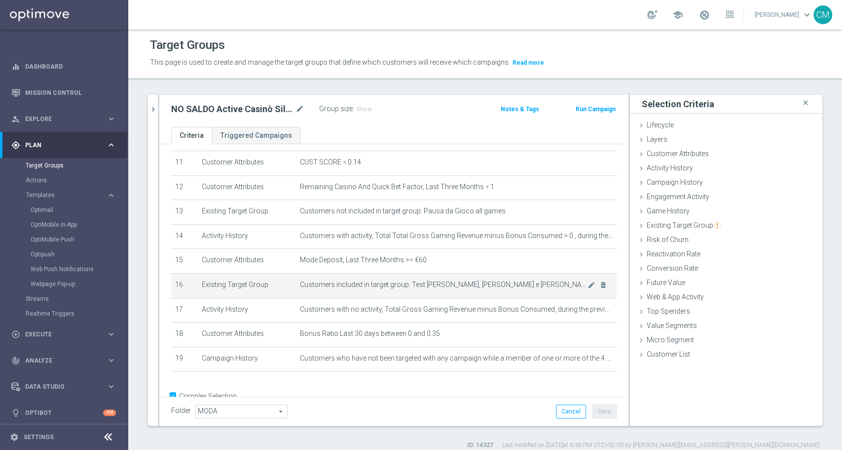
scroll to position [299, 0]
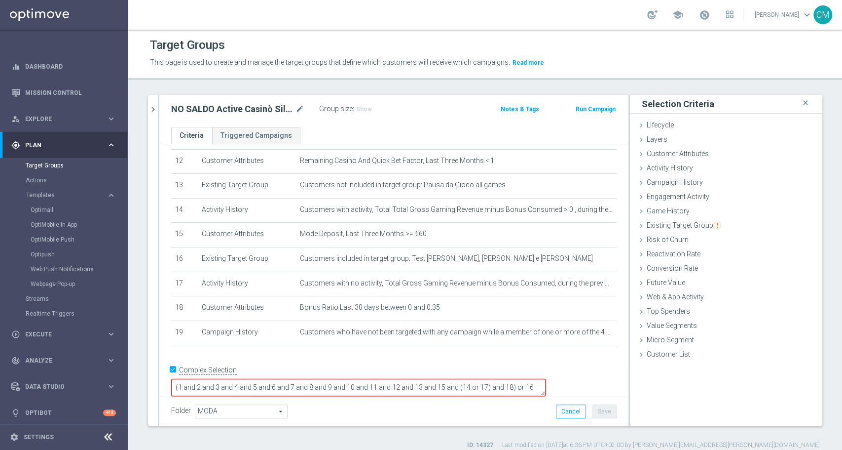
click at [546, 379] on textarea "(1 and 2 and 3 and 4 and 5 and 6 and 7 and 8 and 9 and 10 and 11 and 12 and 13 …" at bounding box center [358, 387] width 375 height 17
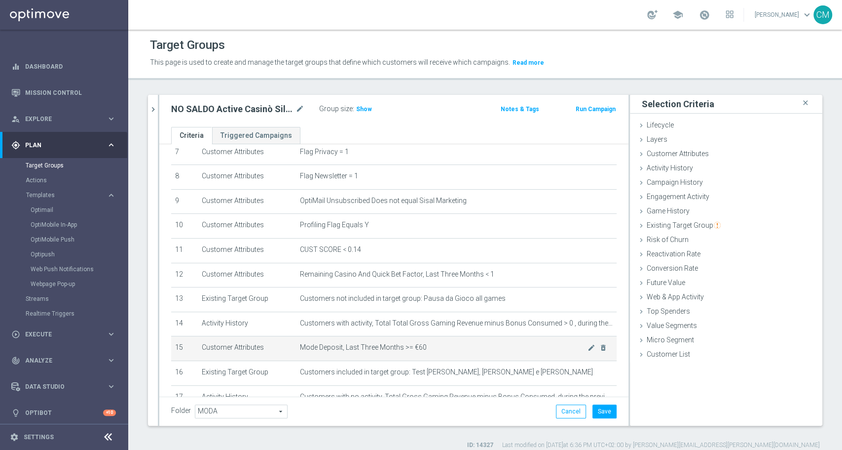
scroll to position [189, 0]
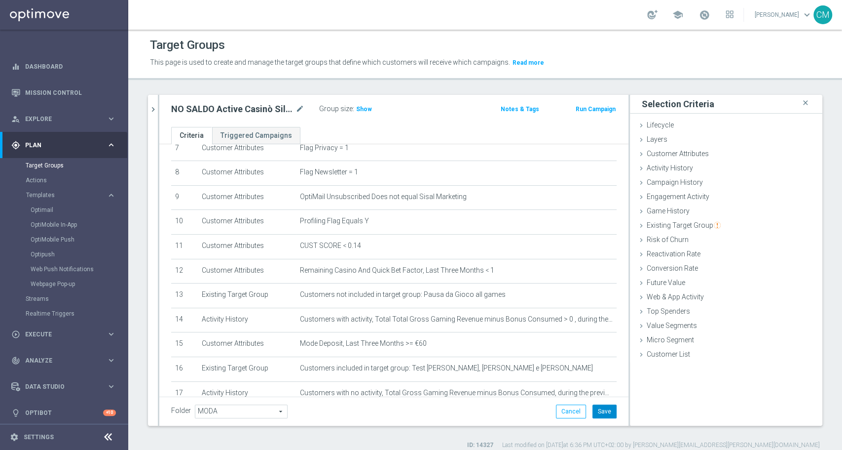
click at [604, 410] on button "Save" at bounding box center [605, 411] width 24 height 14
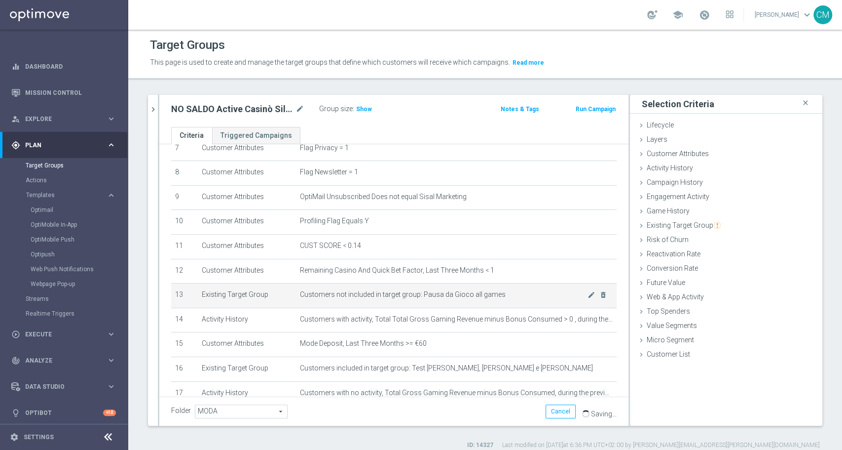
scroll to position [298, 0]
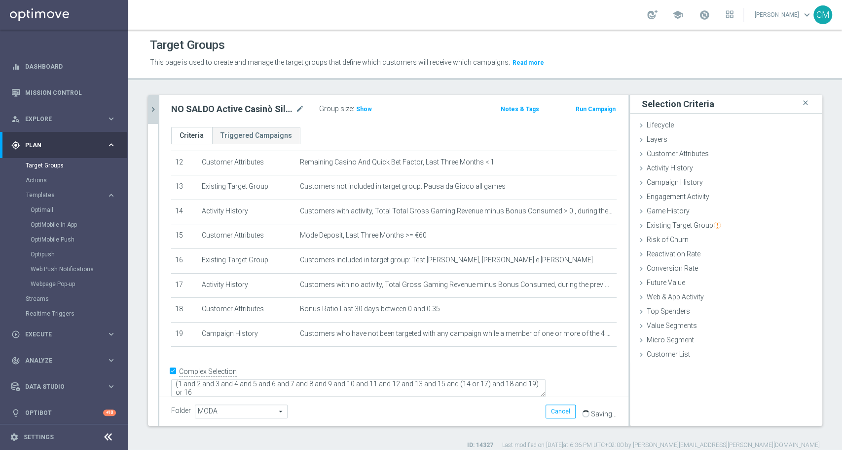
click at [154, 106] on icon "chevron_right" at bounding box center [153, 109] width 9 height 9
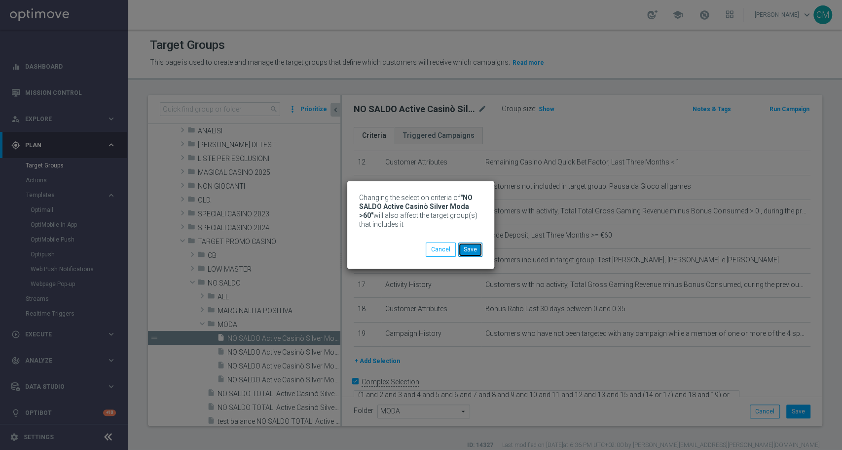
click at [467, 252] on button "Save" at bounding box center [470, 249] width 24 height 14
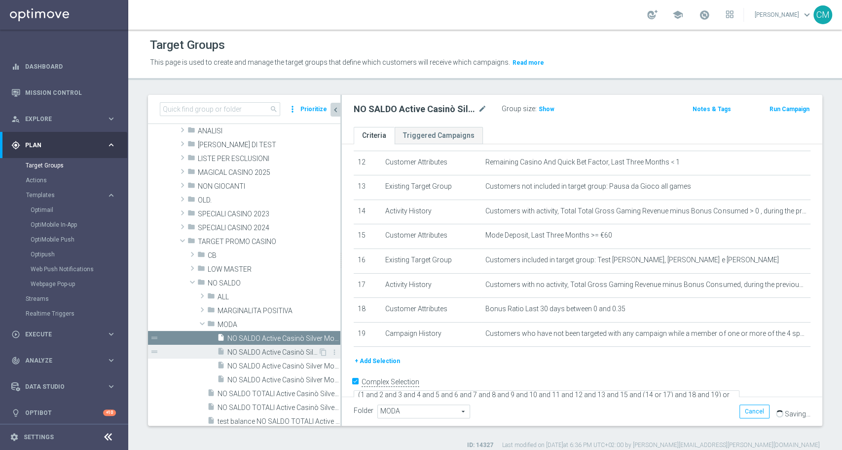
click at [256, 349] on span "NO SALDO Active Casinò Silver Moda 0-15€" at bounding box center [272, 352] width 91 height 8
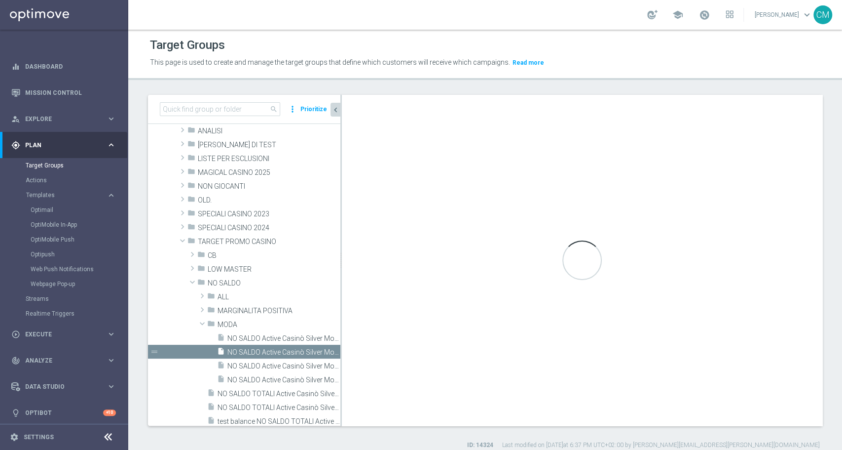
type textarea "(1 and 2 and 3 and 4 and 5 and 6 and 7 and 8 and 9 and 10 and 11 and 12 and 13 …"
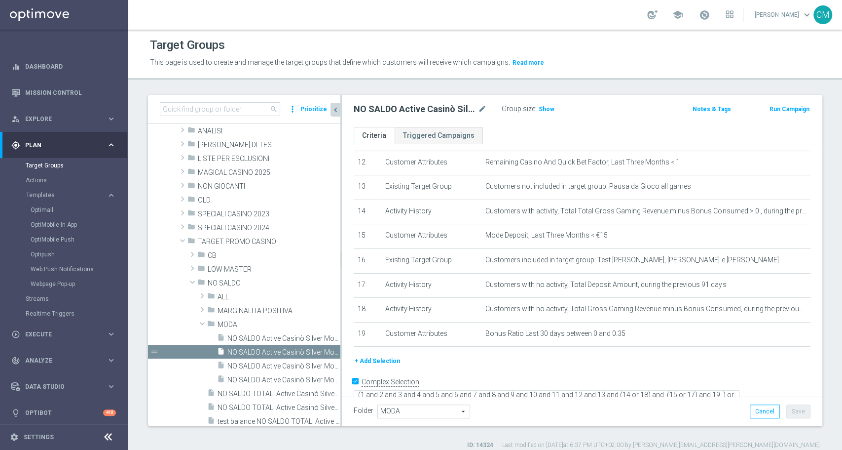
click at [364, 361] on button "+ Add Selection" at bounding box center [377, 360] width 47 height 11
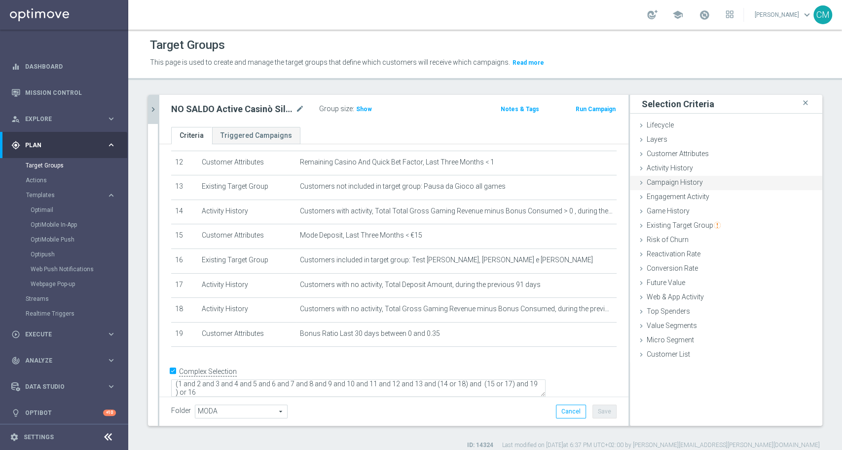
click at [667, 178] on span "Campaign History" at bounding box center [675, 182] width 56 height 8
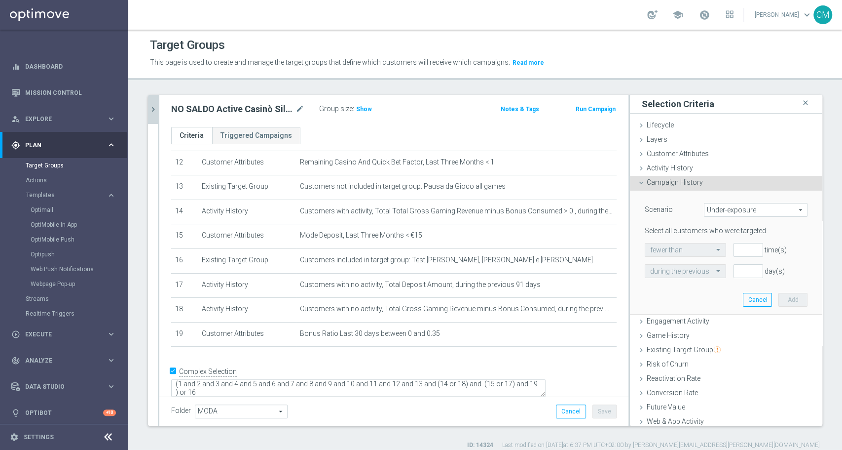
click at [712, 210] on span "Under-exposure" at bounding box center [756, 209] width 103 height 13
drag, startPoint x: 722, startPoint y: 272, endPoint x: 722, endPoint y: 266, distance: 5.9
click at [722, 266] on label "Targeted while in a target group" at bounding box center [756, 262] width 103 height 13
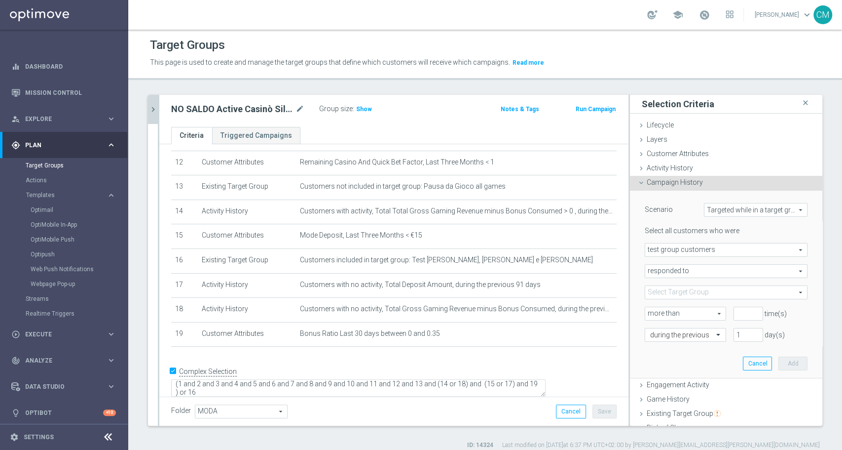
click at [710, 208] on span "Targeted while in a target group" at bounding box center [756, 209] width 103 height 13
click at [727, 272] on span "Custom" at bounding box center [756, 275] width 93 height 8
type input "Custom"
click at [678, 247] on span "have" at bounding box center [678, 249] width 66 height 13
click at [678, 276] on span "have not" at bounding box center [678, 277] width 56 height 8
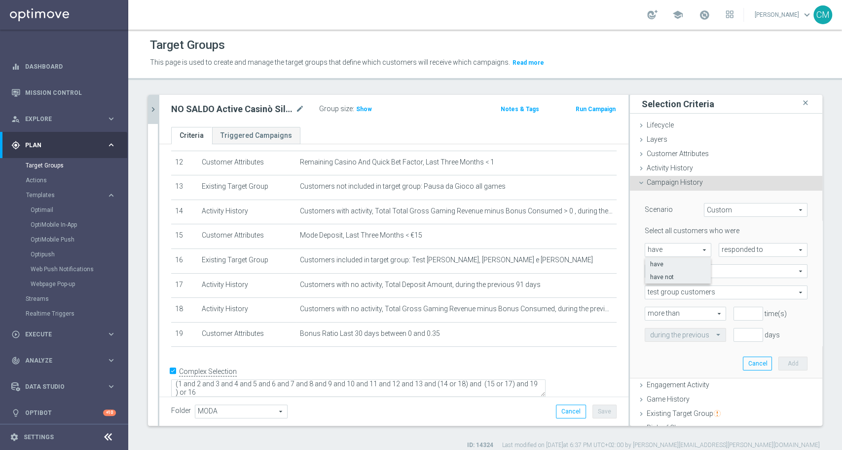
type input "have not"
click at [733, 244] on span "responded to" at bounding box center [764, 249] width 88 height 13
click at [734, 275] on span "been targeted with" at bounding box center [763, 277] width 78 height 8
type input "been targeted with"
click at [671, 269] on span "any campaign" at bounding box center [726, 271] width 162 height 13
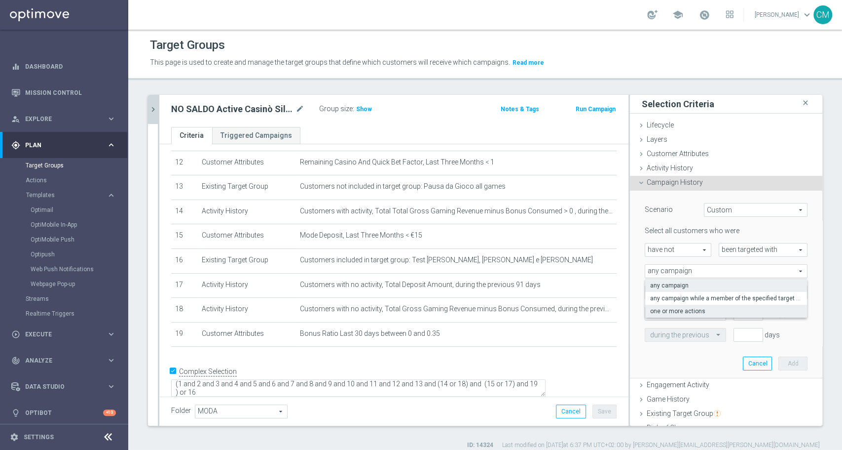
click at [681, 314] on span "one or more actions" at bounding box center [726, 311] width 152 height 8
type input "one or more actions"
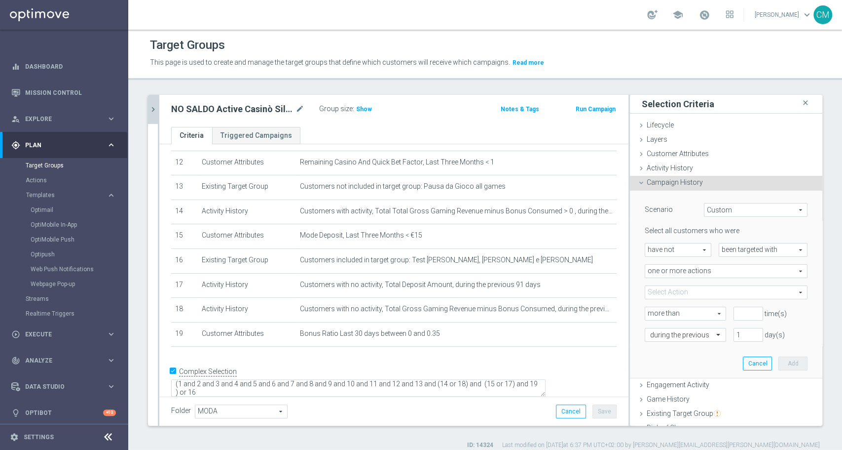
click at [677, 299] on div "Select all customers who were have not have not arrow_drop_down search been tar…" at bounding box center [726, 283] width 163 height 115
click at [676, 294] on span at bounding box center [726, 292] width 162 height 13
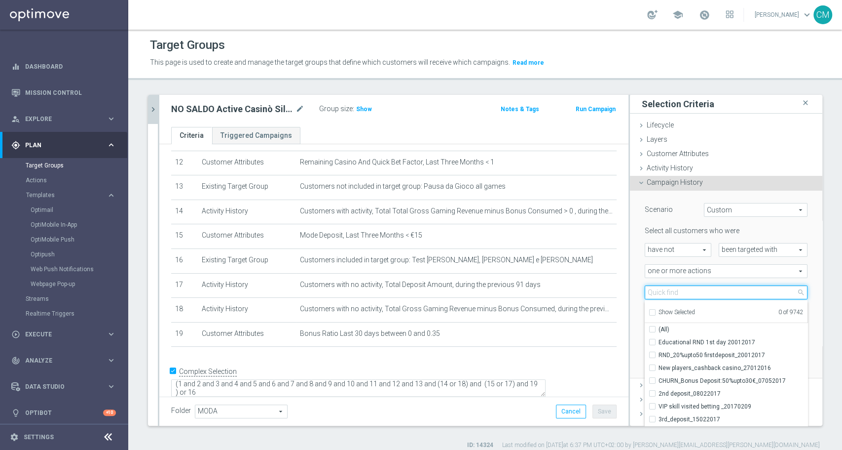
click at [676, 294] on input "search" at bounding box center [726, 292] width 163 height 14
paste input "RICORRENTE DEP [PERSON_NAME] up to 20000"
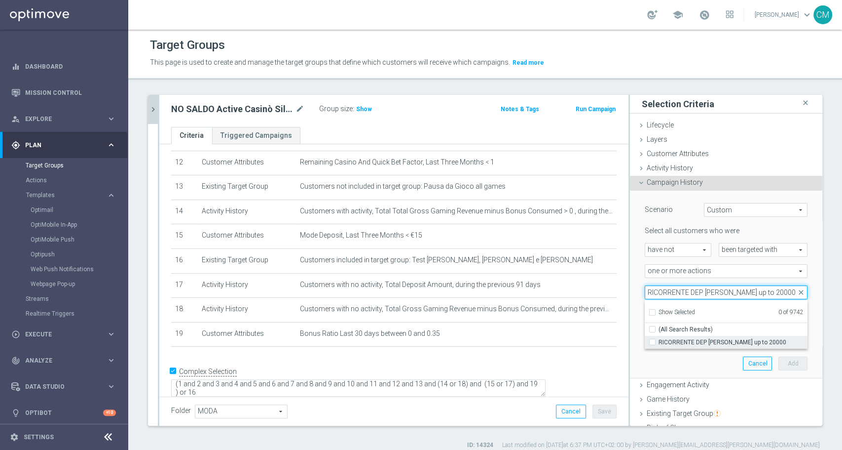
type input "RICORRENTE DEP [PERSON_NAME] up to 20000"
click at [719, 340] on span "RICORRENTE DEP [PERSON_NAME] up to 20000" at bounding box center [733, 342] width 149 height 8
click at [659, 340] on input "RICORRENTE DEP [PERSON_NAME] up to 20000" at bounding box center [655, 342] width 6 height 6
checkbox input "true"
type input "RICORRENTE DEP [PERSON_NAME] up to 20000"
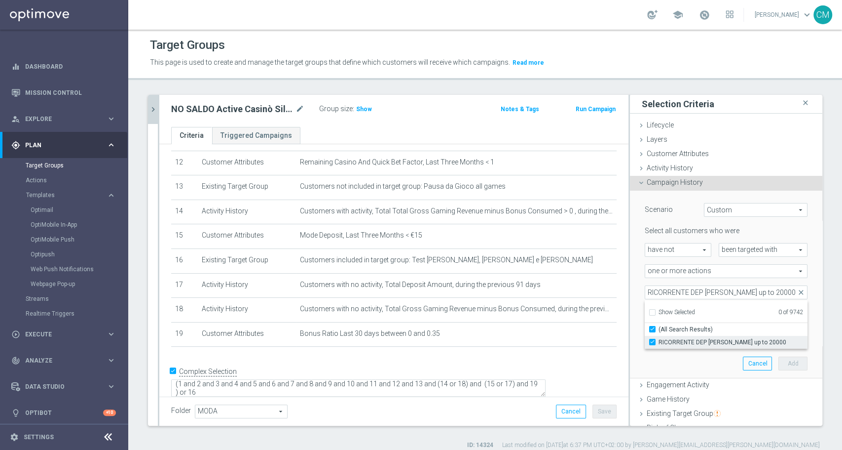
checkbox input "true"
click at [638, 279] on div "Scenario Custom Custom arrow_drop_down search Select all customers who were hav…" at bounding box center [727, 283] width 178 height 187
click at [670, 294] on span "RICORRENTE DEP [PERSON_NAME] up to 20000" at bounding box center [726, 292] width 162 height 13
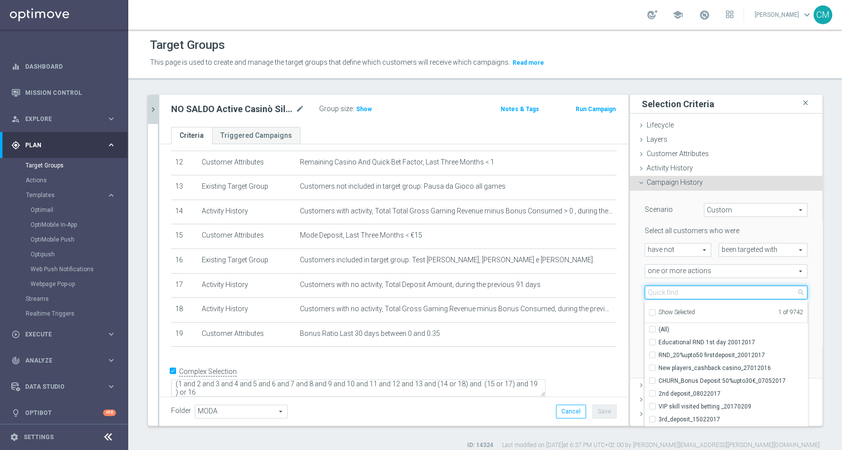
click at [670, 294] on input "search" at bounding box center [726, 292] width 163 height 14
paste input "RICORRENTE dep 20€ per 20% fino a 80€"
type input "RICORRENTE dep 20€ per 20% fino a 80€"
checkbox input "true"
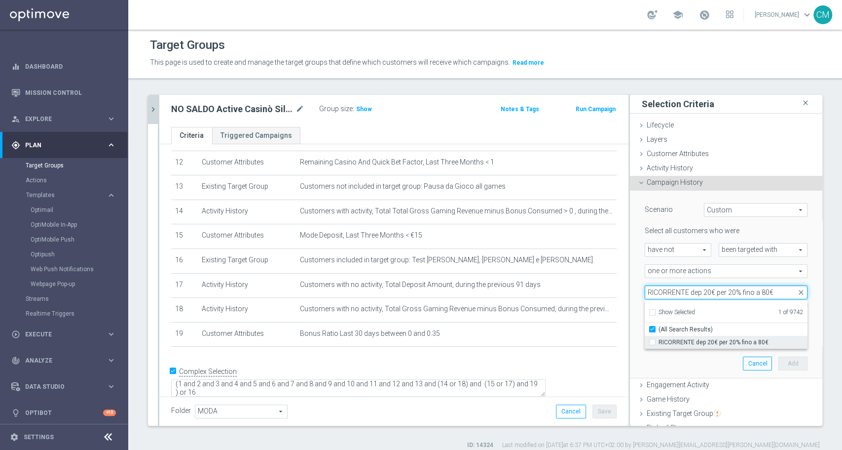
type input "RICORRENTE dep 20€ per 20% fino a 80€"
click at [715, 338] on span "RICORRENTE dep 20€ per 20% fino a 80€" at bounding box center [733, 342] width 149 height 8
click at [659, 339] on input "RICORRENTE dep 20€ per 20% fino a 80€" at bounding box center [655, 342] width 6 height 6
checkbox input "true"
type input "Selected 2 of 9742"
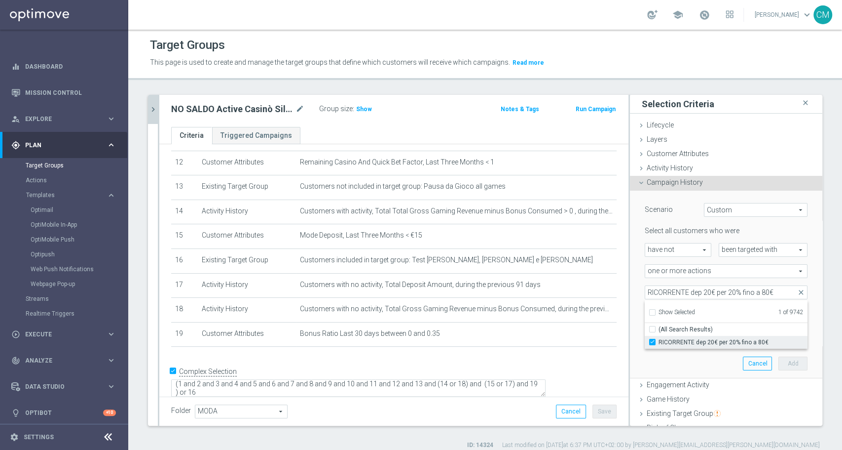
checkbox input "false"
click at [638, 270] on div "one or more actions one or more actions arrow_drop_down search" at bounding box center [727, 271] width 178 height 14
click at [682, 289] on span at bounding box center [726, 292] width 162 height 13
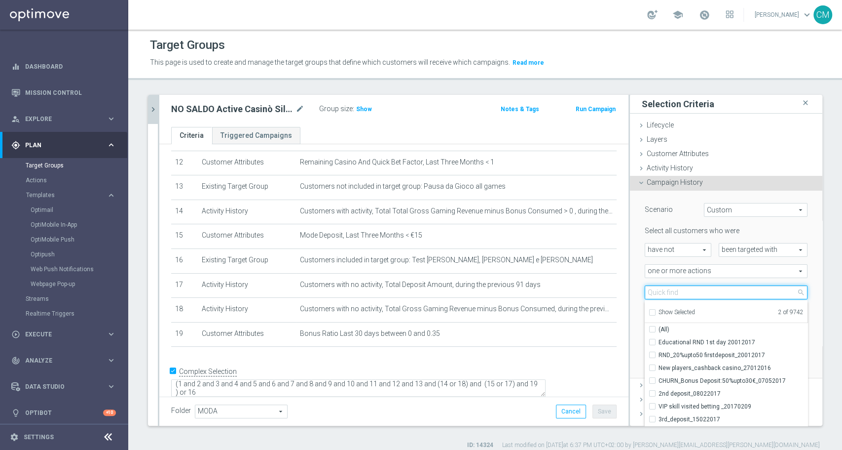
click at [682, 289] on input "search" at bounding box center [726, 292] width 163 height 14
paste input "DEP [PERSON_NAME] up to 60€"
type input "DEP [PERSON_NAME] up to 60€"
checkbox input "true"
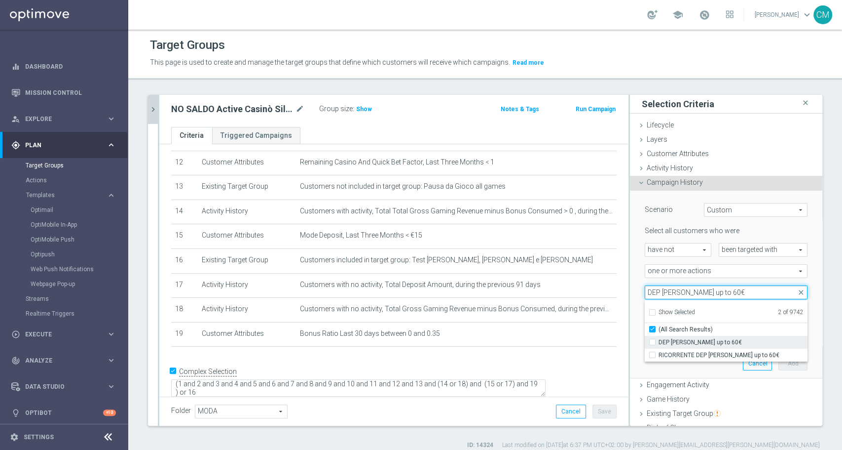
type input "DEP [PERSON_NAME] up to 60€"
click at [704, 336] on label "DEP [PERSON_NAME] up to 60€" at bounding box center [733, 342] width 149 height 13
click at [659, 339] on input "DEP [PERSON_NAME] up to 60€" at bounding box center [655, 342] width 6 height 6
checkbox input "true"
type input "Selected 3 of 9742"
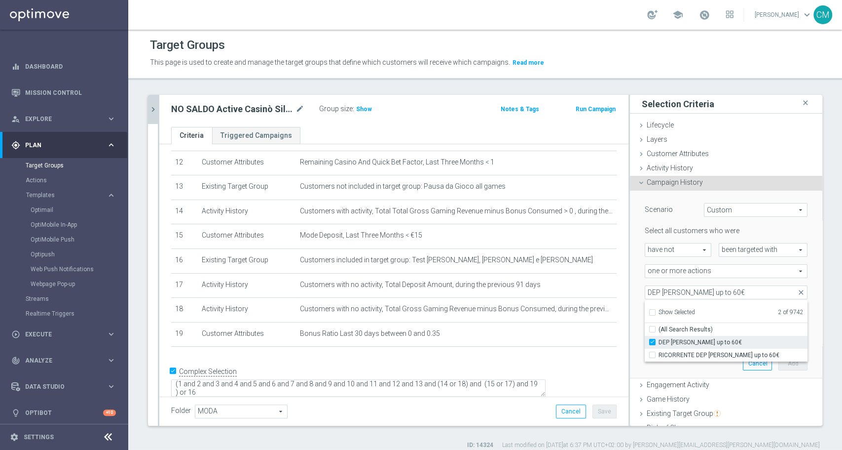
checkbox input "false"
click at [714, 356] on span "RICORRENTE DEP [PERSON_NAME] up to 60€" at bounding box center [733, 355] width 149 height 8
click at [659, 356] on input "RICORRENTE DEP [PERSON_NAME] up to 60€" at bounding box center [655, 354] width 6 height 6
checkbox input "true"
type input "Selected 4 of 9742"
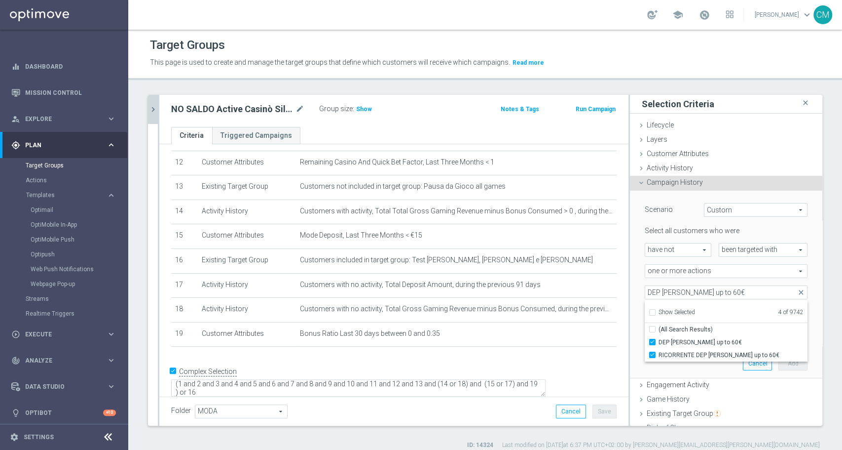
click at [630, 275] on div "Scenario Custom Custom arrow_drop_down search Select all customers who were hav…" at bounding box center [726, 284] width 192 height 188
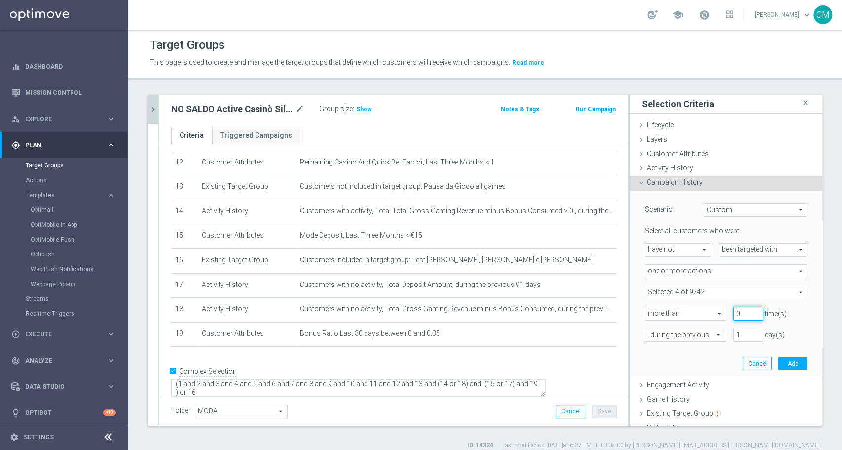
type input "0"
click at [741, 316] on input "0" at bounding box center [749, 313] width 30 height 14
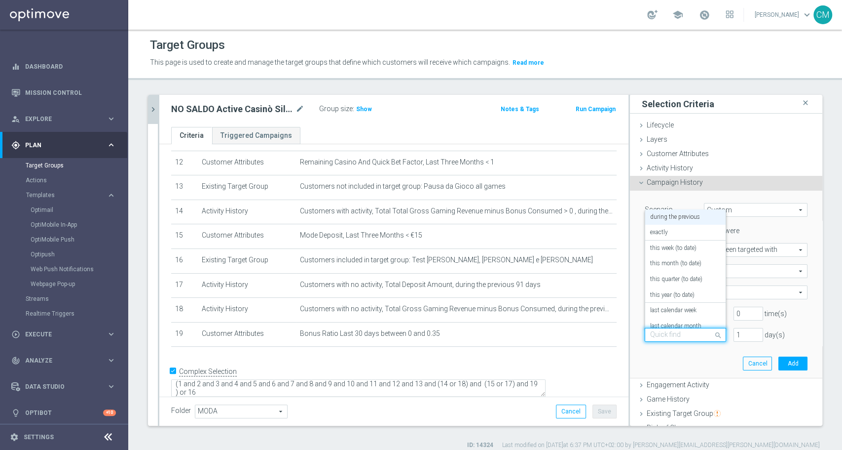
click at [689, 335] on div at bounding box center [685, 335] width 80 height 9
click at [667, 286] on label "on this date" at bounding box center [665, 286] width 30 height 8
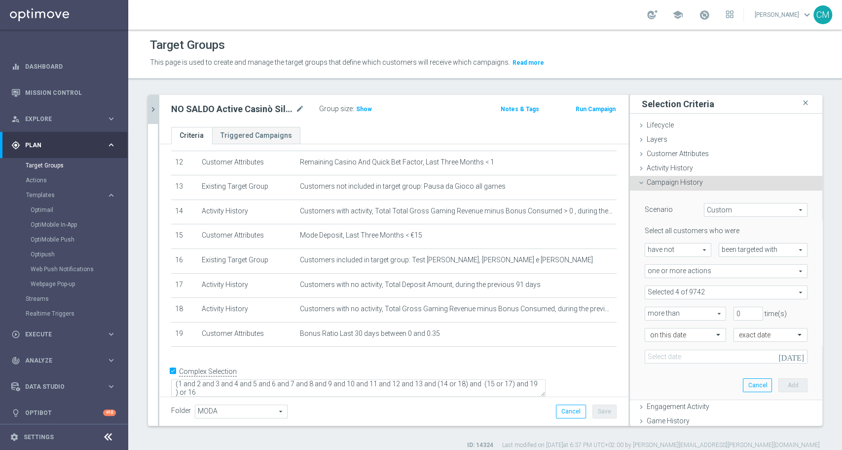
scroll to position [146, 0]
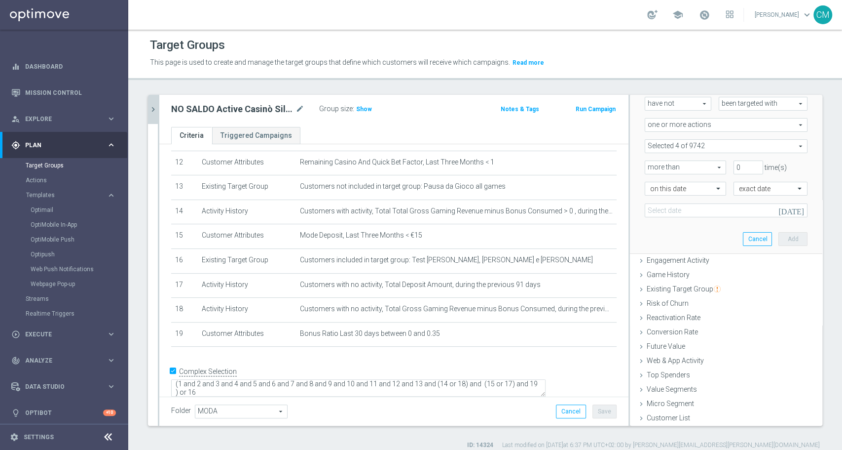
click at [782, 207] on icon "[DATE]" at bounding box center [793, 208] width 29 height 11
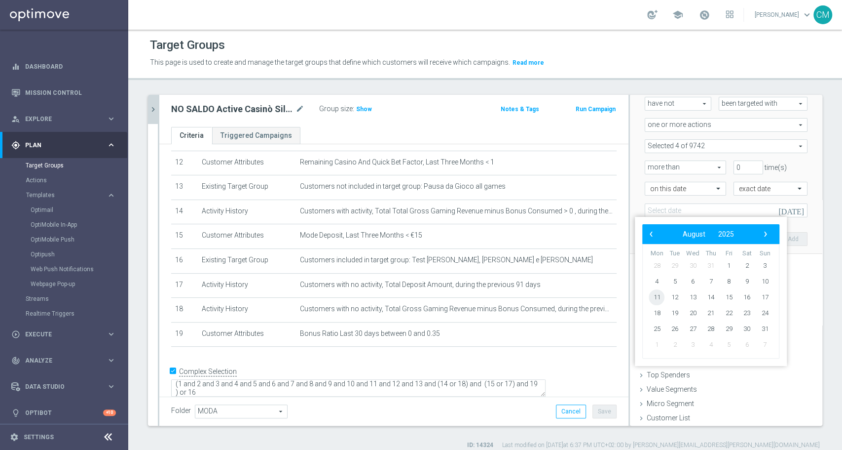
click at [659, 295] on span "11" at bounding box center [657, 297] width 16 height 16
type input "[DATE]"
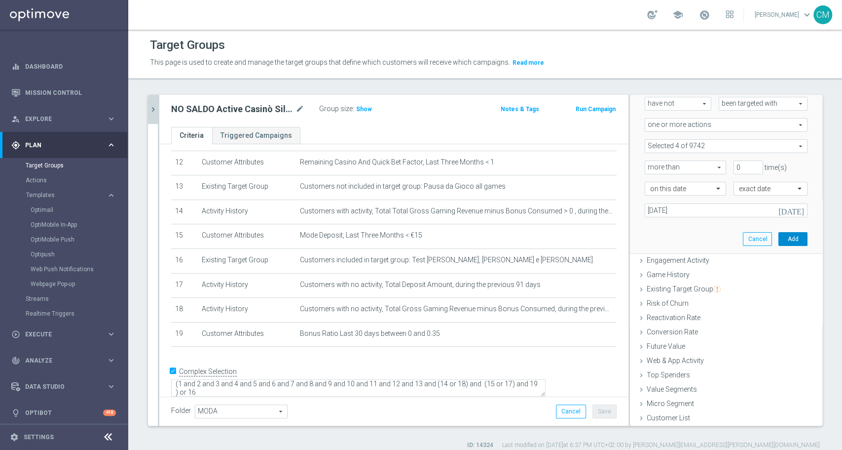
click at [779, 240] on button "Add" at bounding box center [793, 239] width 29 height 14
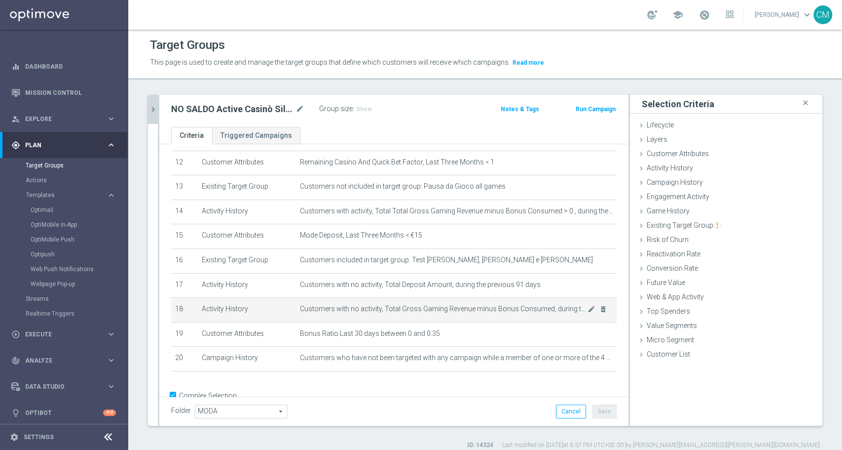
scroll to position [324, 0]
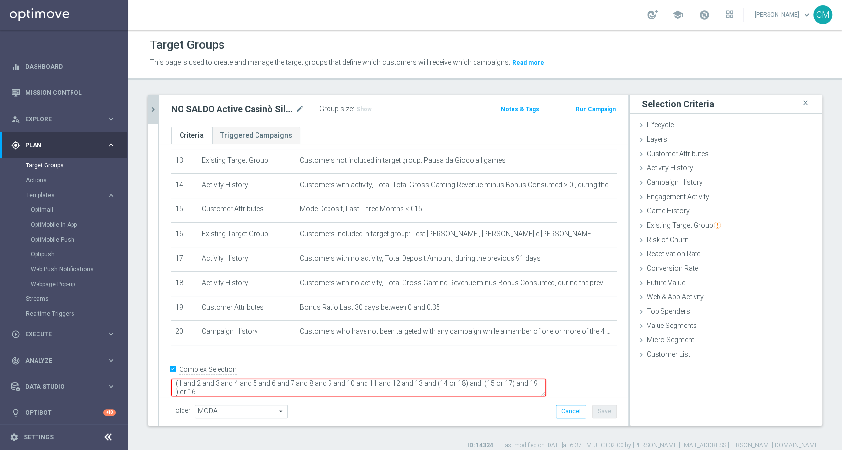
click at [270, 379] on textarea "(1 and 2 and 3 and 4 and 5 and 6 and 7 and 8 and 9 and 10 and 11 and 12 and 13 …" at bounding box center [358, 387] width 375 height 17
click at [595, 410] on button "Save" at bounding box center [605, 411] width 24 height 14
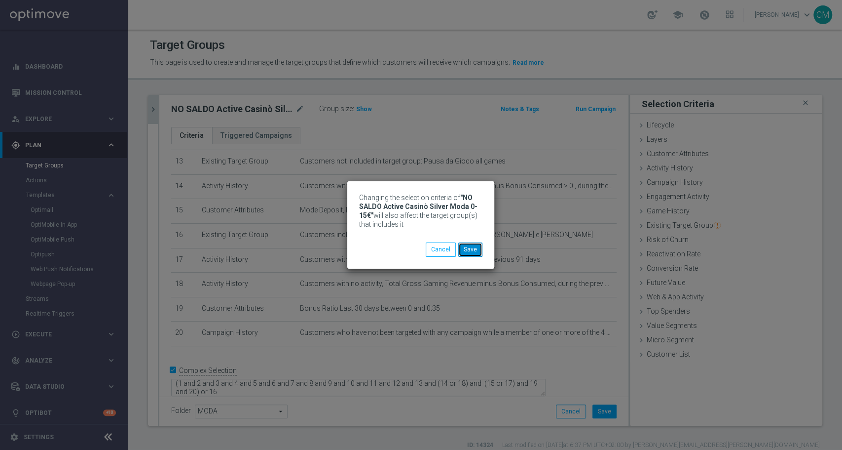
click at [476, 246] on button "Save" at bounding box center [470, 249] width 24 height 14
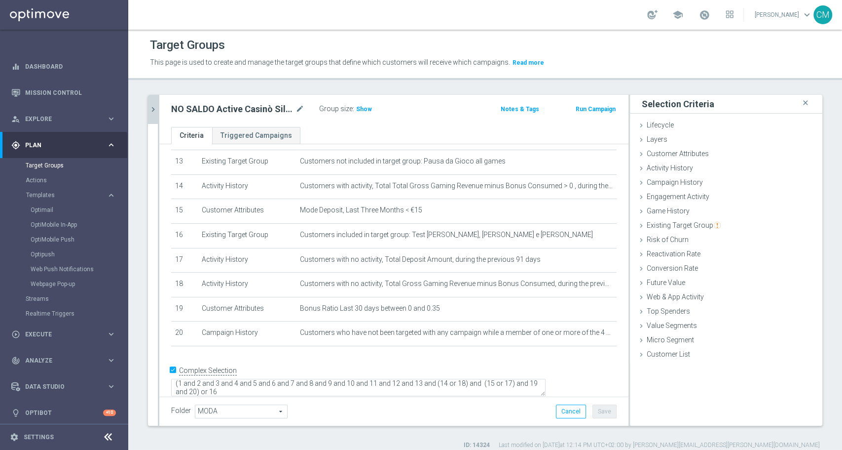
click at [147, 113] on div "search more_vert Prioritize Customer Target Groups library_add create_new_folde…" at bounding box center [485, 272] width 714 height 354
click at [151, 113] on icon "chevron_right" at bounding box center [153, 109] width 9 height 9
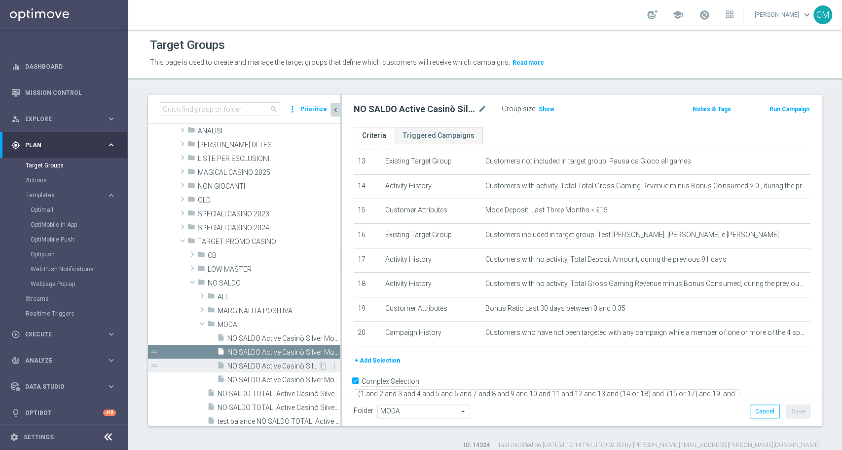
click at [282, 362] on span "NO SALDO Active Casinò Silver Moda 15-29,99" at bounding box center [272, 366] width 91 height 8
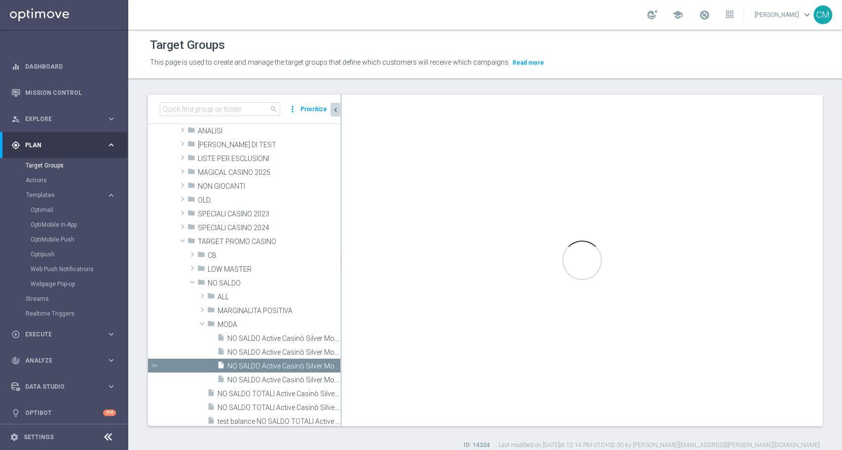
type textarea "(1 and 2 and 3 and 4 and 5 and 6 and 7 and 8 and 9 and 10 and 11 and 12 and 13 …"
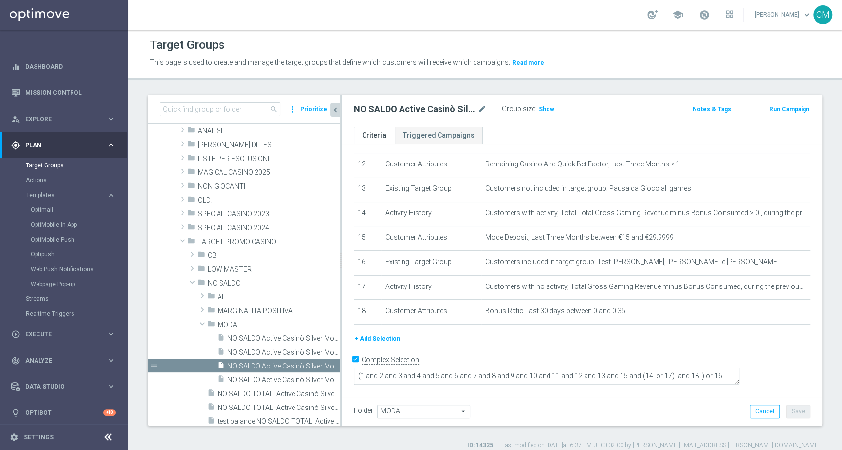
scroll to position [284, 0]
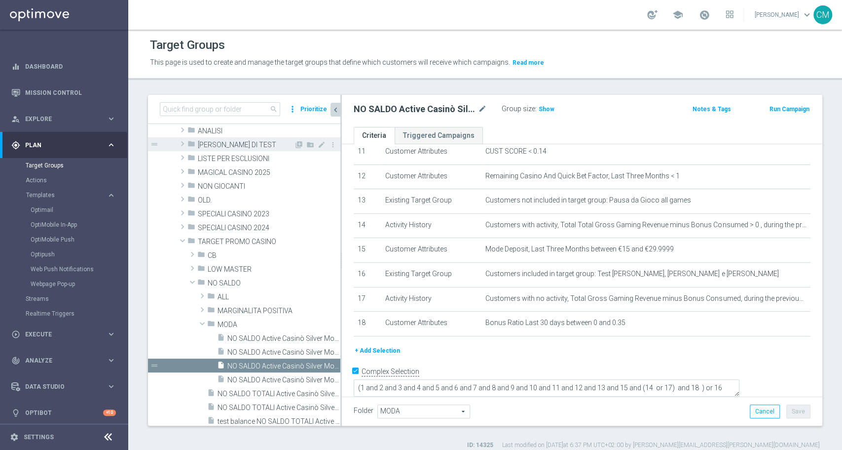
drag, startPoint x: 341, startPoint y: 137, endPoint x: 269, endPoint y: 145, distance: 72.4
click at [269, 145] on as-split "search more_vert Prioritize Customer Target Groups library_add create_new_folder" at bounding box center [485, 260] width 675 height 331
click at [380, 352] on button "+ Add Selection" at bounding box center [377, 350] width 47 height 11
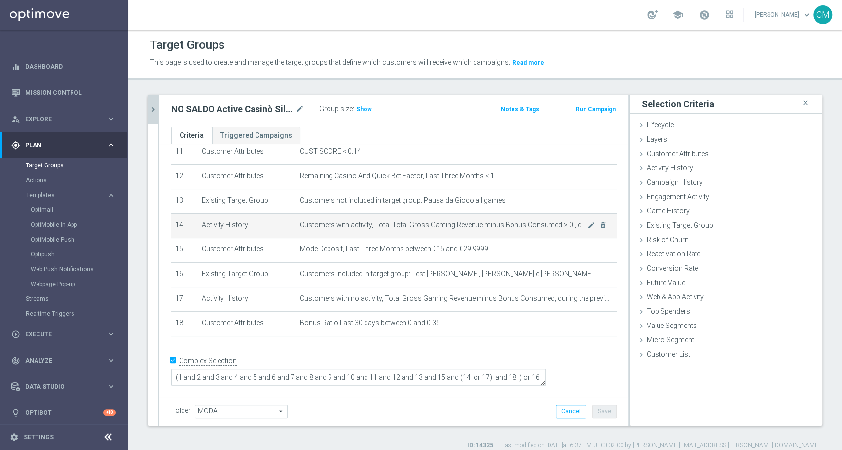
scroll to position [273, 0]
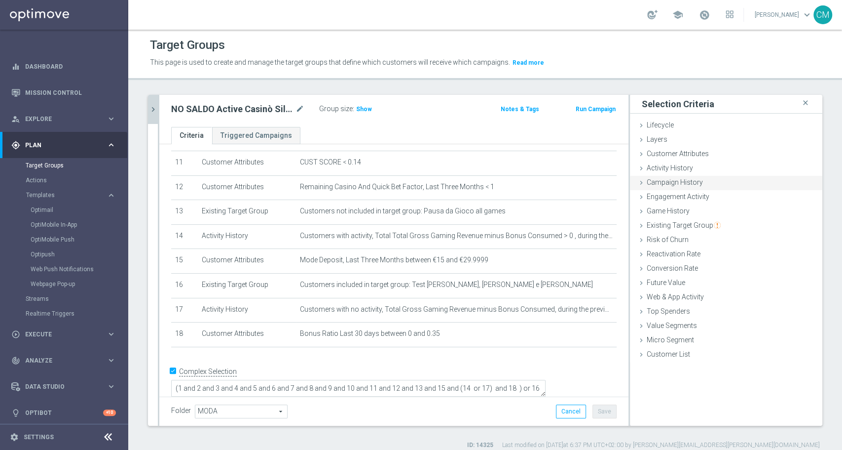
click at [688, 179] on span "Campaign History" at bounding box center [675, 182] width 56 height 8
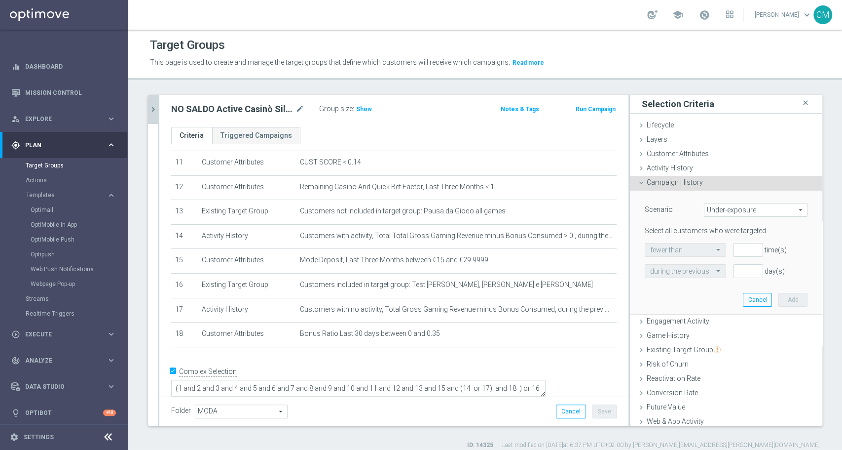
click at [711, 214] on span "Under-exposure" at bounding box center [756, 209] width 103 height 13
click at [716, 275] on span "Custom" at bounding box center [756, 275] width 93 height 8
type input "Custom"
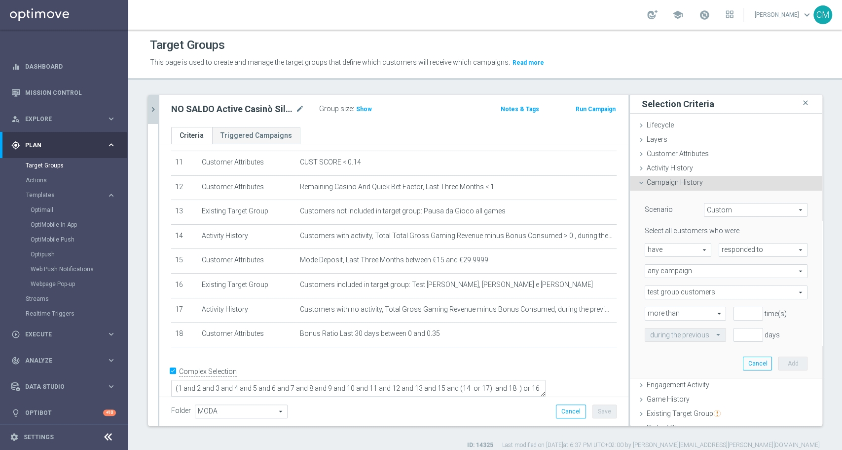
click at [677, 246] on span "have" at bounding box center [678, 249] width 66 height 13
click at [677, 278] on span "have not" at bounding box center [678, 277] width 56 height 8
type input "have not"
click at [734, 246] on span "responded to" at bounding box center [764, 249] width 88 height 13
click at [735, 275] on span "been targeted with" at bounding box center [763, 277] width 78 height 8
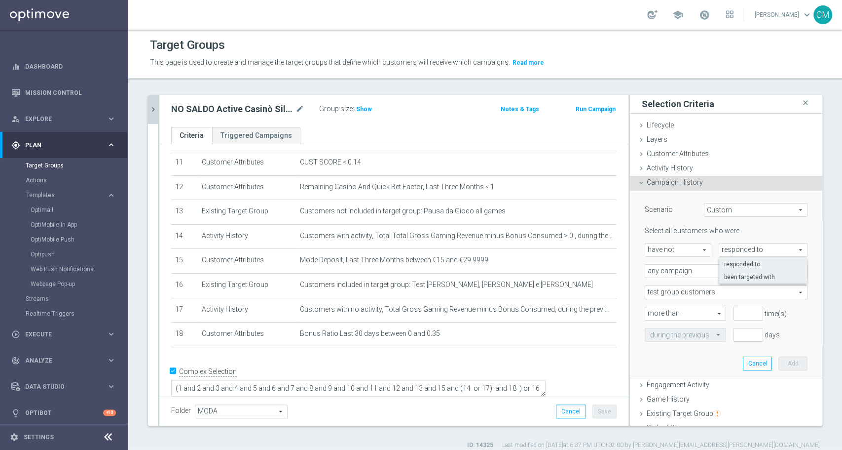
type input "been targeted with"
click at [694, 270] on span "any campaign" at bounding box center [726, 271] width 162 height 13
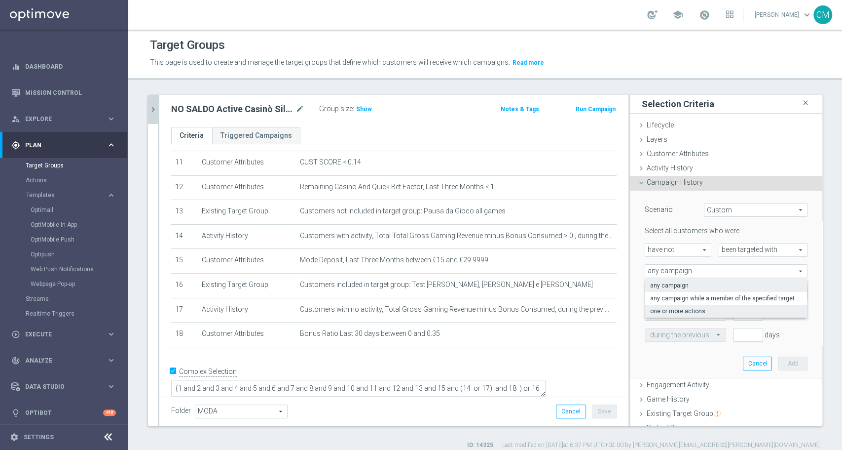
click at [703, 308] on span "one or more actions" at bounding box center [726, 311] width 152 height 8
type input "one or more actions"
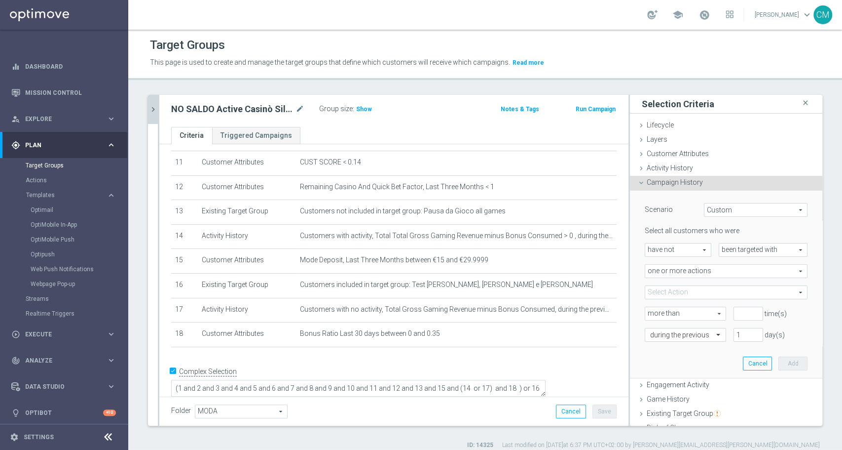
click at [670, 293] on span at bounding box center [726, 292] width 162 height 13
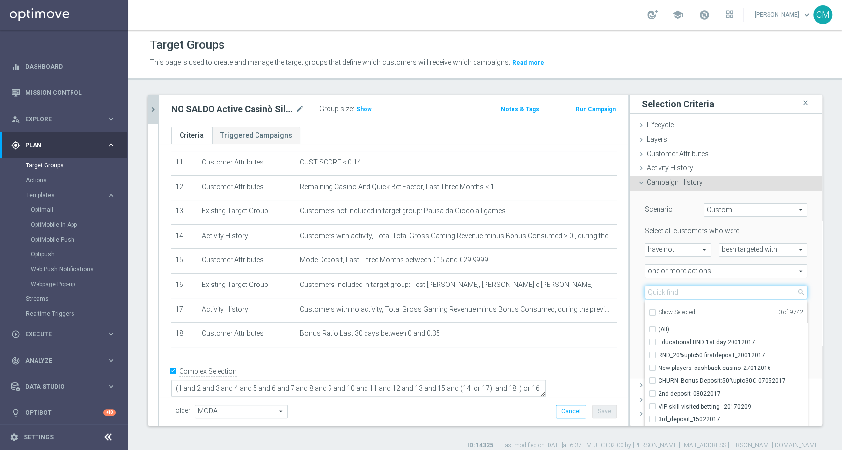
click at [670, 293] on input "search" at bounding box center [726, 292] width 163 height 14
paste input "DEP [PERSON_NAME] up to 60€"
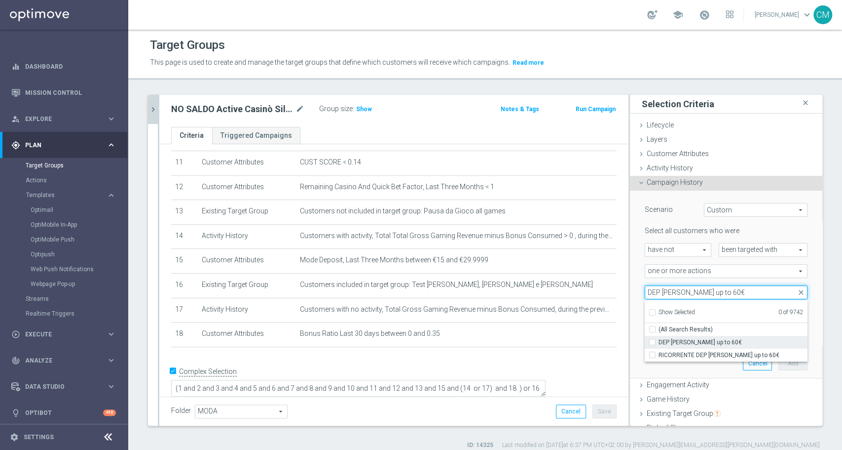
type input "DEP [PERSON_NAME] up to 60€"
click at [698, 338] on span "DEP [PERSON_NAME] up to 60€" at bounding box center [733, 342] width 149 height 8
click at [659, 339] on input "DEP [PERSON_NAME] up to 60€" at bounding box center [655, 342] width 6 height 6
checkbox input "true"
type input "DEP [PERSON_NAME] up to 60€"
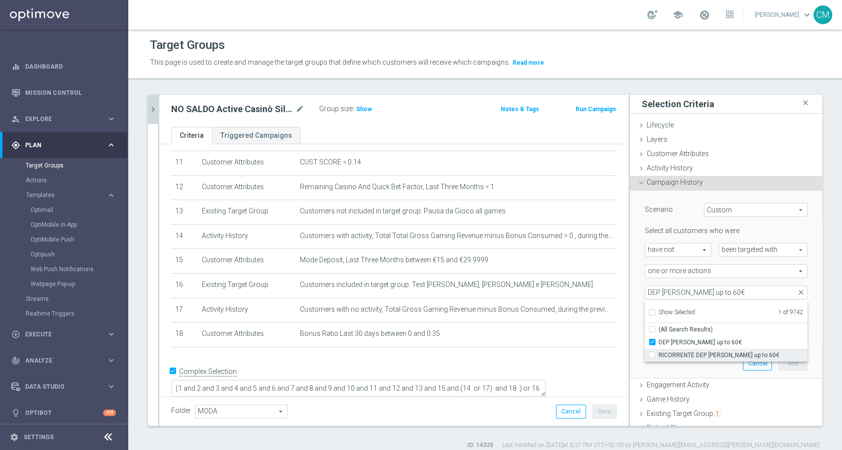
click at [695, 353] on span "RICORRENTE DEP [PERSON_NAME] up to 60€" at bounding box center [733, 355] width 149 height 8
click at [659, 353] on input "RICORRENTE DEP [PERSON_NAME] up to 60€" at bounding box center [655, 354] width 6 height 6
checkbox input "true"
type input "Selected 2 of 9742"
checkbox input "true"
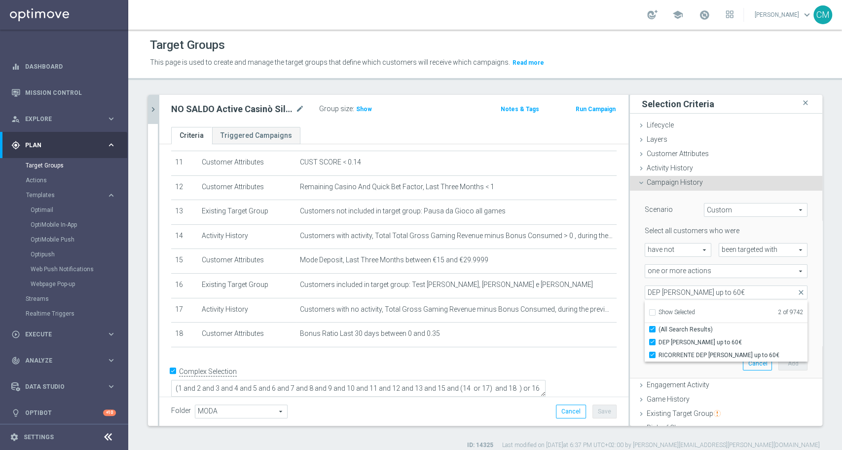
click at [630, 271] on div "Scenario Custom Custom arrow_drop_down search Select all customers who were hav…" at bounding box center [726, 284] width 192 height 188
click at [697, 287] on span at bounding box center [726, 292] width 162 height 13
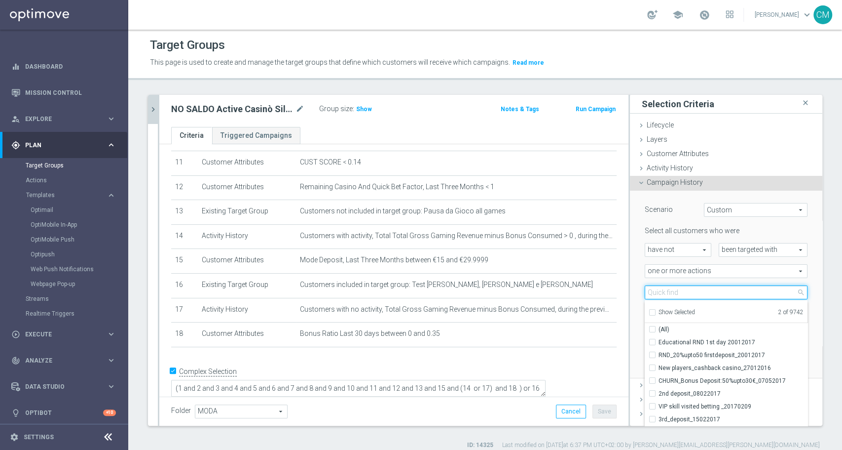
click at [695, 293] on input "search" at bounding box center [726, 292] width 163 height 14
paste input "RICORRENTE dep 20€ per 20% fino a 80€"
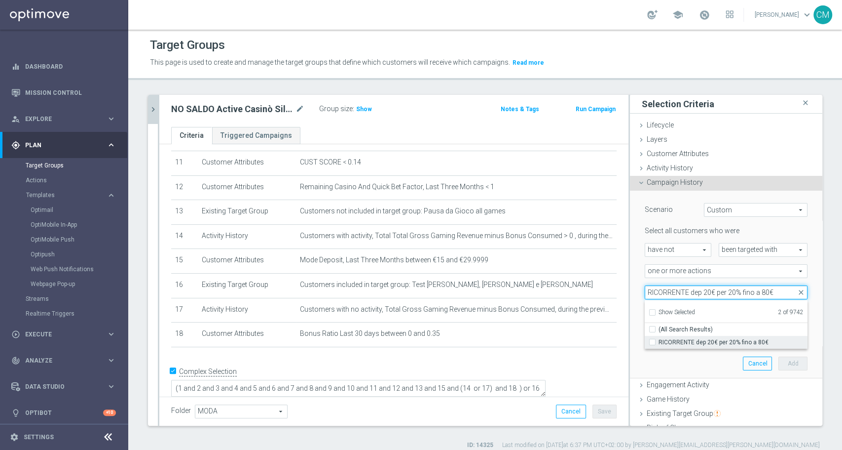
type input "RICORRENTE dep 20€ per 20% fino a 80€"
click at [723, 342] on span "RICORRENTE dep 20€ per 20% fino a 80€" at bounding box center [733, 342] width 149 height 8
click at [659, 342] on input "RICORRENTE dep 20€ per 20% fino a 80€" at bounding box center [655, 342] width 6 height 6
checkbox input "true"
type input "Selected 3 of 9742"
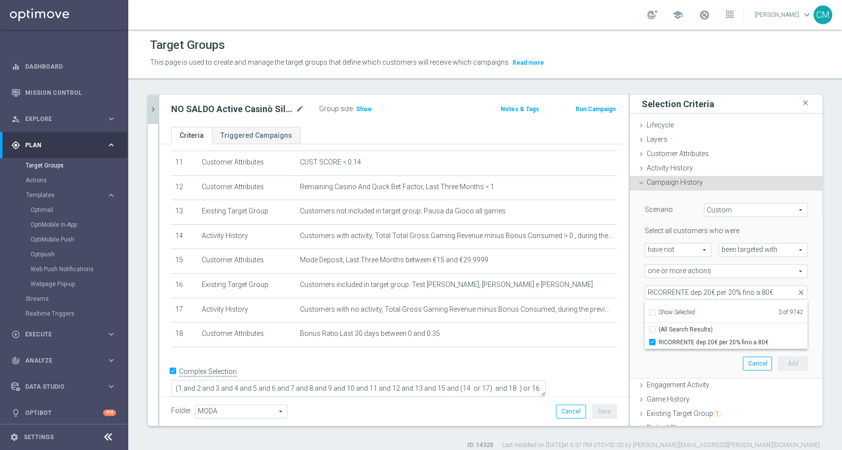
click at [638, 270] on div "one or more actions one or more actions arrow_drop_down search" at bounding box center [727, 271] width 178 height 14
click at [697, 290] on span at bounding box center [726, 292] width 162 height 13
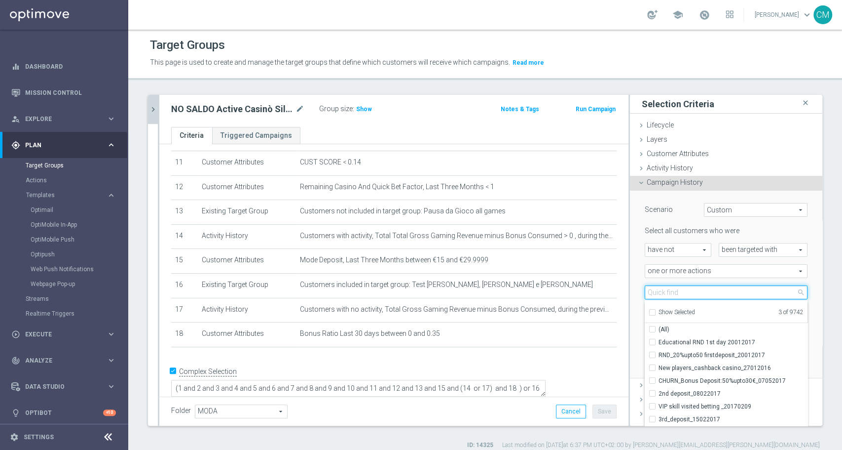
click at [697, 290] on input "search" at bounding box center [726, 292] width 163 height 14
paste input "RICORRENTE DEP [PERSON_NAME] up to 20000"
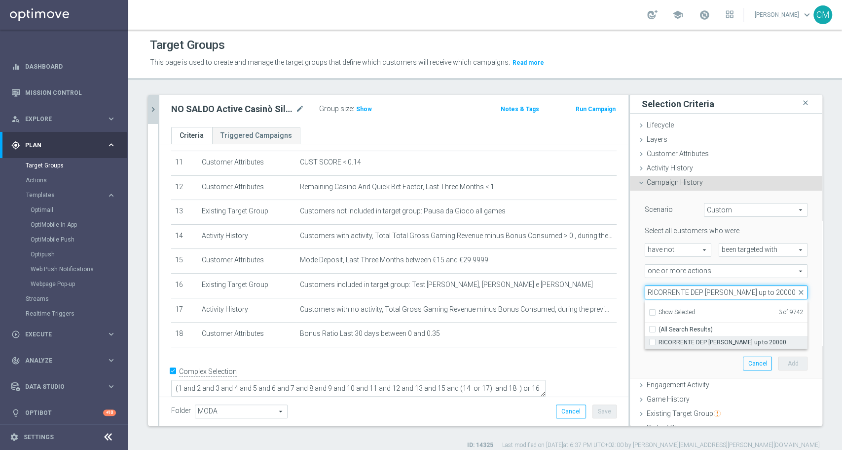
type input "RICORRENTE DEP [PERSON_NAME] up to 20000"
click at [712, 341] on span "RICORRENTE DEP [PERSON_NAME] up to 20000" at bounding box center [733, 342] width 149 height 8
click at [659, 341] on input "RICORRENTE DEP [PERSON_NAME] up to 20000" at bounding box center [655, 342] width 6 height 6
checkbox input "true"
type input "Selected 4 of 9742"
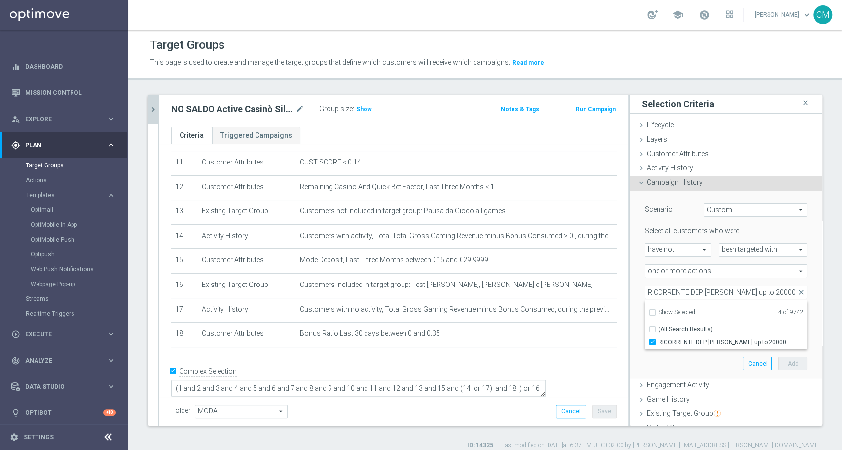
click at [638, 282] on div "Scenario Custom Custom arrow_drop_down search Select all customers who were hav…" at bounding box center [727, 283] width 178 height 187
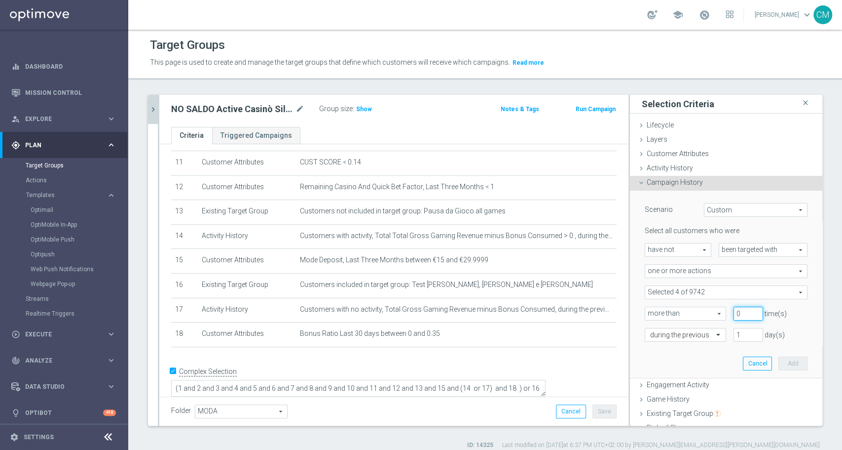
type input "0"
click at [738, 314] on input "0" at bounding box center [749, 313] width 30 height 14
click at [679, 332] on input "text" at bounding box center [675, 335] width 51 height 9
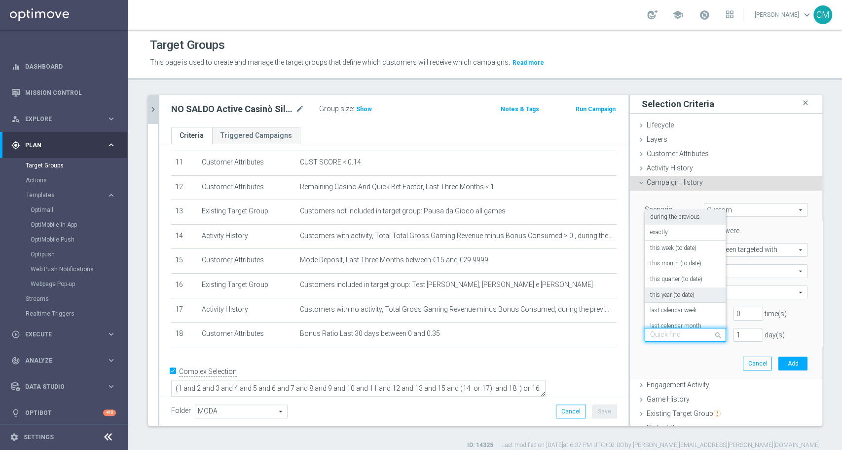
scroll to position [87, 0]
click at [660, 286] on label "on this date" at bounding box center [665, 286] width 30 height 8
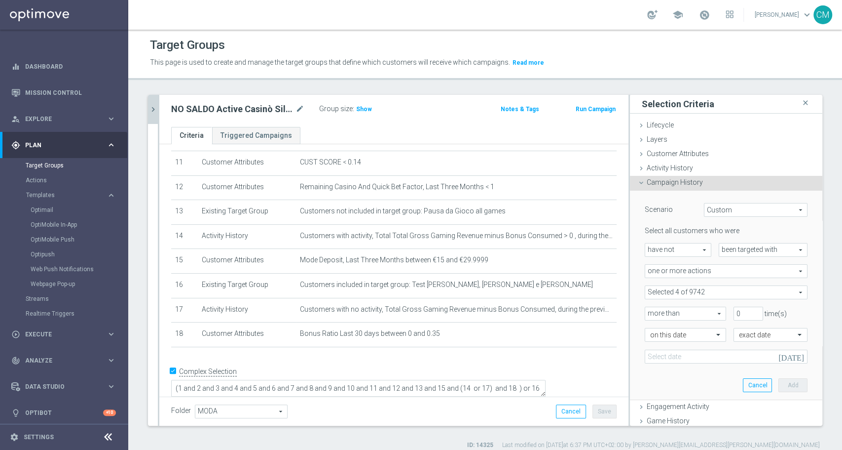
click at [786, 354] on icon "[DATE]" at bounding box center [793, 354] width 29 height 11
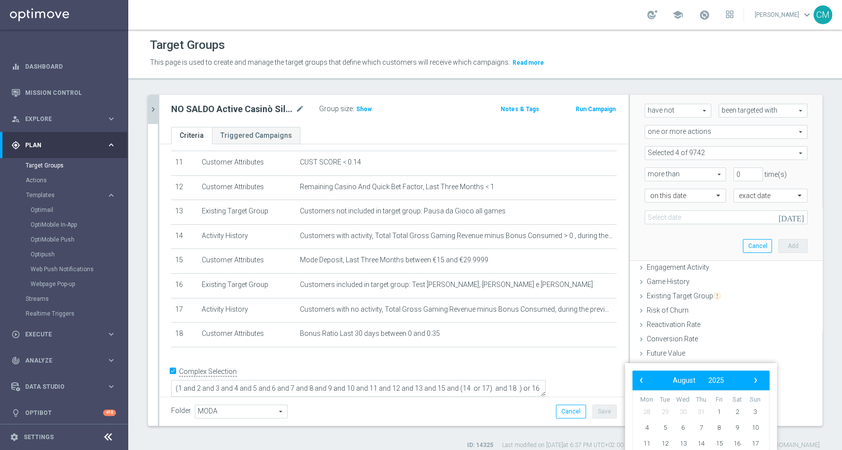
scroll to position [142, 0]
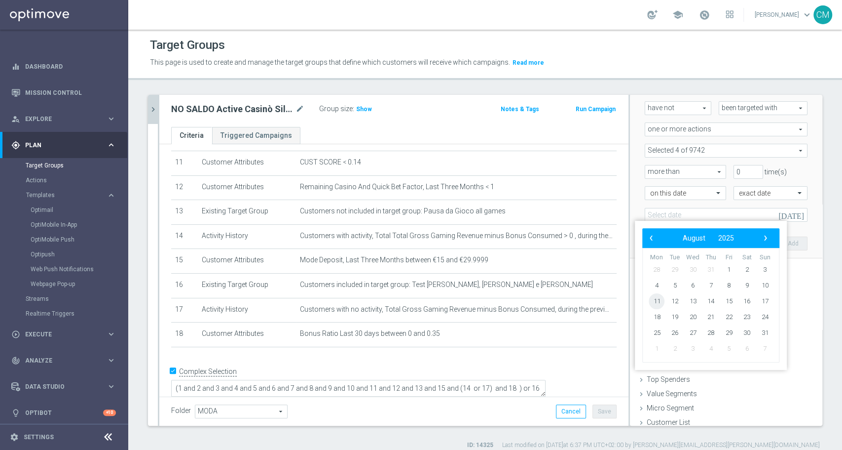
click at [656, 304] on span "11" at bounding box center [657, 301] width 16 height 16
type input "[DATE]"
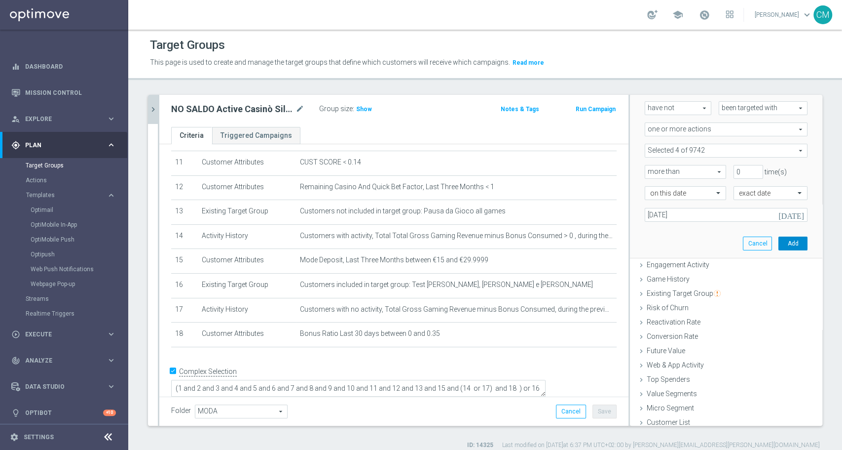
click at [779, 241] on button "Add" at bounding box center [793, 243] width 29 height 14
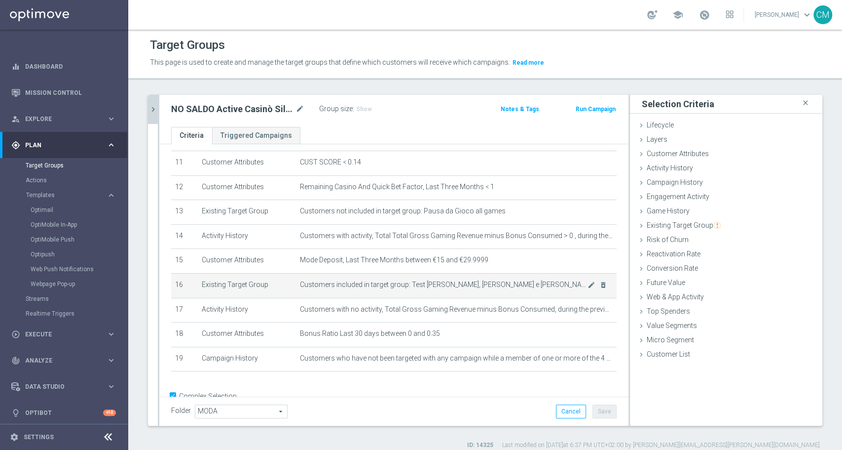
scroll to position [299, 0]
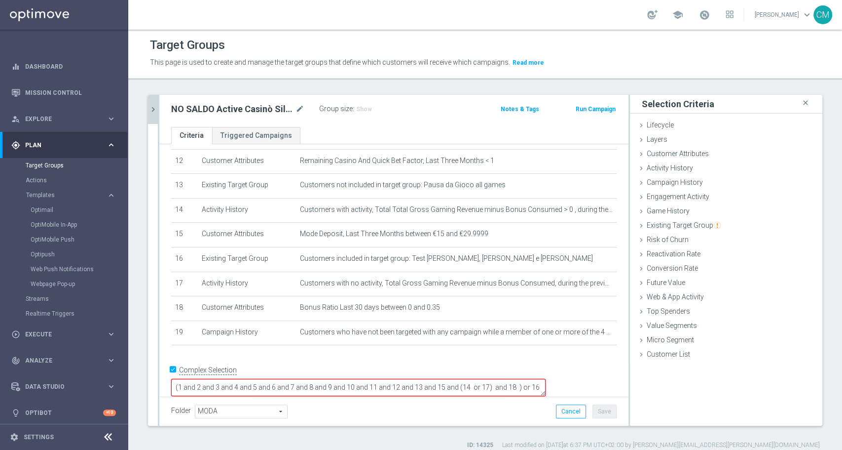
click at [257, 379] on textarea "(1 and 2 and 3 and 4 and 5 and 6 and 7 and 8 and 9 and 10 and 11 and 12 and 13 …" at bounding box center [358, 387] width 375 height 17
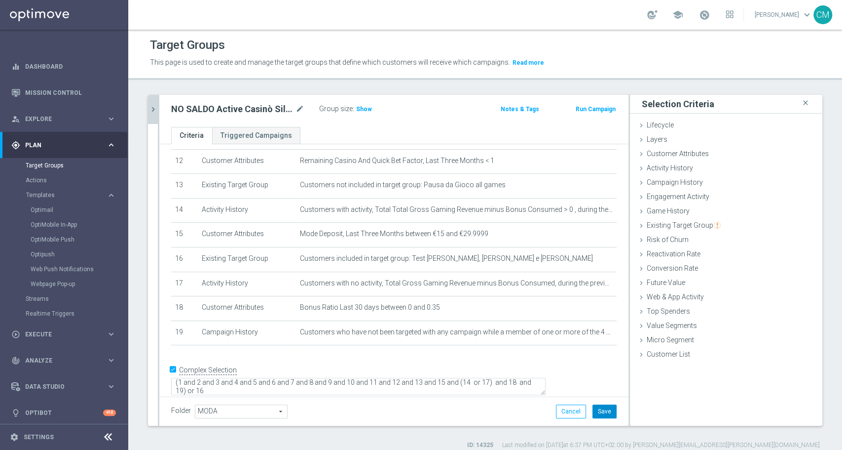
click at [595, 409] on button "Save" at bounding box center [605, 411] width 24 height 14
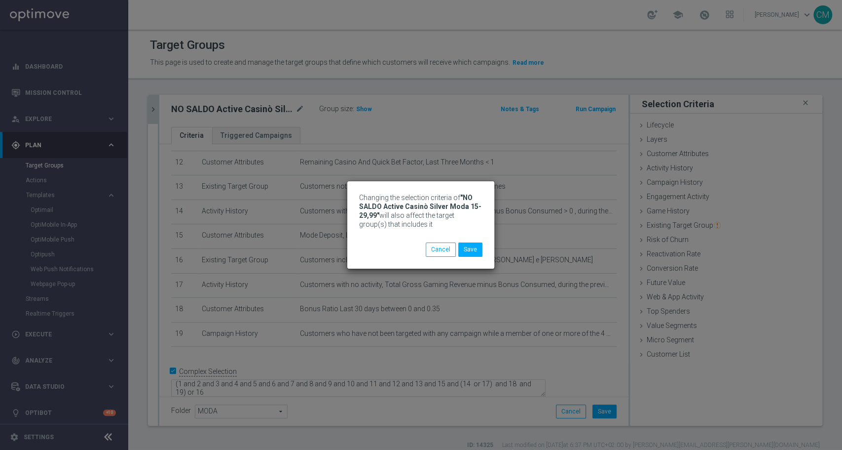
click at [157, 109] on div "Changing the selection criteria of "NO SALDO Active Casinò Silver Moda 15-29,99…" at bounding box center [421, 225] width 842 height 450
click at [470, 247] on button "Save" at bounding box center [470, 249] width 24 height 14
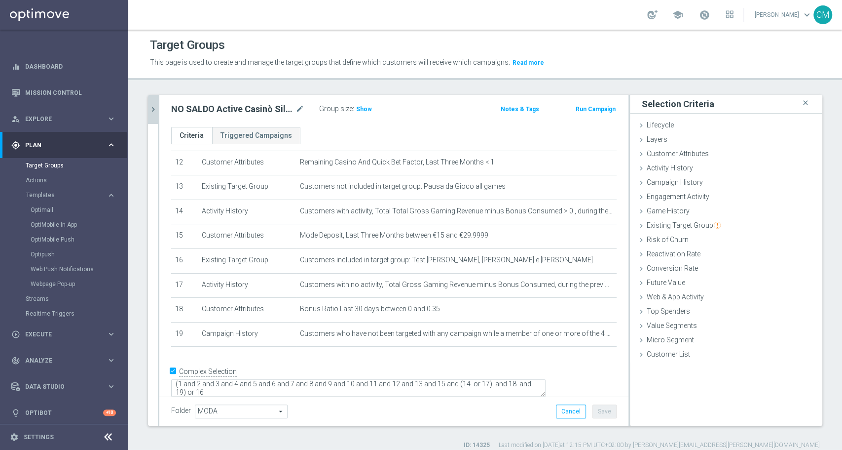
click at [149, 108] on icon "chevron_right" at bounding box center [153, 109] width 9 height 9
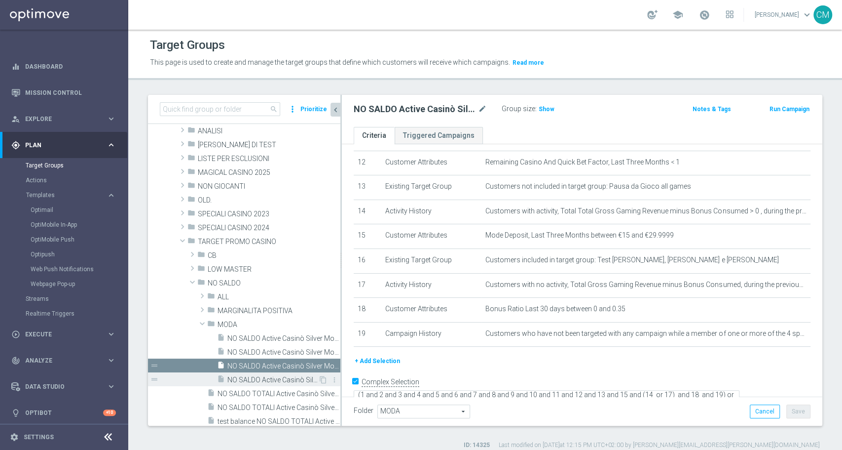
click at [275, 380] on span "NO SALDO Active Casinò Silver Moda 30-59,99" at bounding box center [272, 380] width 91 height 8
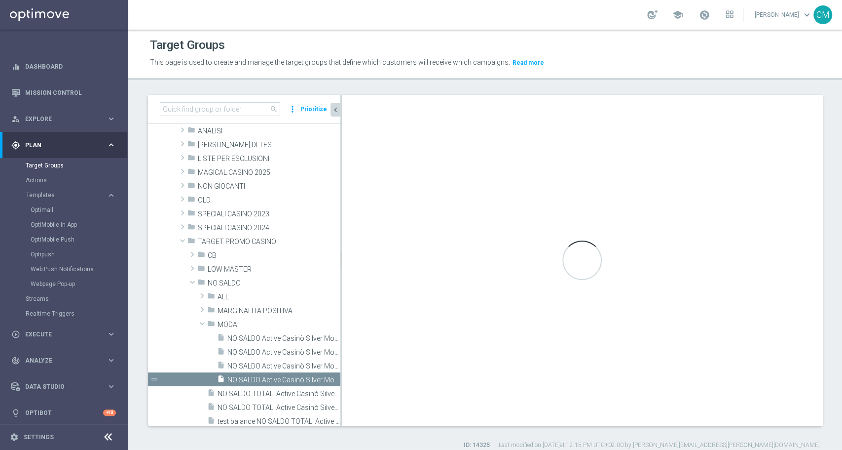
type textarea "(1 and 2 and 3 and 4 and 5 and 6 and 7 and 8 and 9 and 10 and 11 and 12 and 13 …"
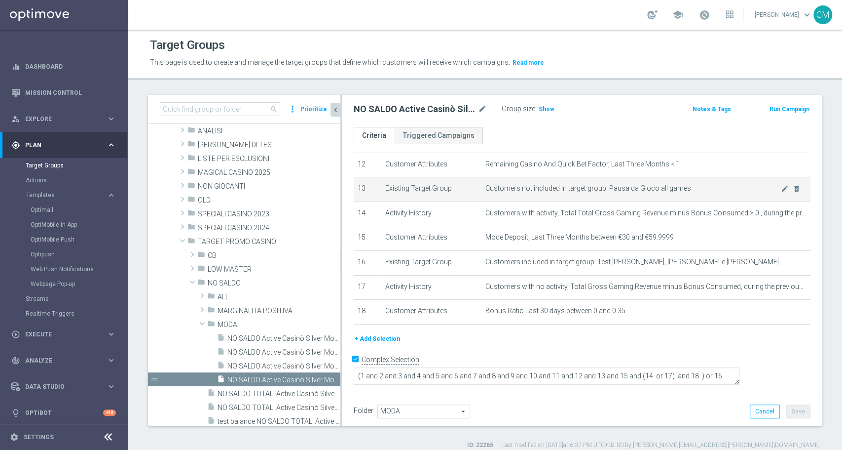
scroll to position [284, 0]
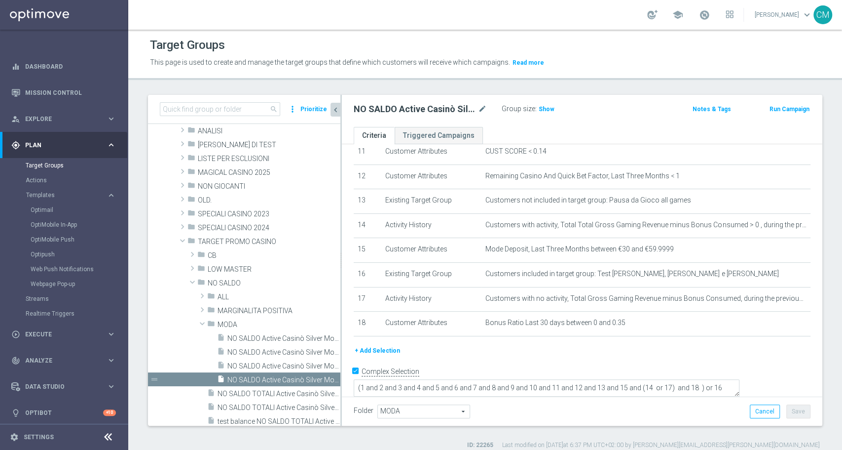
click at [398, 352] on div "+ Add Selection" at bounding box center [582, 350] width 472 height 11
click at [395, 352] on button "+ Add Selection" at bounding box center [377, 350] width 47 height 11
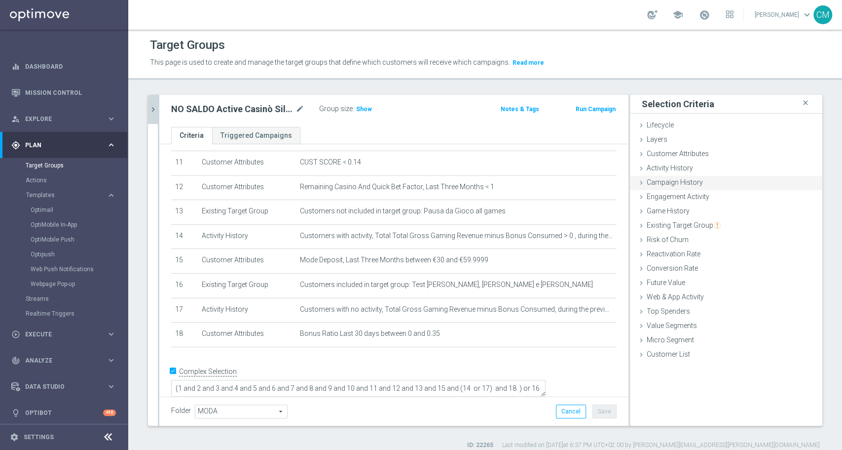
click at [692, 184] on div "Campaign History done selection saved" at bounding box center [726, 183] width 192 height 15
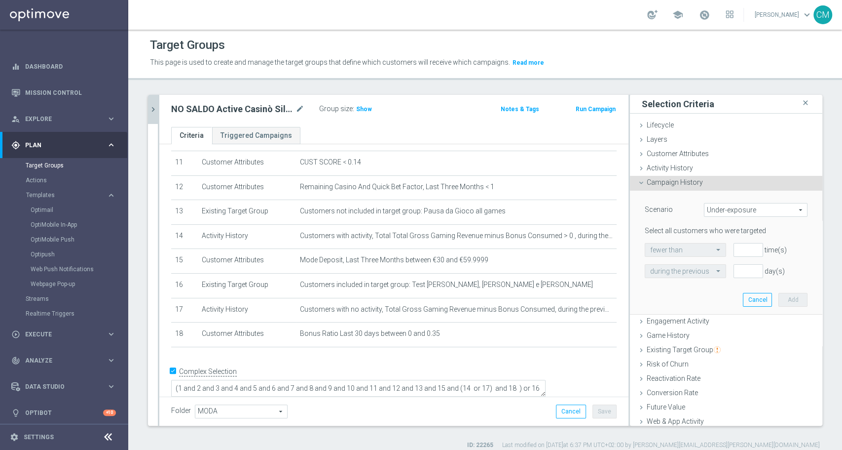
click at [711, 209] on span "Under-exposure" at bounding box center [756, 209] width 103 height 13
click at [724, 277] on span "Custom" at bounding box center [756, 275] width 93 height 8
type input "Custom"
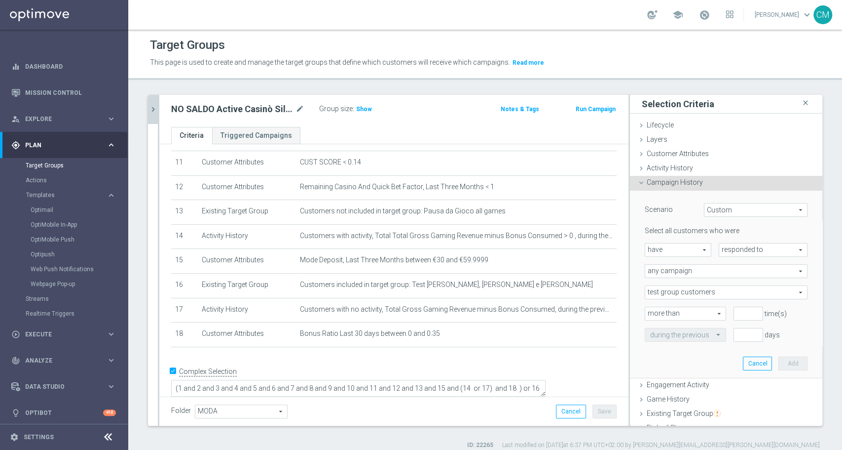
click at [676, 248] on span "have" at bounding box center [678, 249] width 66 height 13
click at [678, 278] on span "have not" at bounding box center [678, 277] width 56 height 8
type input "have not"
click at [734, 245] on span "responded to" at bounding box center [764, 249] width 88 height 13
click at [738, 278] on span "been targeted with" at bounding box center [763, 277] width 78 height 8
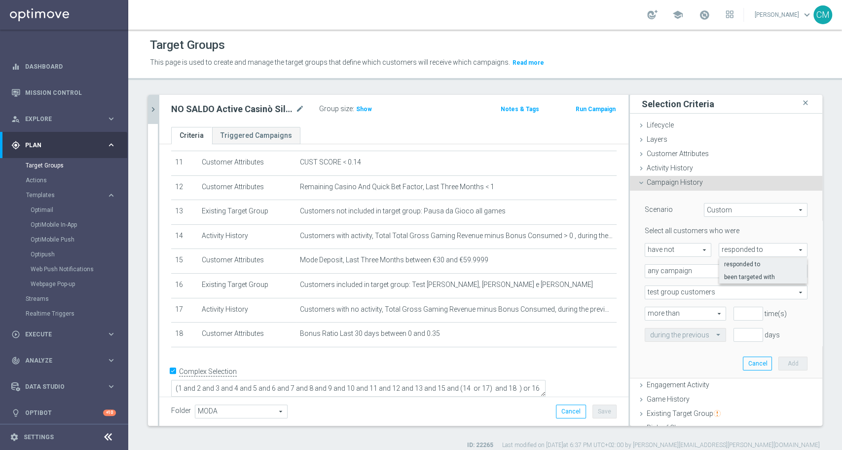
type input "been targeted with"
click at [685, 270] on span "any campaign" at bounding box center [726, 271] width 162 height 13
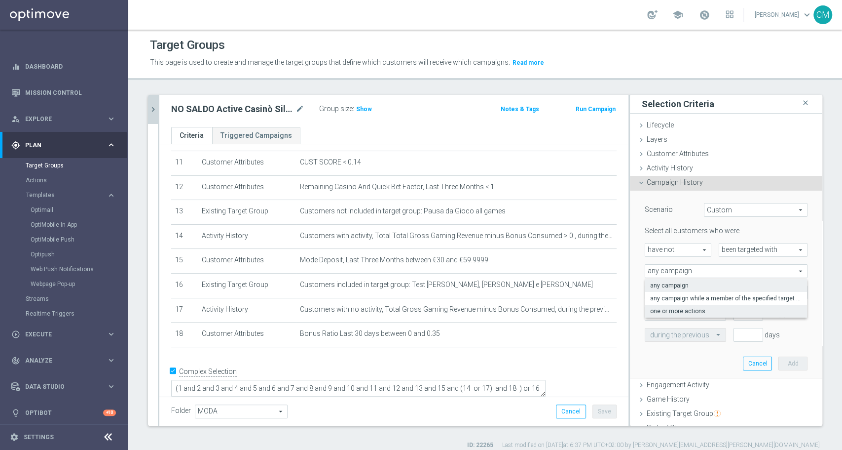
click at [691, 307] on span "one or more actions" at bounding box center [726, 311] width 152 height 8
type input "one or more actions"
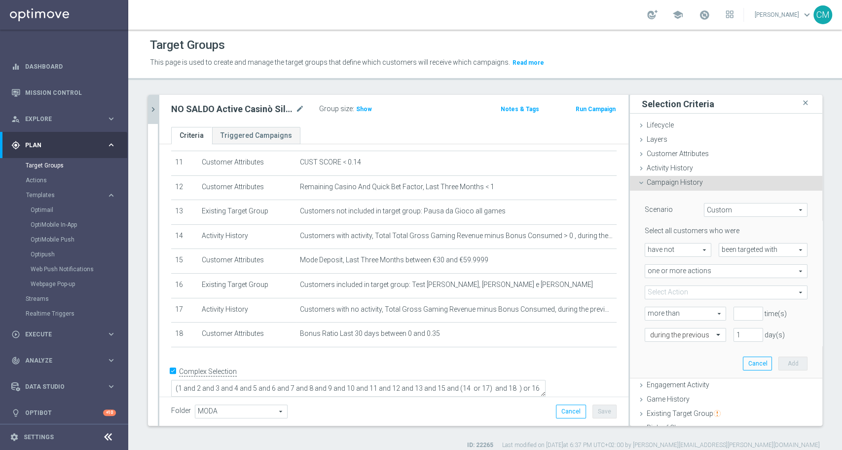
click at [667, 294] on span at bounding box center [726, 292] width 162 height 13
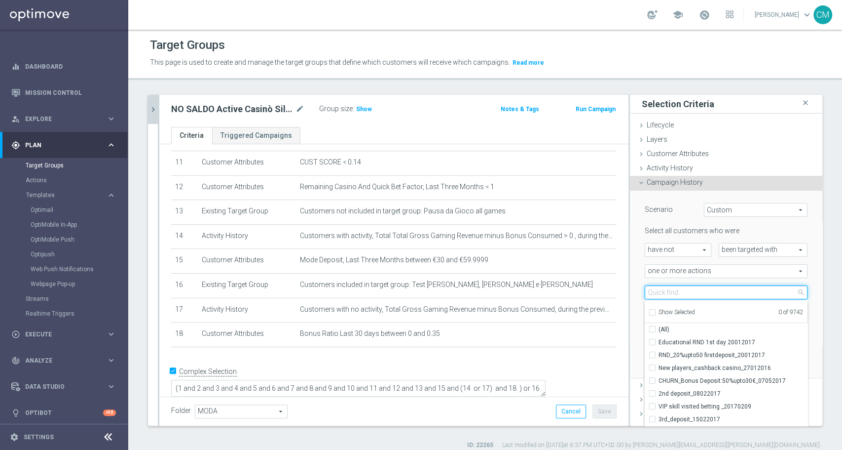
click at [667, 294] on input "search" at bounding box center [726, 292] width 163 height 14
paste input "RICORRENTE DEP [PERSON_NAME] up to 20000"
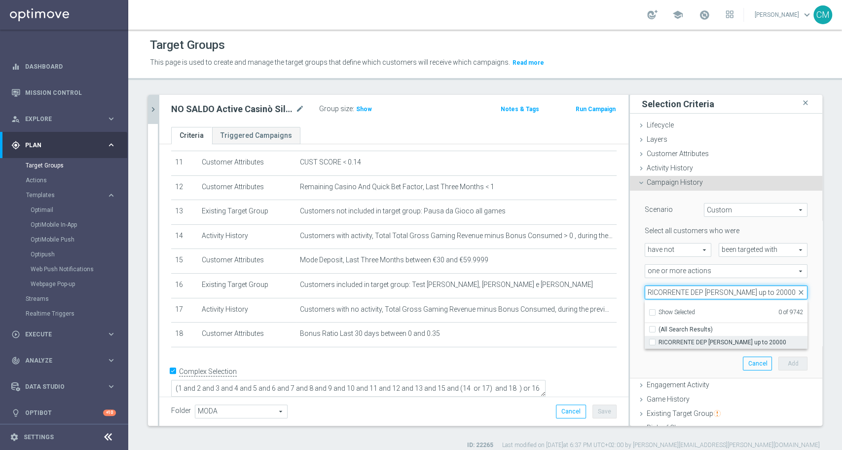
type input "RICORRENTE DEP [PERSON_NAME] up to 20000"
click at [707, 341] on span "RICORRENTE DEP [PERSON_NAME] up to 20000" at bounding box center [733, 342] width 149 height 8
click at [659, 341] on input "RICORRENTE DEP [PERSON_NAME] up to 20000" at bounding box center [655, 342] width 6 height 6
checkbox input "true"
type input "RICORRENTE DEP [PERSON_NAME] up to 20000"
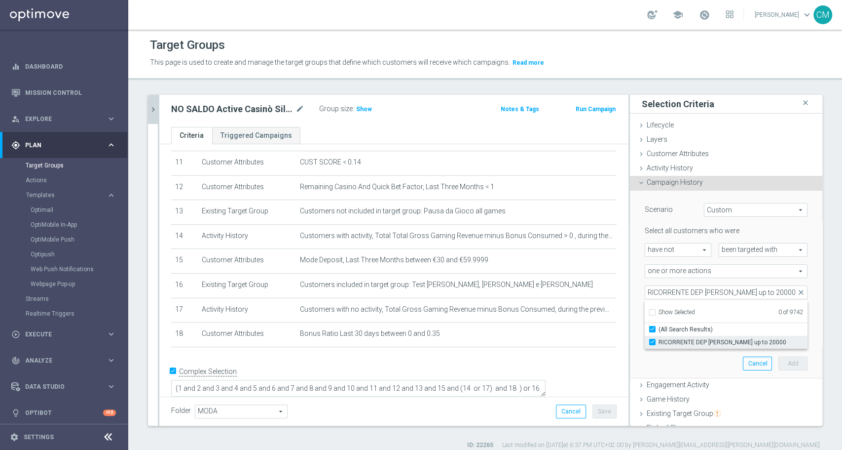
checkbox input "true"
click at [638, 264] on div "one or more actions one or more actions arrow_drop_down search" at bounding box center [727, 271] width 178 height 14
click at [730, 297] on span "RICORRENTE DEP [PERSON_NAME] up to 20000" at bounding box center [726, 292] width 162 height 13
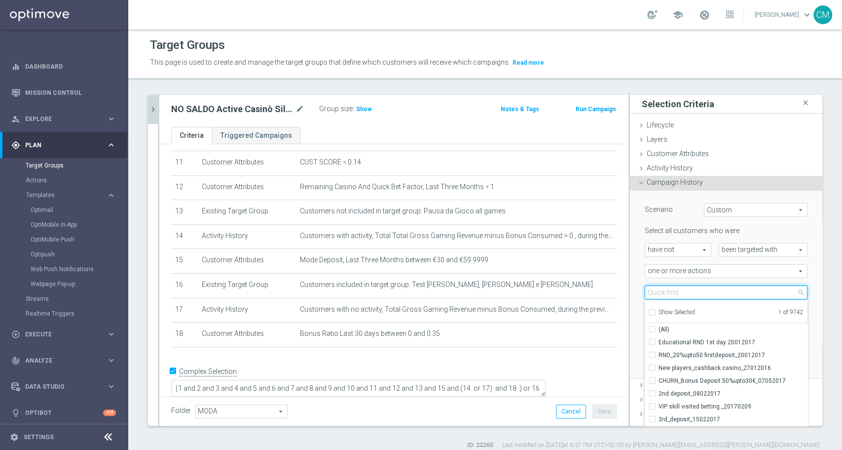
click at [709, 291] on input "search" at bounding box center [726, 292] width 163 height 14
paste input "RICORRENTE dep 20€ per 20% fino a 80€"
type input "RICORRENTE dep 20€ per 20% fino a 80€"
checkbox input "true"
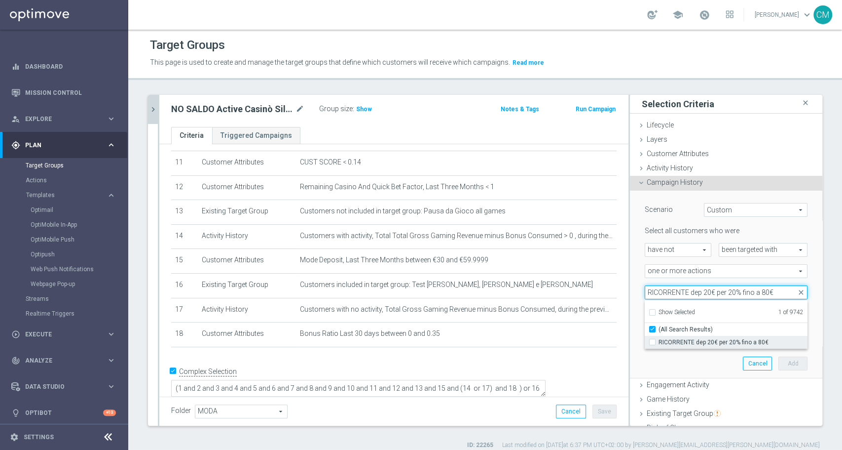
type input "RICORRENTE dep 20€ per 20% fino a 80€"
click at [707, 342] on span "RICORRENTE dep 20€ per 20% fino a 80€" at bounding box center [733, 342] width 149 height 8
click at [659, 342] on input "RICORRENTE dep 20€ per 20% fino a 80€" at bounding box center [655, 342] width 6 height 6
checkbox input "true"
type input "Selected 2 of 9742"
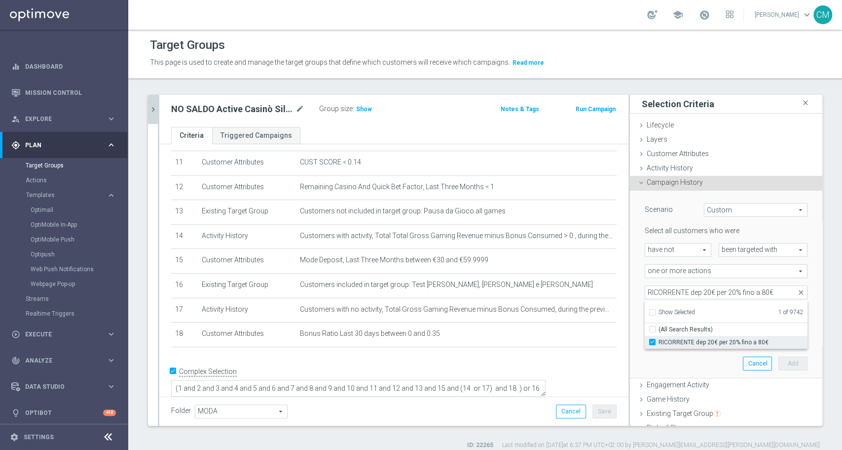
checkbox input "false"
click at [638, 278] on div "Scenario Custom Custom arrow_drop_down search Select all customers who were hav…" at bounding box center [727, 283] width 178 height 187
click at [713, 285] on div "Selected 2 of 9742 arrow_drop_down search Show Selected 2 of 9742 (All)" at bounding box center [726, 292] width 163 height 14
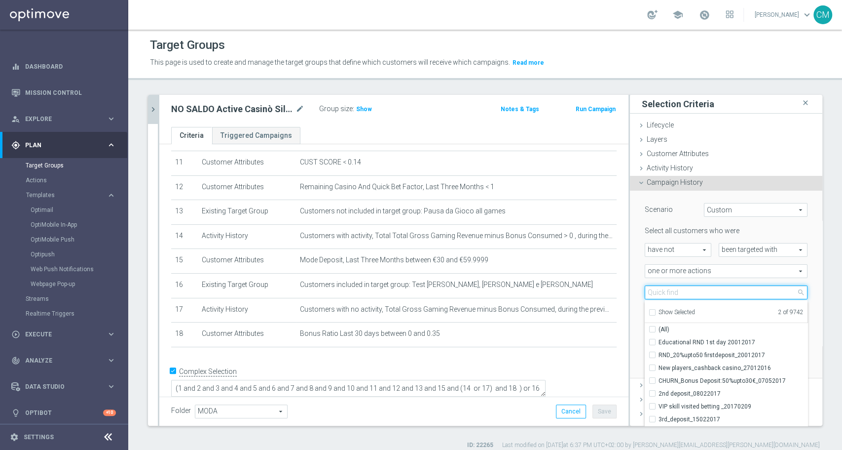
click at [713, 285] on input "search" at bounding box center [726, 292] width 163 height 14
click at [713, 284] on div "Select all customers who were have not have not arrow_drop_down search been tar…" at bounding box center [726, 283] width 163 height 115
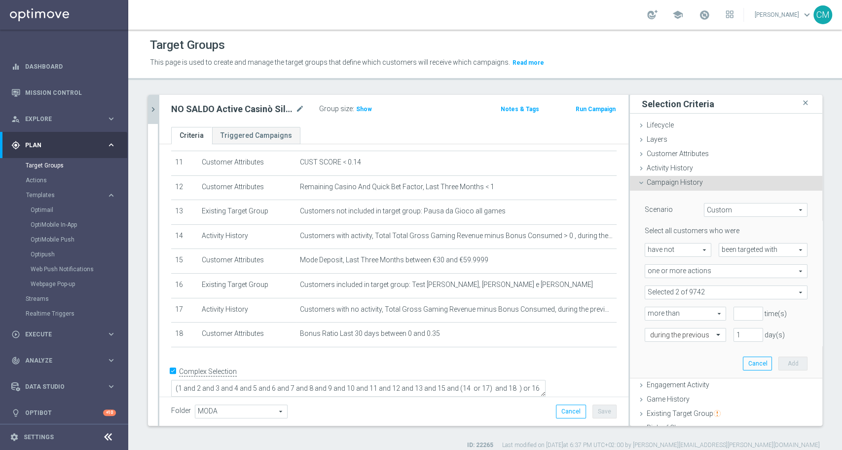
click at [717, 285] on div "Selected 2 of 9742 arrow_drop_down search Show Selected 2 of 9742 (All)" at bounding box center [726, 292] width 163 height 14
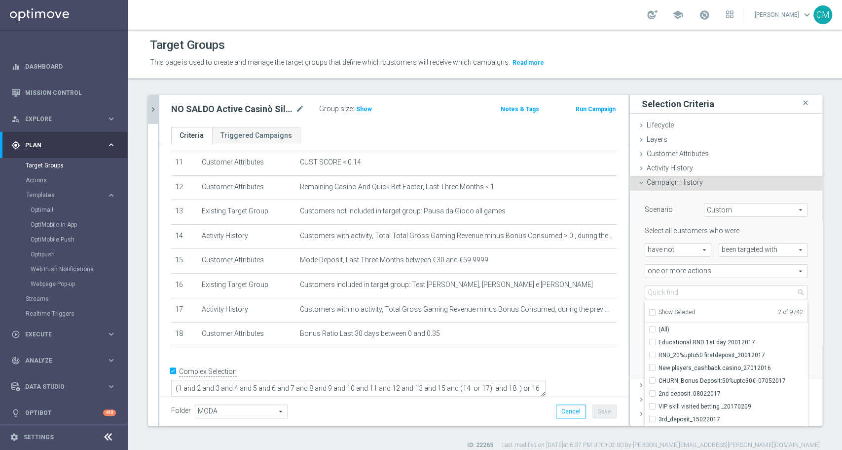
click at [713, 277] on div "Select all customers who were have not have not arrow_drop_down search been tar…" at bounding box center [726, 283] width 163 height 115
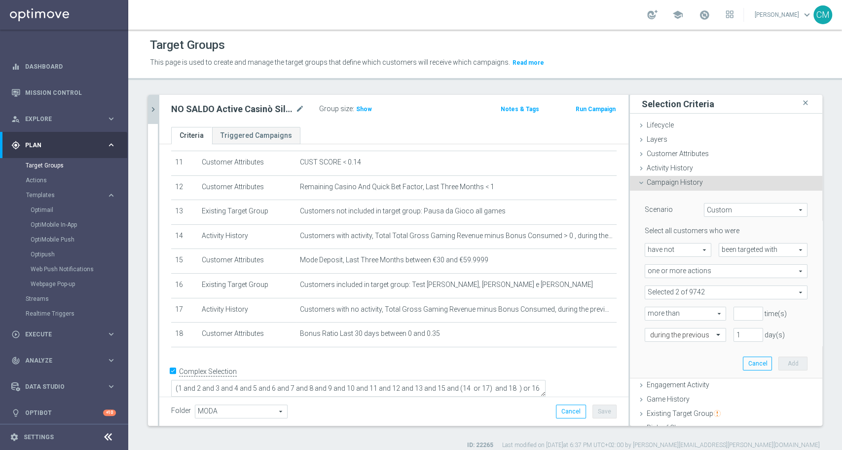
click at [715, 289] on span at bounding box center [726, 292] width 162 height 13
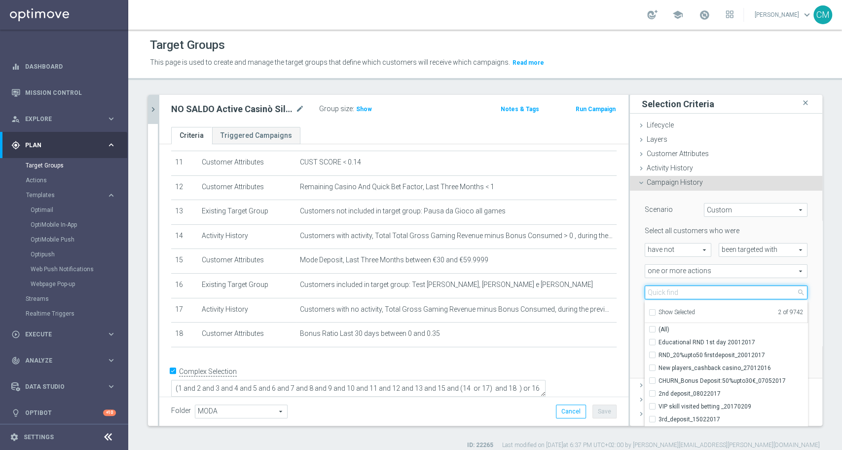
click at [713, 293] on input "search" at bounding box center [726, 292] width 163 height 14
paste input "DEP [PERSON_NAME] up to 60€"
type input "DEP [PERSON_NAME] up to 60€"
checkbox input "true"
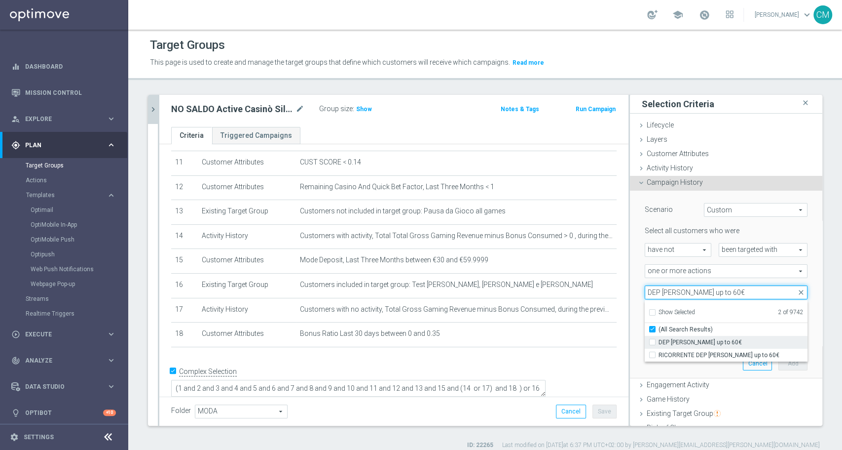
type input "DEP [PERSON_NAME] up to 60€"
click at [726, 344] on span "DEP [PERSON_NAME] up to 60€" at bounding box center [733, 342] width 149 height 8
click at [659, 344] on input "DEP [PERSON_NAME] up to 60€" at bounding box center [655, 342] width 6 height 6
checkbox input "true"
type input "Selected 3 of 9742"
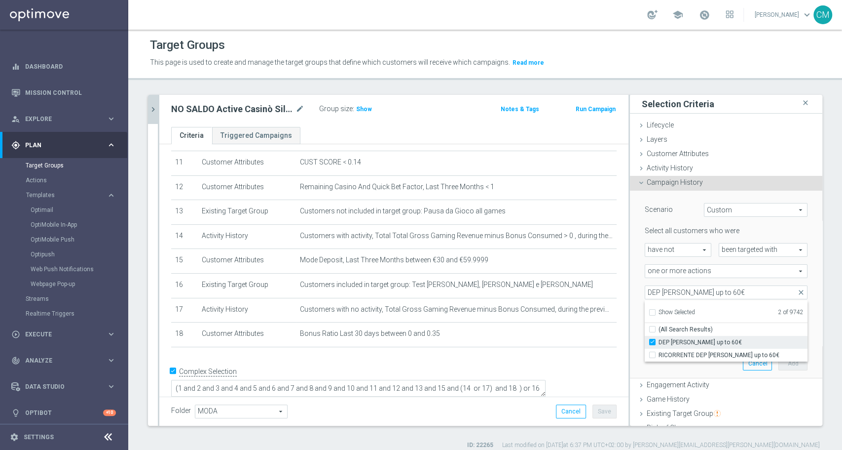
checkbox input "false"
click at [730, 355] on span "RICORRENTE DEP [PERSON_NAME] up to 60€" at bounding box center [733, 355] width 149 height 8
click at [659, 355] on input "RICORRENTE DEP [PERSON_NAME] up to 60€" at bounding box center [655, 354] width 6 height 6
checkbox input "true"
type input "Selected 4 of 9742"
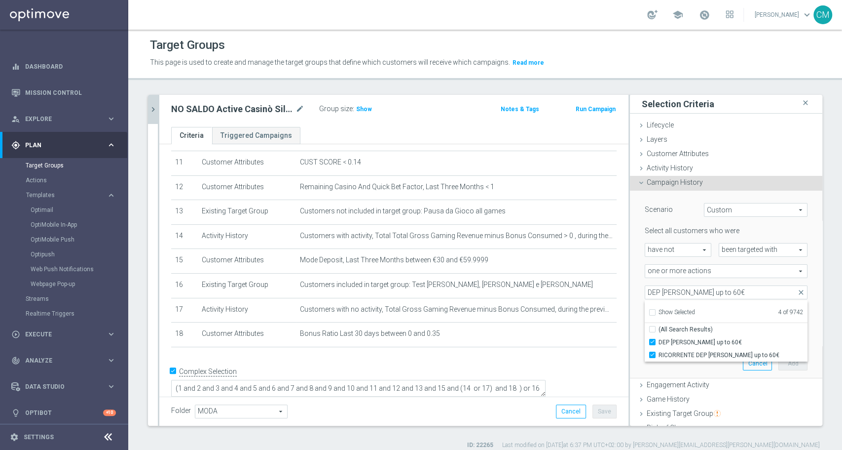
click at [638, 280] on div "Scenario Custom Custom arrow_drop_down search Select all customers who were hav…" at bounding box center [727, 283] width 178 height 187
type input "0"
click at [741, 315] on input "0" at bounding box center [749, 313] width 30 height 14
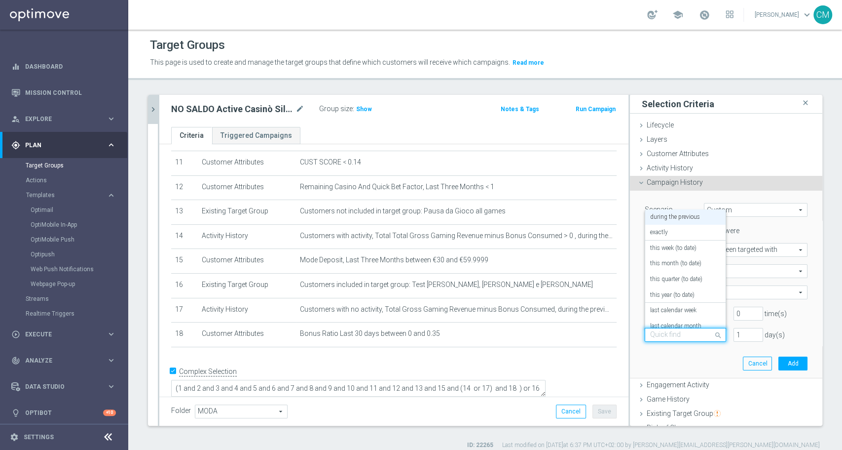
click at [678, 336] on input "text" at bounding box center [675, 335] width 51 height 9
click at [674, 283] on div "on this date" at bounding box center [685, 286] width 71 height 16
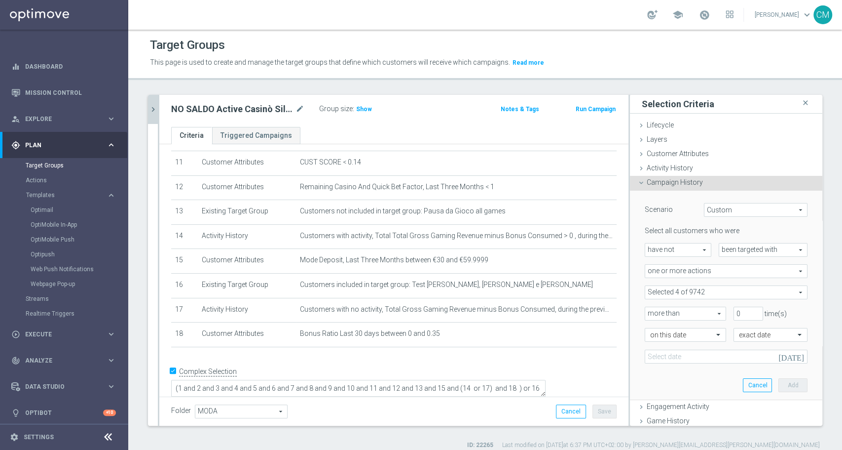
scroll to position [146, 0]
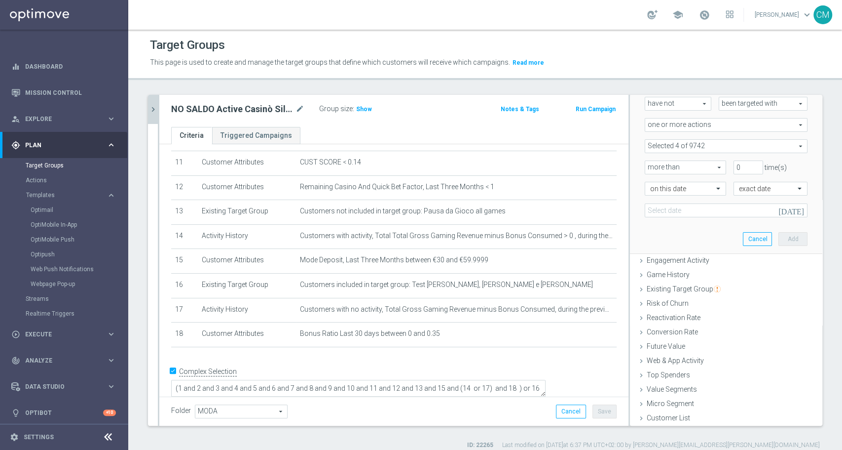
click at [779, 209] on icon "[DATE]" at bounding box center [793, 208] width 29 height 11
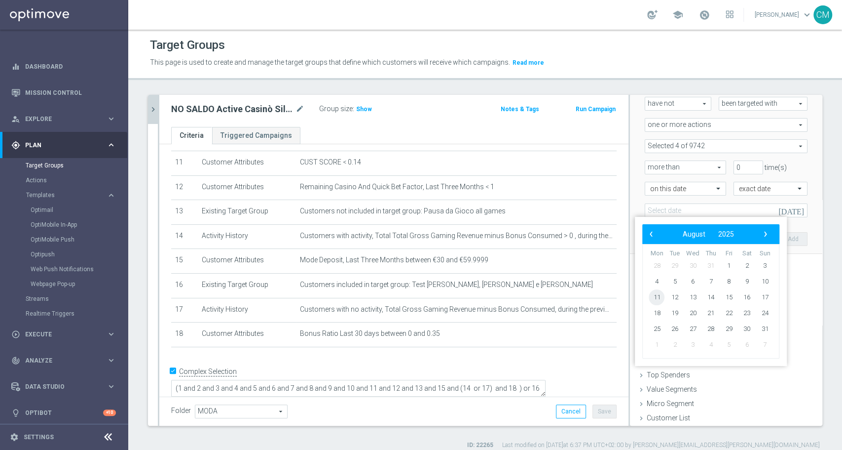
click at [661, 299] on span "11" at bounding box center [657, 297] width 16 height 16
type input "[DATE]"
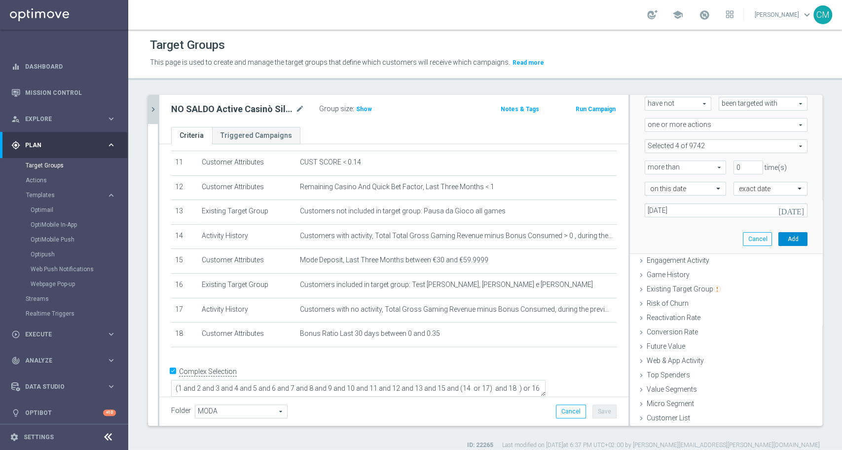
click at [779, 235] on button "Add" at bounding box center [793, 239] width 29 height 14
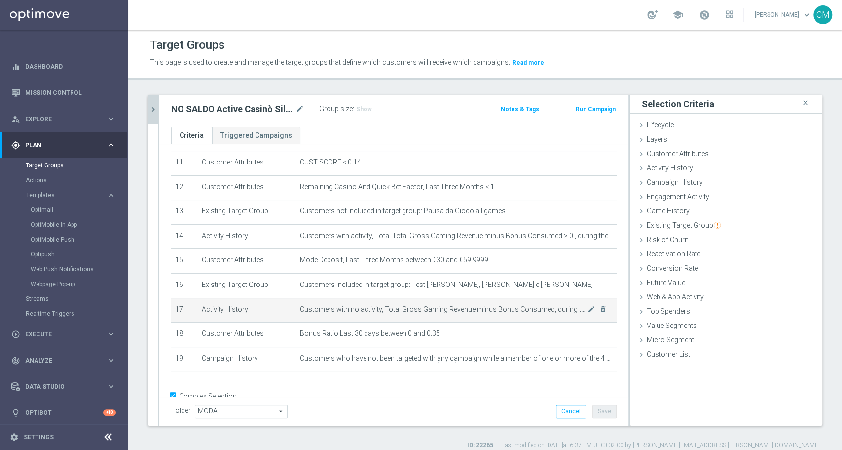
scroll to position [299, 0]
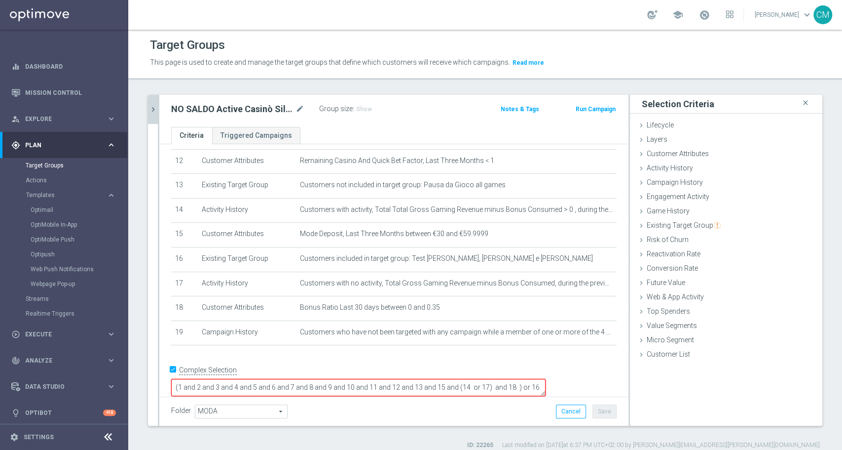
click at [256, 381] on textarea "(1 and 2 and 3 and 4 and 5 and 6 and 7 and 8 and 9 and 10 and 11 and 12 and 13 …" at bounding box center [358, 387] width 375 height 17
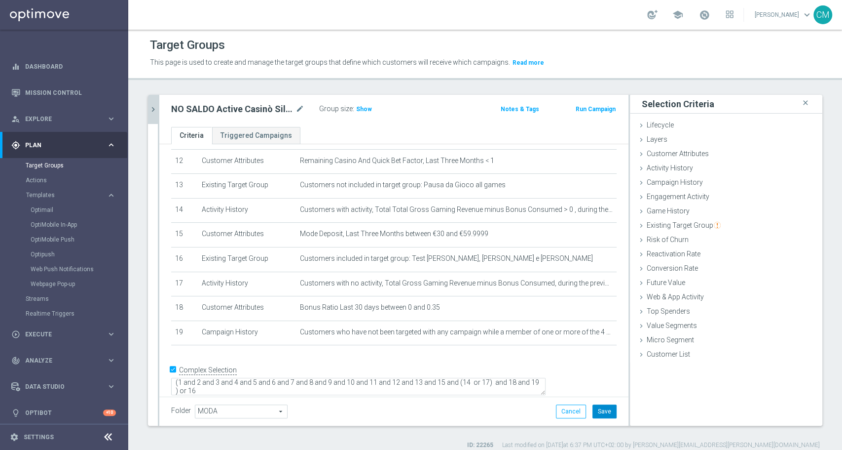
click at [600, 409] on button "Save" at bounding box center [605, 411] width 24 height 14
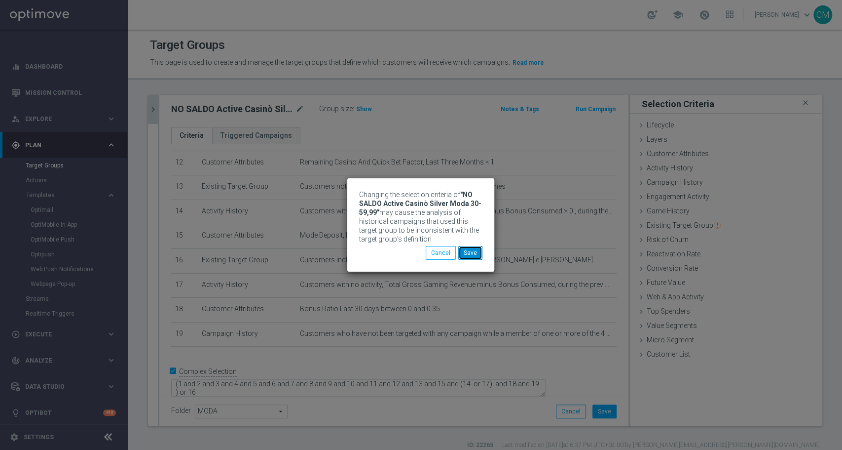
click at [471, 251] on button "Save" at bounding box center [470, 253] width 24 height 14
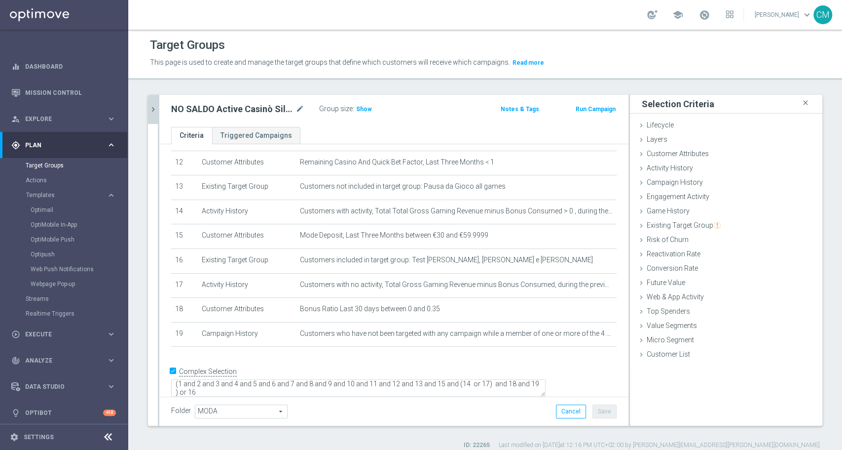
click at [152, 109] on icon "chevron_right" at bounding box center [153, 109] width 9 height 9
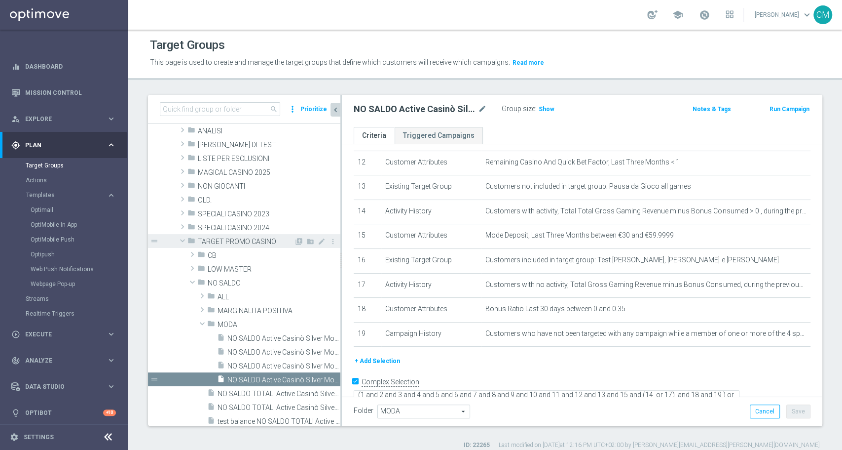
scroll to position [0, 0]
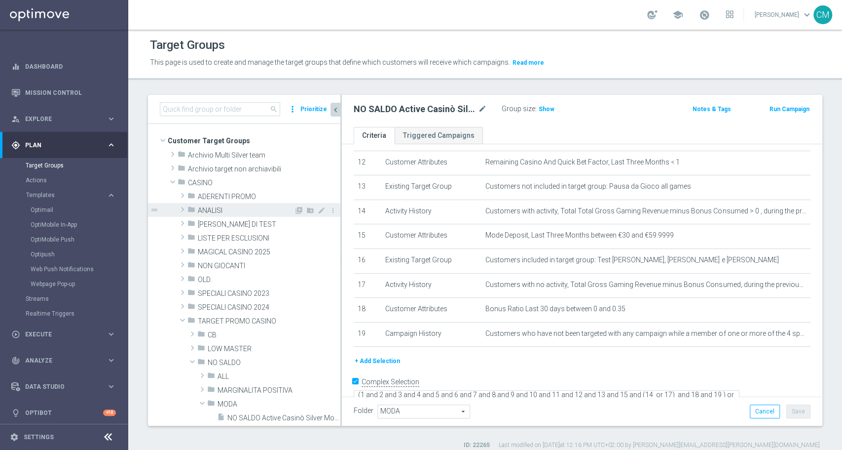
click at [217, 211] on span "ANALISI" at bounding box center [246, 210] width 96 height 8
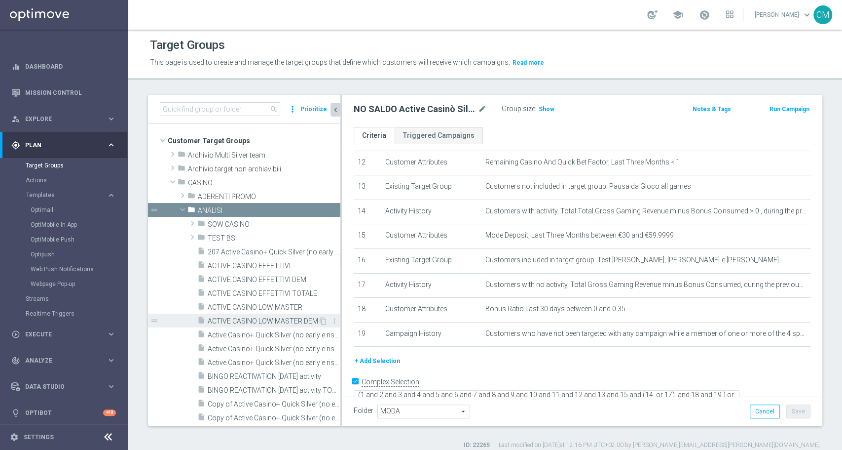
scroll to position [22, 0]
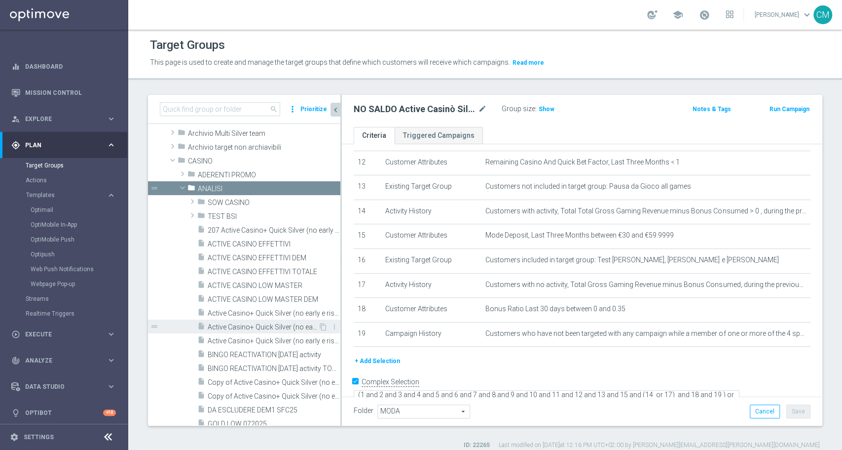
click at [261, 326] on span "Active Casino+ Quick Silver (no early e risk) CONTA DEM/Marginalità NEGATIVA <40" at bounding box center [263, 327] width 111 height 8
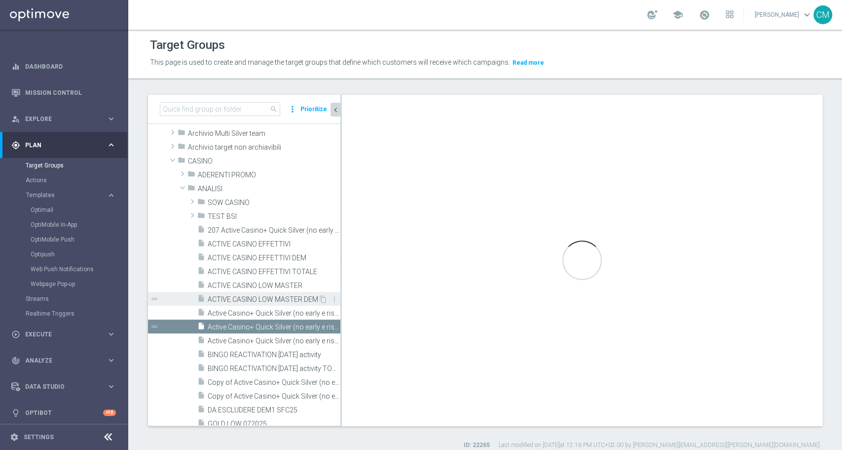
type textarea "( 1 and 2 and 3 and 4 and 5 and 6 and 7 and 8 and 9 and 10 and ( 11 or (17 and …"
type input "ANALISI"
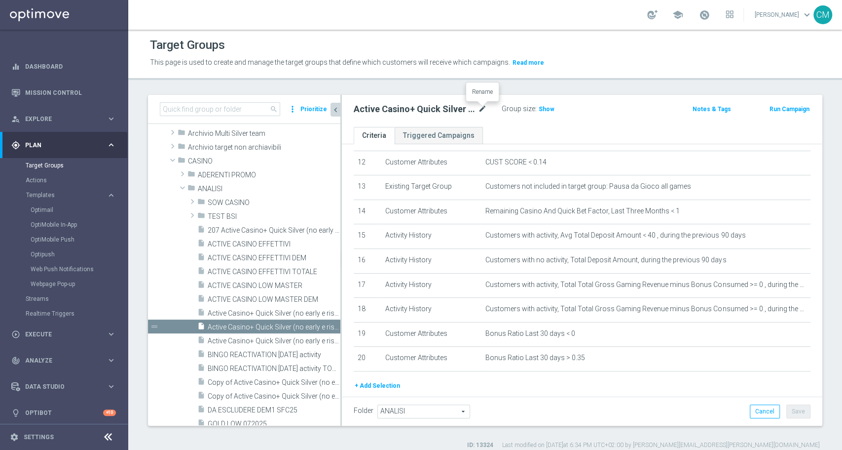
click at [482, 109] on icon "mode_edit" at bounding box center [482, 109] width 9 height 12
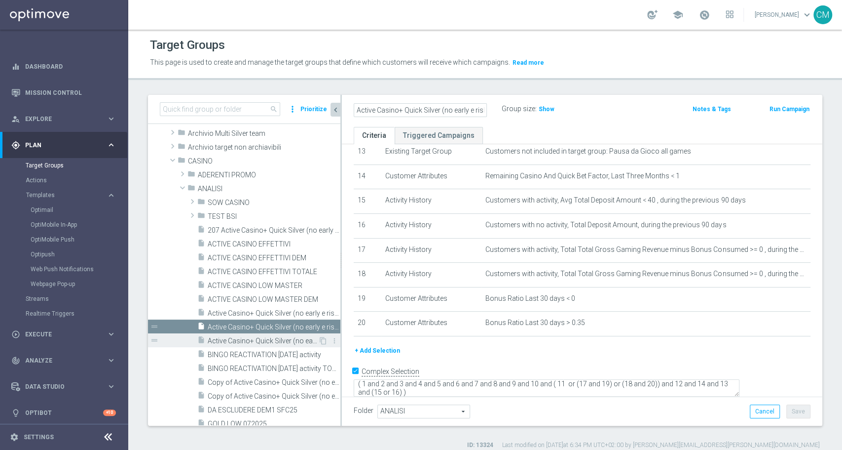
click at [248, 337] on span "Active Casino+ Quick Silver (no early e risk) CONTA DEM/Marginalità NEGATIVA >40" at bounding box center [263, 341] width 111 height 8
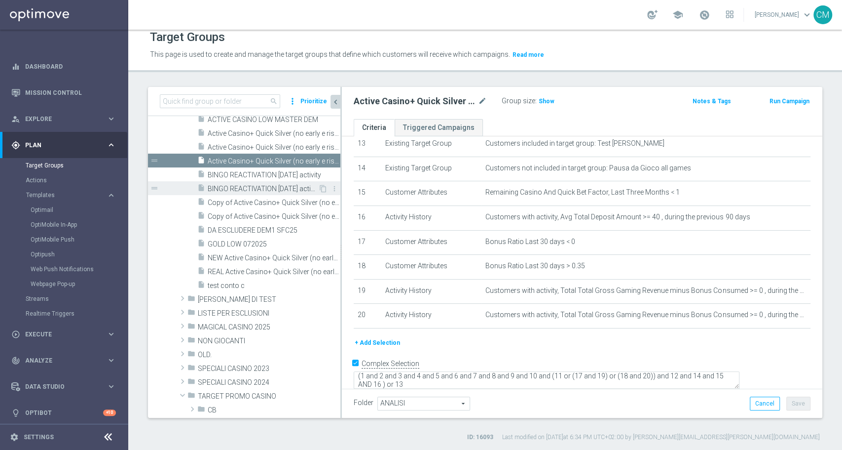
scroll to position [214, 0]
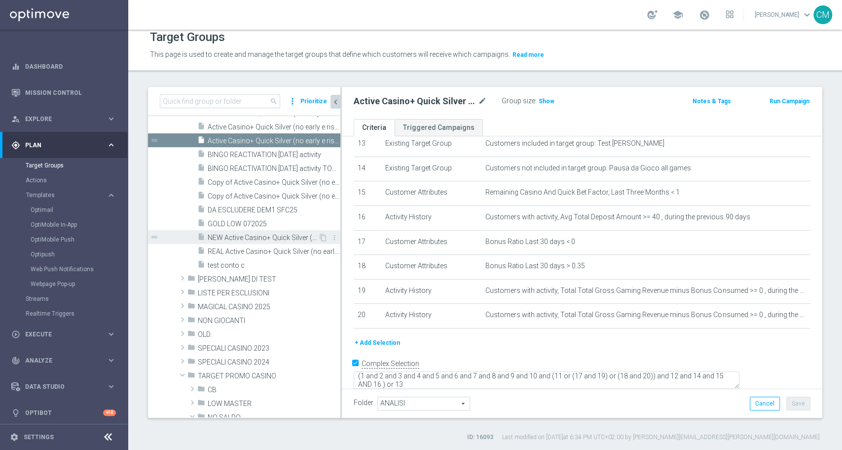
click at [258, 237] on span "NEW Active Casino+ Quick Silver (no early e risk) CONTA SOLO LOGIN" at bounding box center [263, 237] width 111 height 8
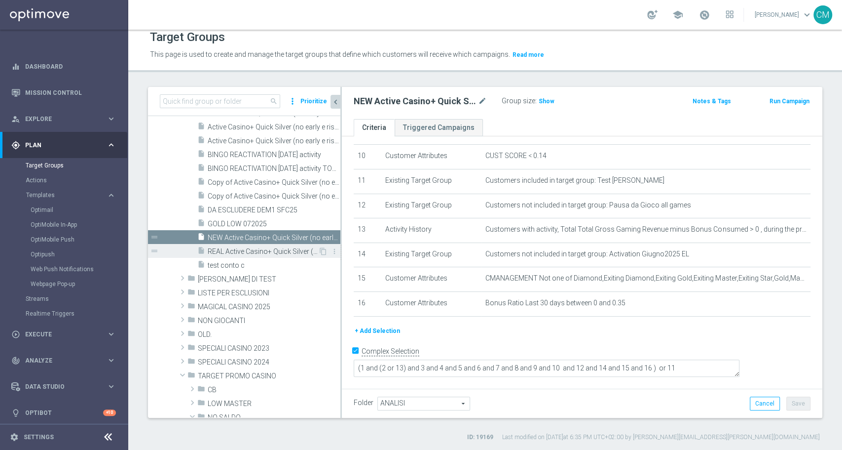
scroll to position [234, 0]
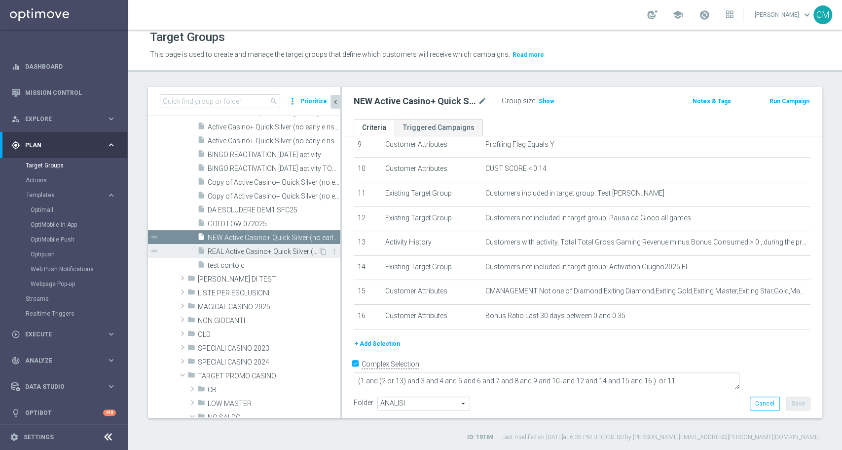
click at [260, 249] on span "REAL Active Casino+ Quick Silver (no early e risk) CONTA SOLO LOGIN" at bounding box center [263, 251] width 111 height 8
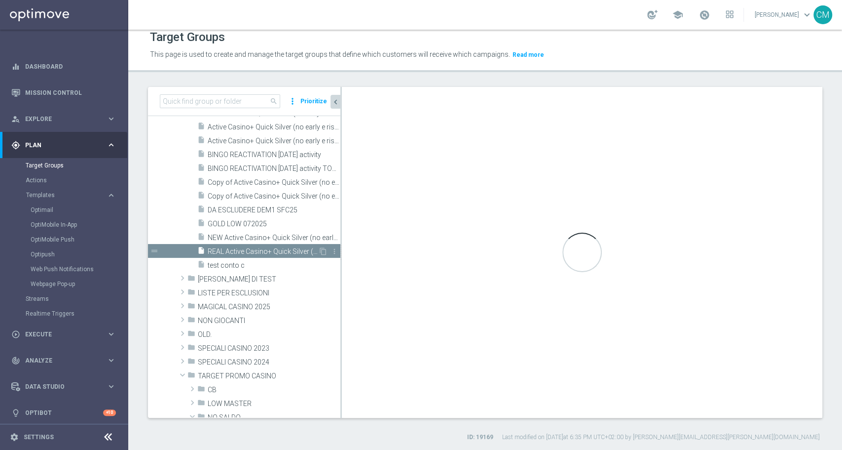
type textarea "(1 and 2 and 3 and 4 and 5 and 6 and 7 and 8 and 9 and 10 and 12 AND 13 AND 14 …"
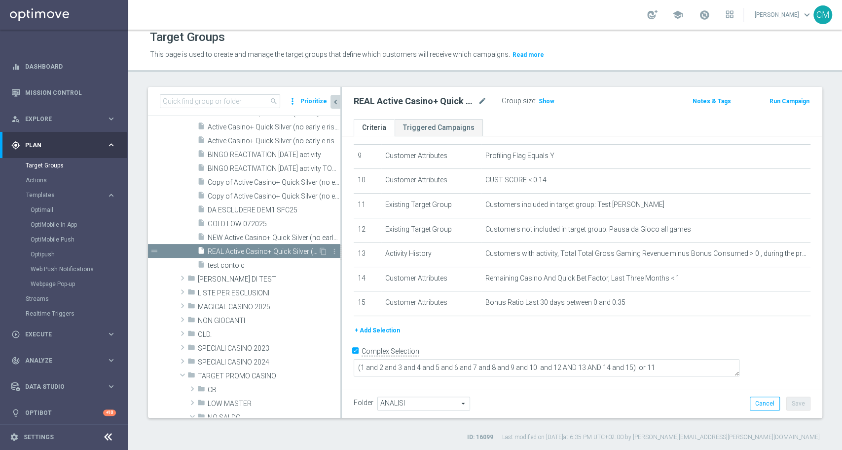
scroll to position [209, 0]
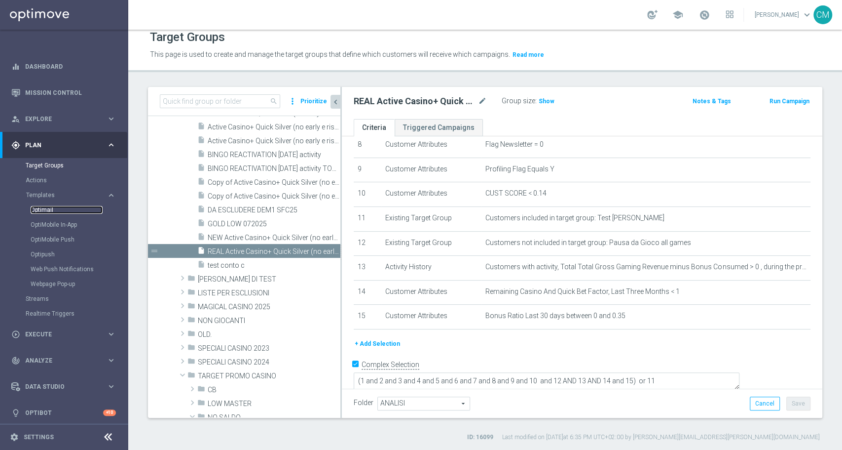
click at [76, 210] on link "Optimail" at bounding box center [67, 210] width 72 height 8
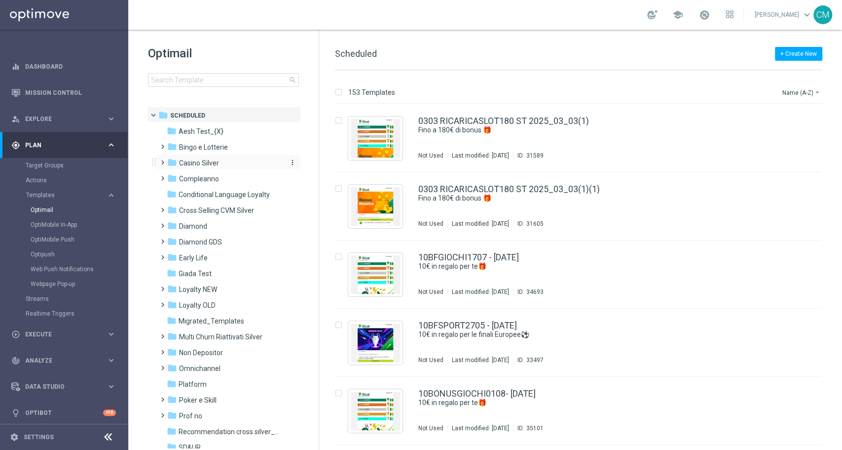
click at [213, 162] on span "Casino Silver" at bounding box center [199, 162] width 40 height 9
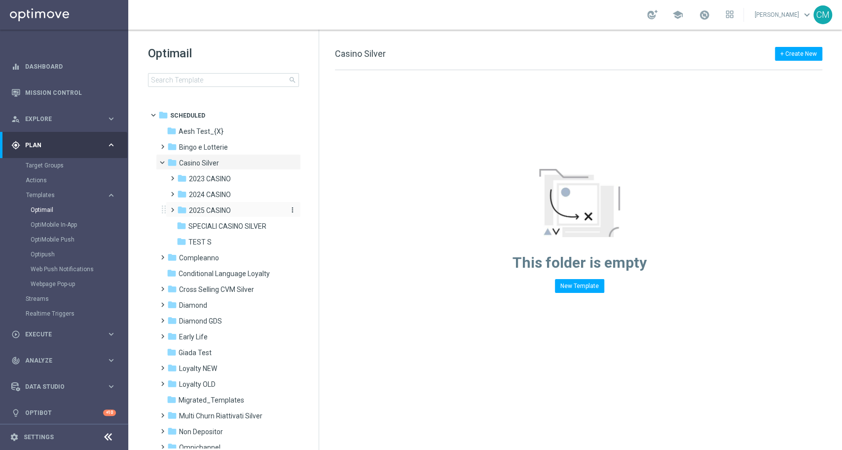
click at [226, 209] on span "2025 CASINO" at bounding box center [210, 210] width 42 height 9
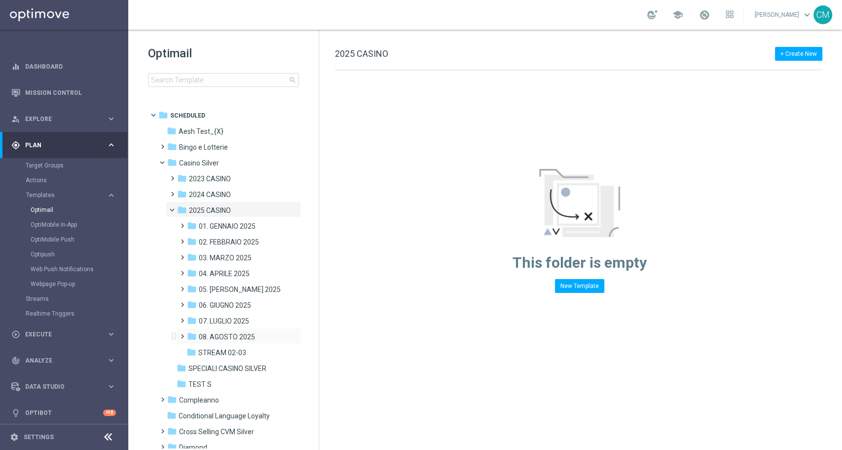
click at [233, 329] on div "folder 08. AGOSTO 2025 more_vert" at bounding box center [238, 336] width 125 height 16
click at [235, 338] on span "08. AGOSTO 2025" at bounding box center [227, 336] width 56 height 9
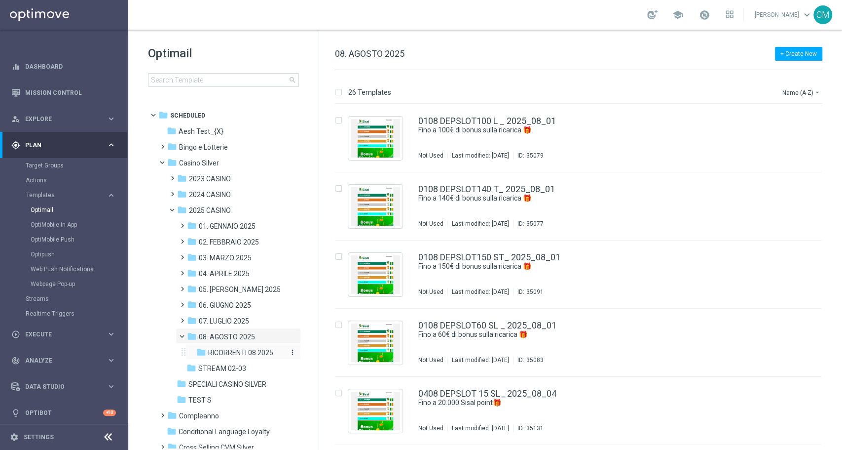
click at [236, 349] on span "RICORRENTI 08.2025" at bounding box center [240, 352] width 65 height 9
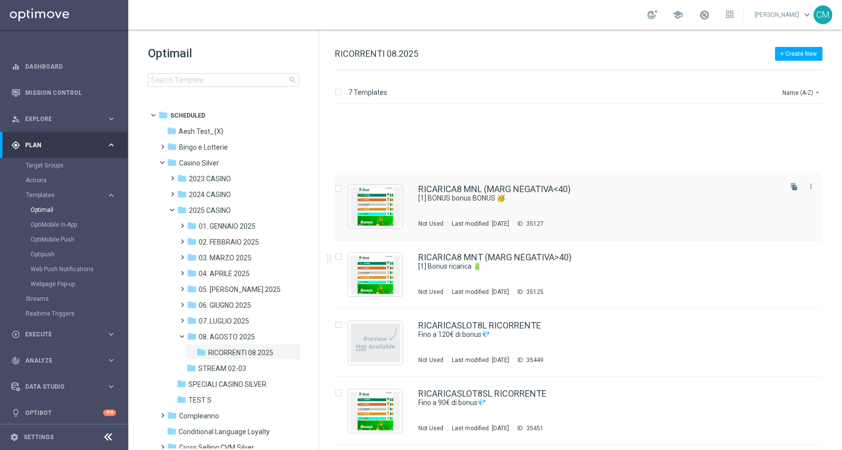
scroll to position [131, 0]
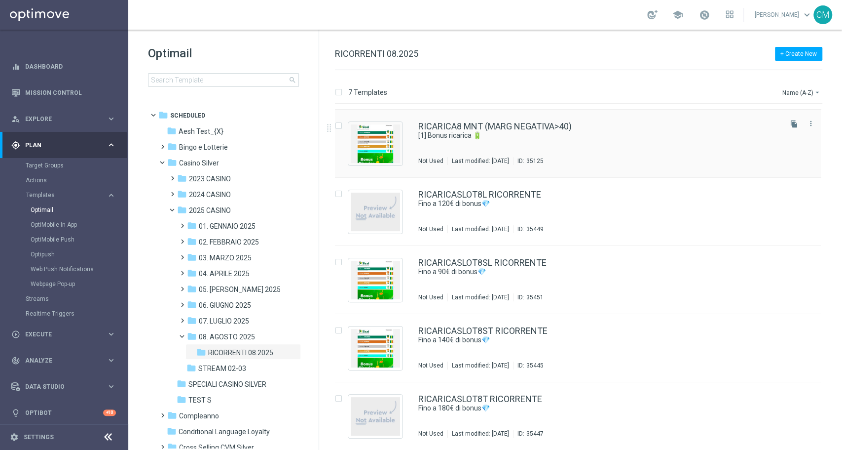
click at [511, 145] on div "RICARICA8 MNT (MARG NEGATIVA>40) [1] Bonus ricarica 🔋 Not Used Last modified: […" at bounding box center [599, 143] width 362 height 43
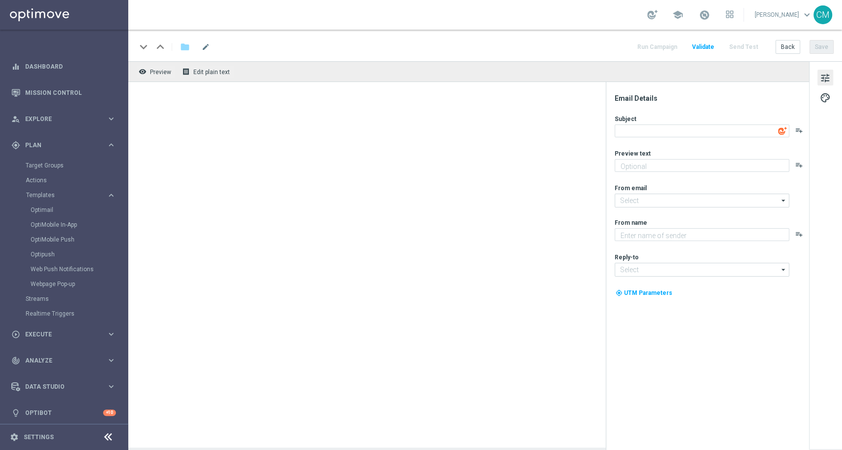
type textarea "[1] Bonus ricarica 🔋"
type textarea "​Per [PERSON_NAME] a 20.000 Sisal point"
type input "[EMAIL_ADDRESS][DOMAIN_NAME]"
type textarea "Sisal"
type input "[EMAIL_ADDRESS][DOMAIN_NAME]"
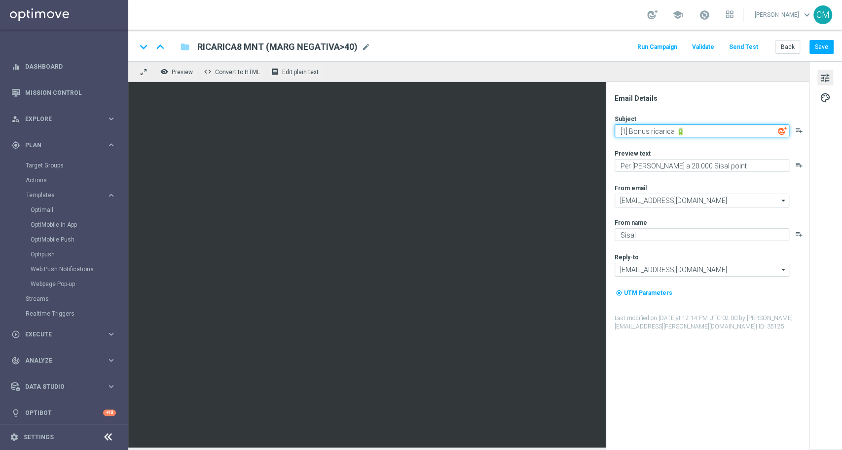
paste textarea "Rinfrescati con una promozione!"
type textarea "Rinfrescati con una promozione!"
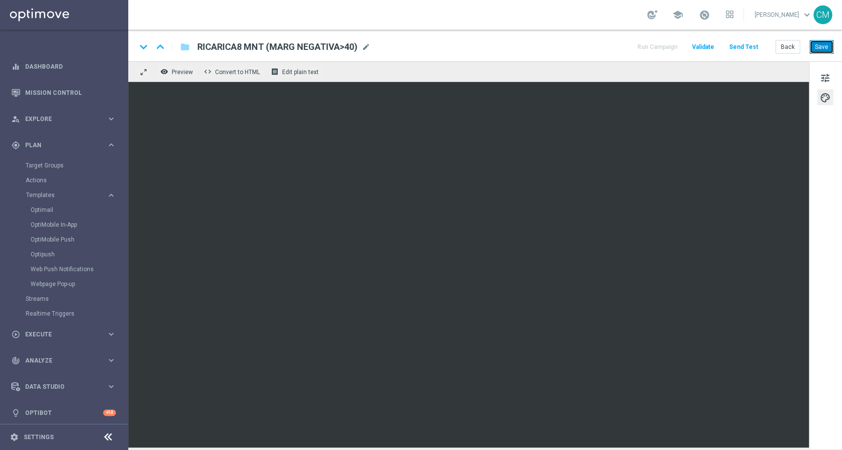
click at [827, 49] on button "Save" at bounding box center [822, 47] width 24 height 14
click at [786, 53] on button "Back" at bounding box center [788, 47] width 25 height 14
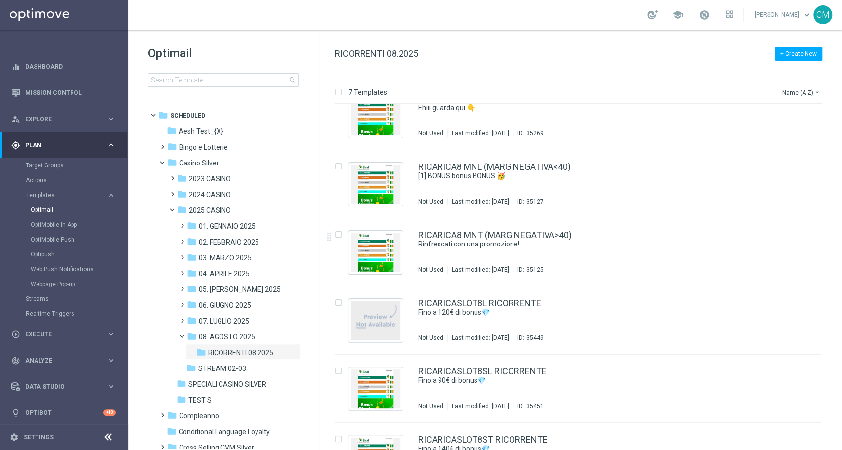
scroll to position [24, 0]
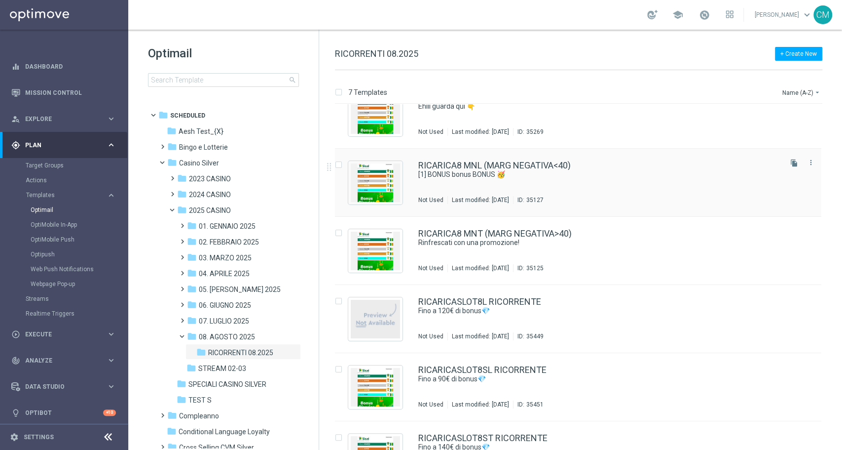
click at [552, 186] on div "RICARICA8 MNL (MARG NEGATIVA<40) [1] BONUS bonus BONUS 🥳 Not Used Last modified…" at bounding box center [599, 182] width 362 height 43
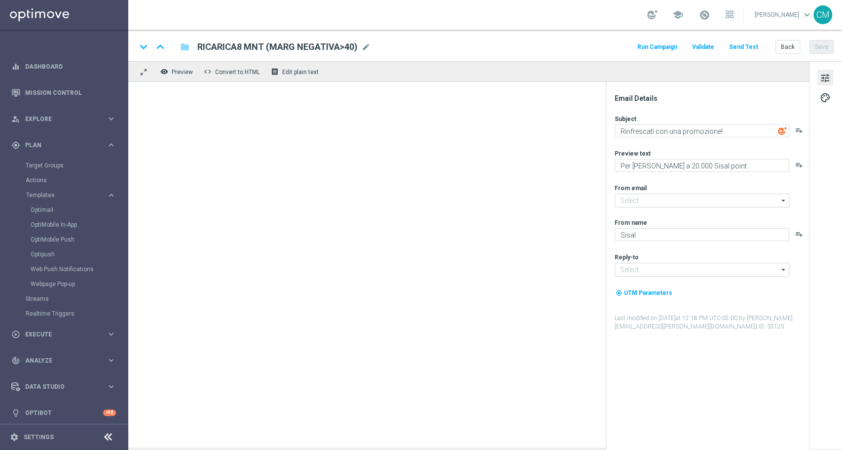
type input "[EMAIL_ADDRESS][DOMAIN_NAME]"
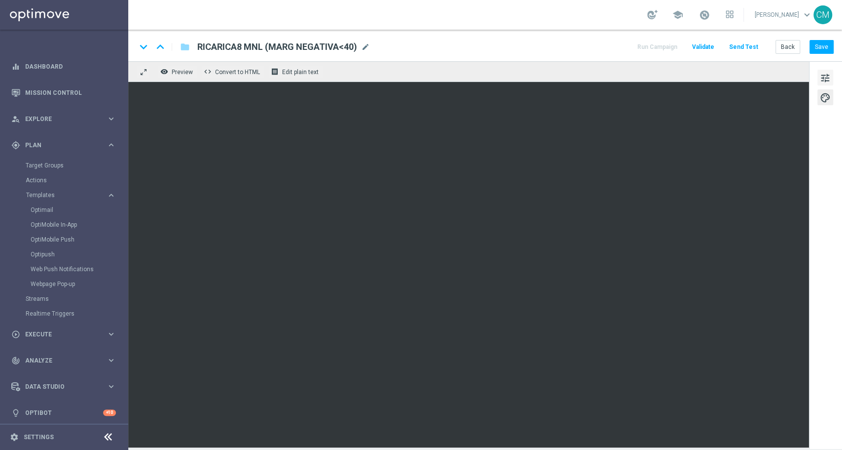
click at [833, 80] on button "tune" at bounding box center [826, 78] width 16 height 16
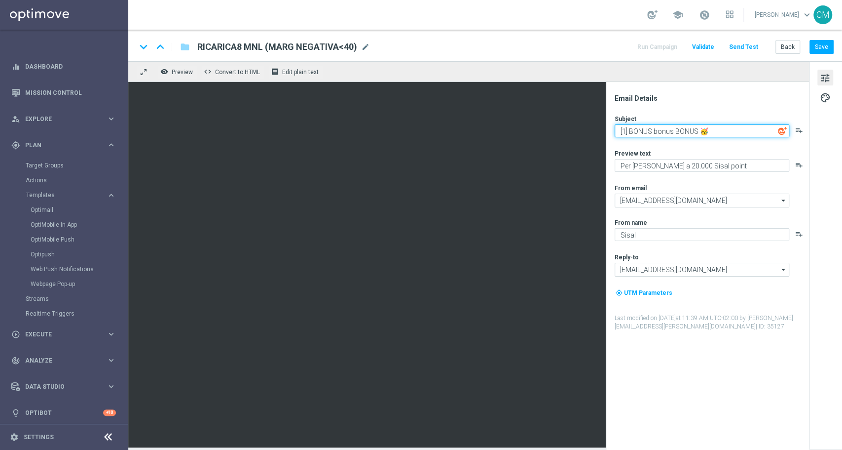
paste textarea "Rinfrescati con una promozione!"
type textarea "Rinfrescati con una promozione!"
click at [841, 47] on div "keyboard_arrow_down keyboard_arrow_up folder RICARICA8 MNL (MARG NEGATIVA<40) R…" at bounding box center [485, 46] width 714 height 32
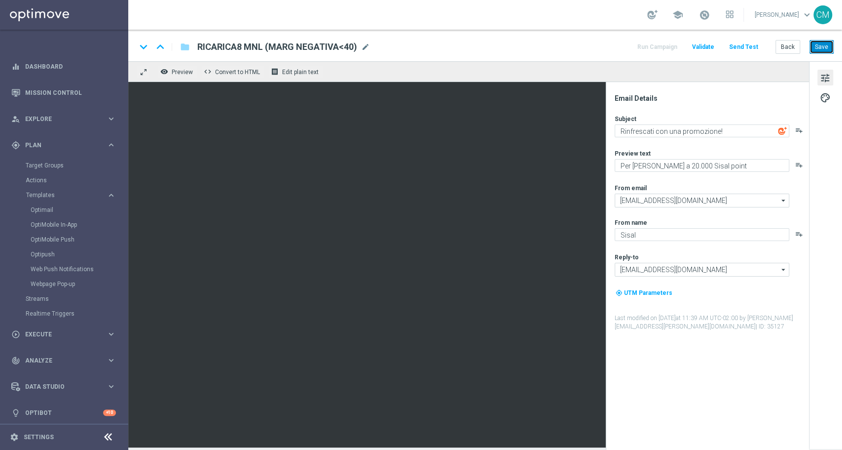
click at [833, 46] on button "Save" at bounding box center [822, 47] width 24 height 14
click at [825, 50] on button "Save" at bounding box center [822, 47] width 24 height 14
click at [787, 41] on button "Back" at bounding box center [788, 47] width 25 height 14
